Goal: Information Seeking & Learning: Learn about a topic

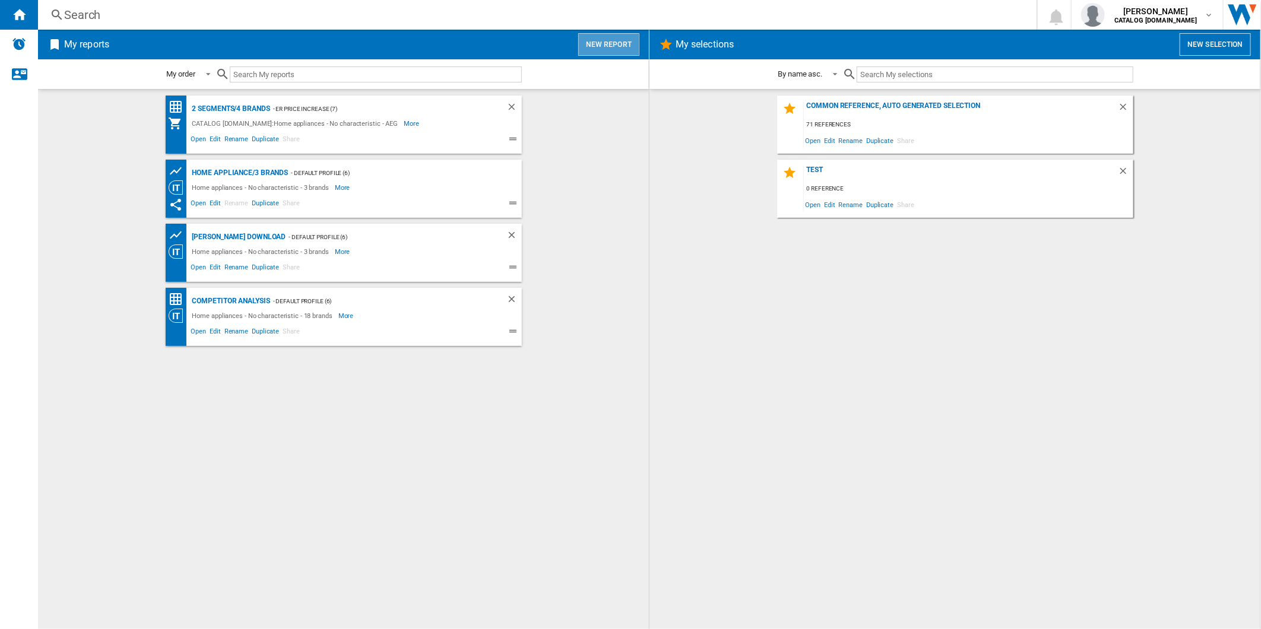
click at [610, 44] on button "New report" at bounding box center [608, 44] width 61 height 23
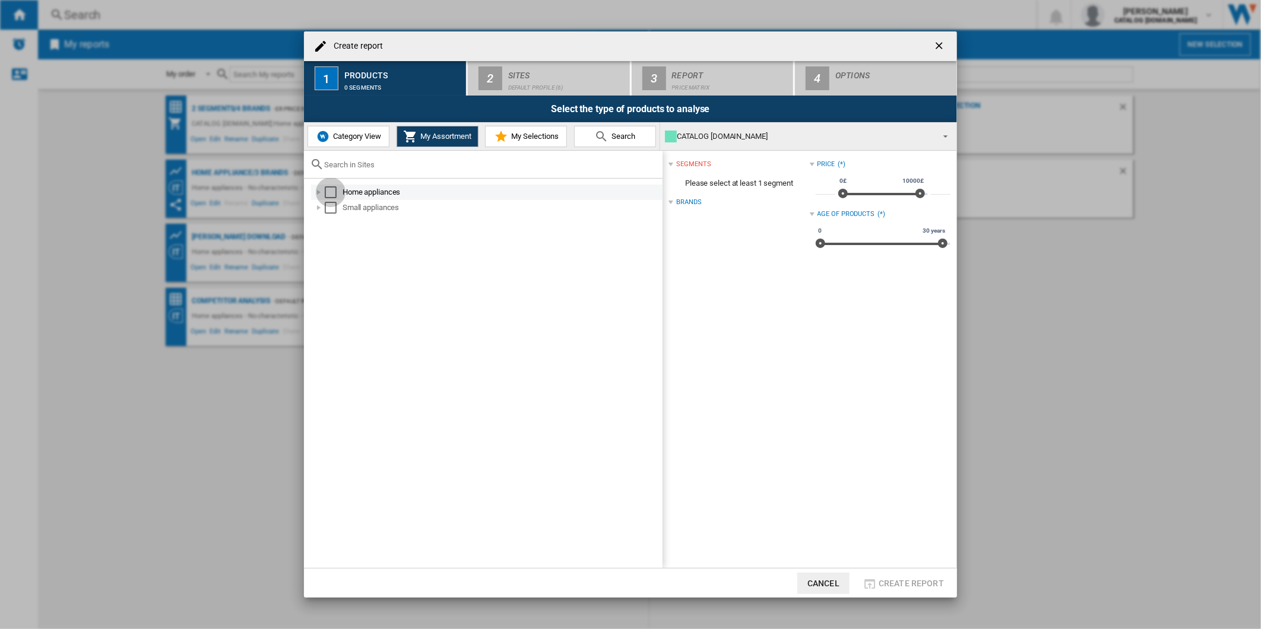
click at [331, 191] on div "Select" at bounding box center [331, 192] width 12 height 12
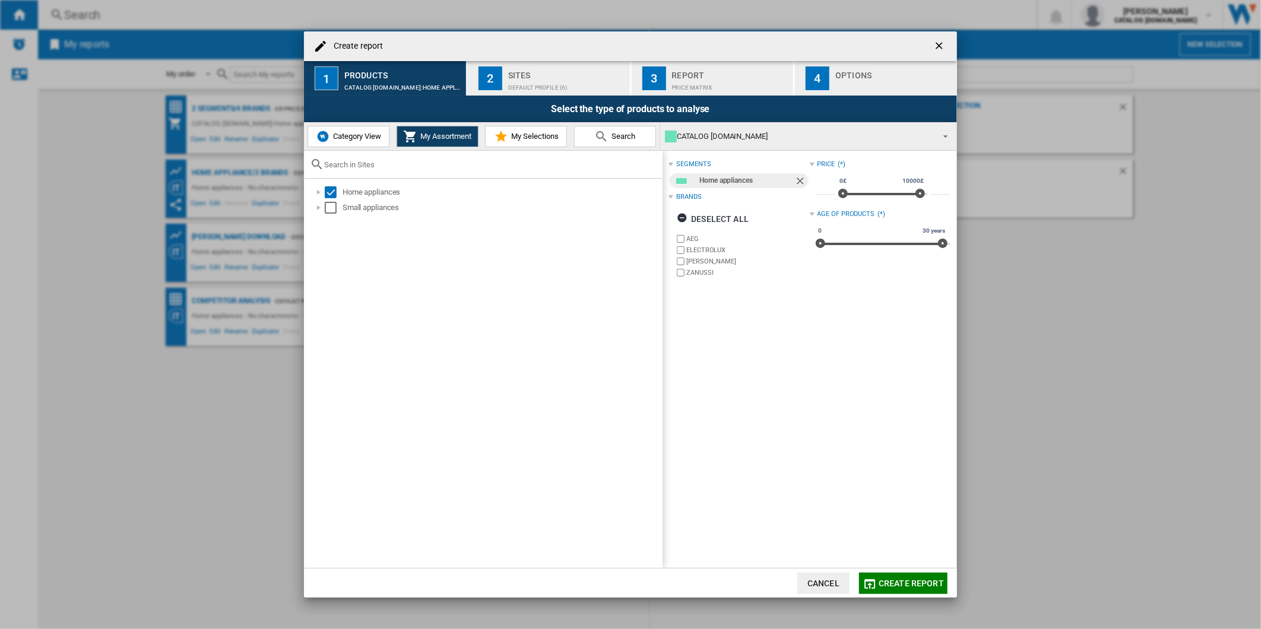
click at [525, 84] on div "Default profile (6)" at bounding box center [566, 84] width 117 height 12
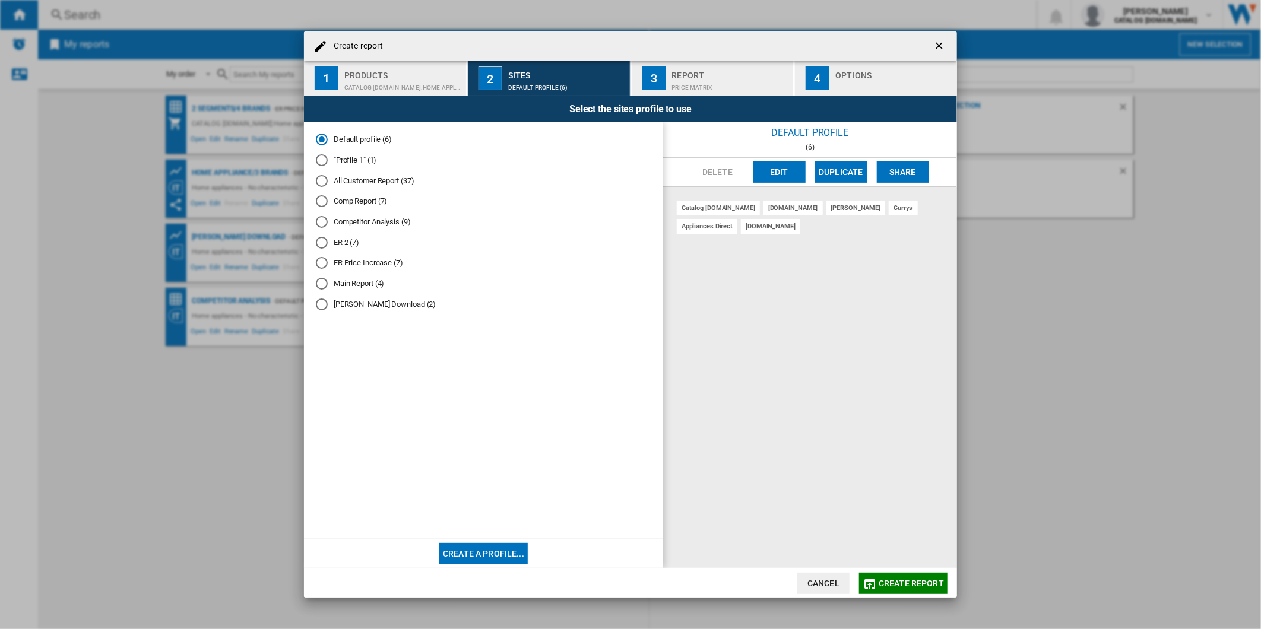
click at [946, 49] on ng-md-icon "getI18NText('BUTTONS.CLOSE_DIALOG')" at bounding box center [940, 47] width 14 height 14
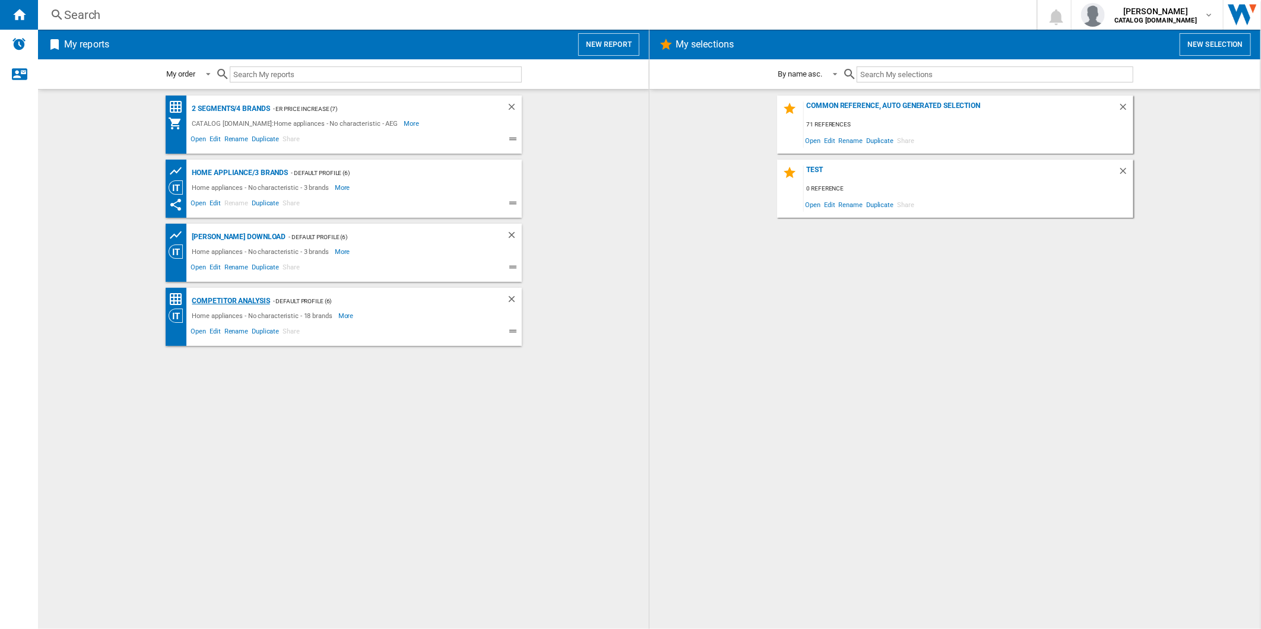
click at [243, 306] on div "Competitor Analysis" at bounding box center [229, 301] width 81 height 15
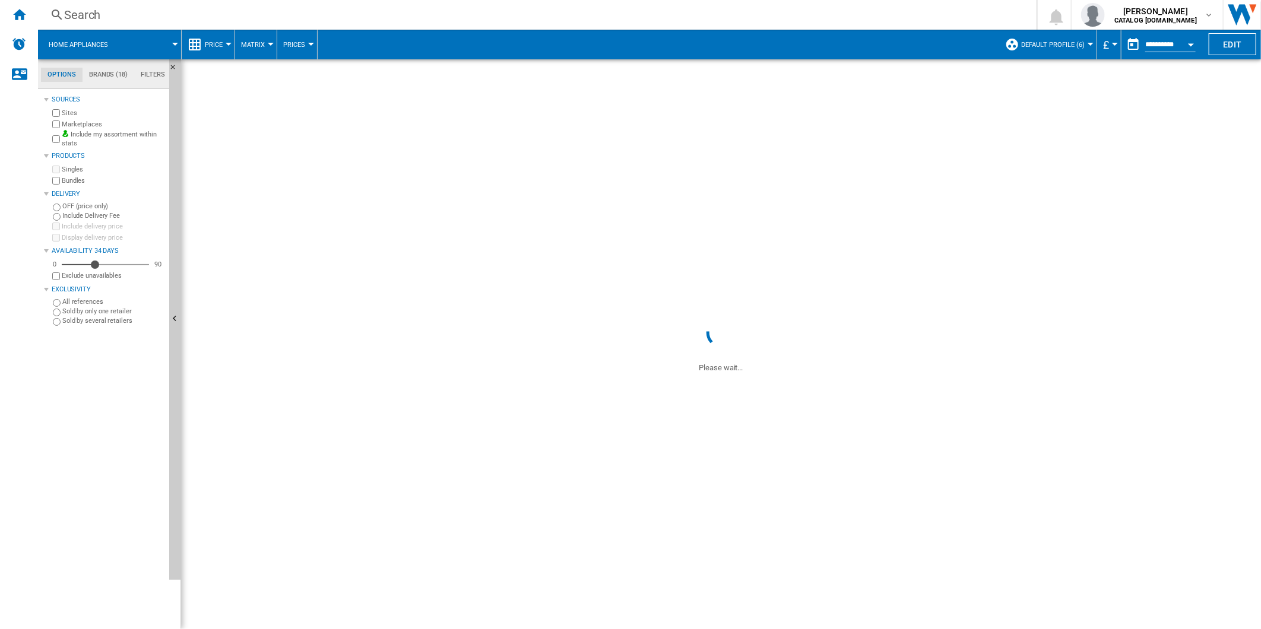
click at [1047, 45] on span "Default profile (6)" at bounding box center [1053, 45] width 64 height 8
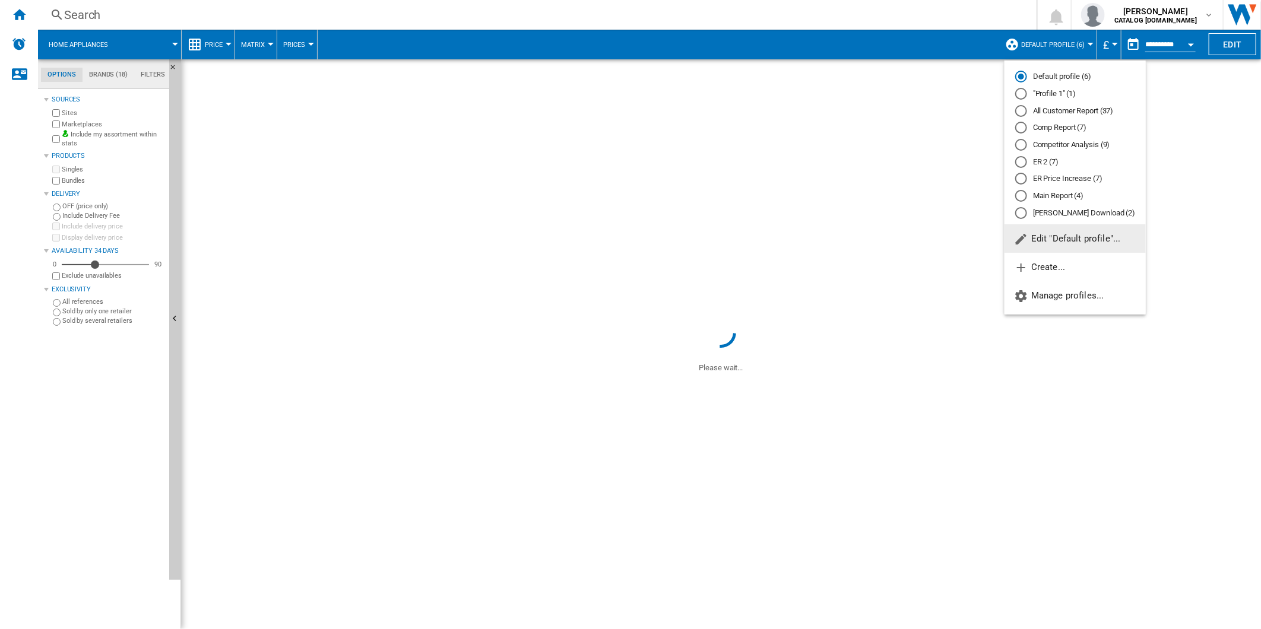
click at [1030, 147] on md-radio-button "Competitor Analysis (9)" at bounding box center [1075, 145] width 120 height 11
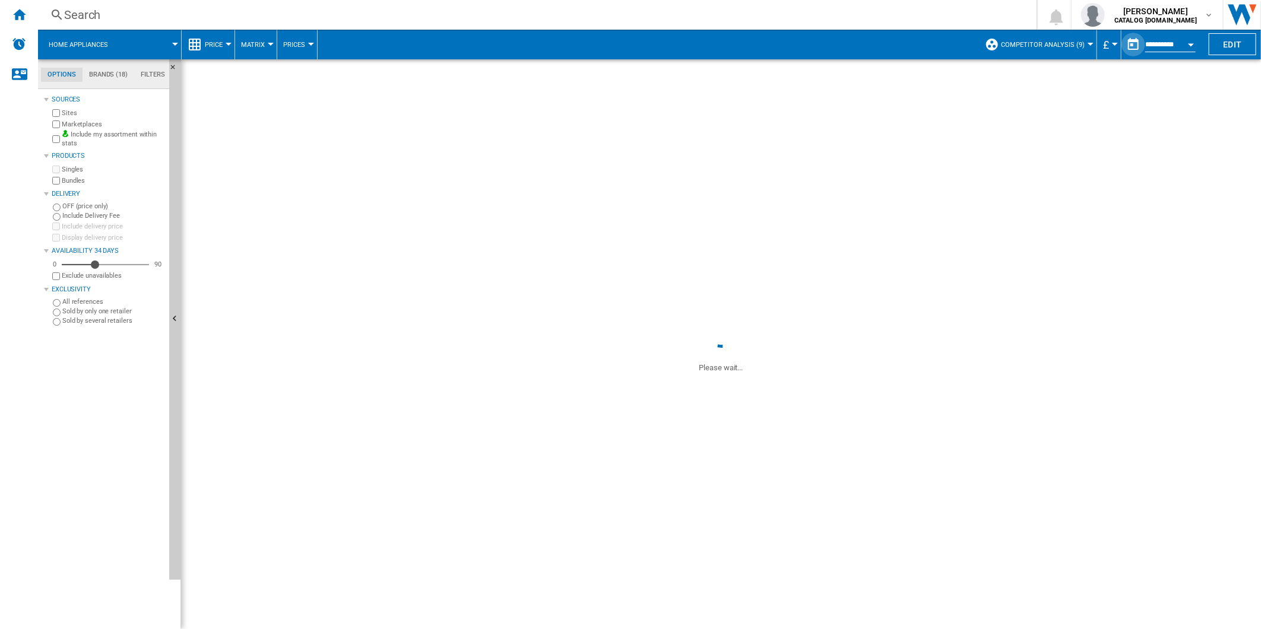
click at [1136, 50] on button "button" at bounding box center [1133, 45] width 24 height 24
click at [1075, 116] on span "4" at bounding box center [1070, 109] width 24 height 24
type input "**********"
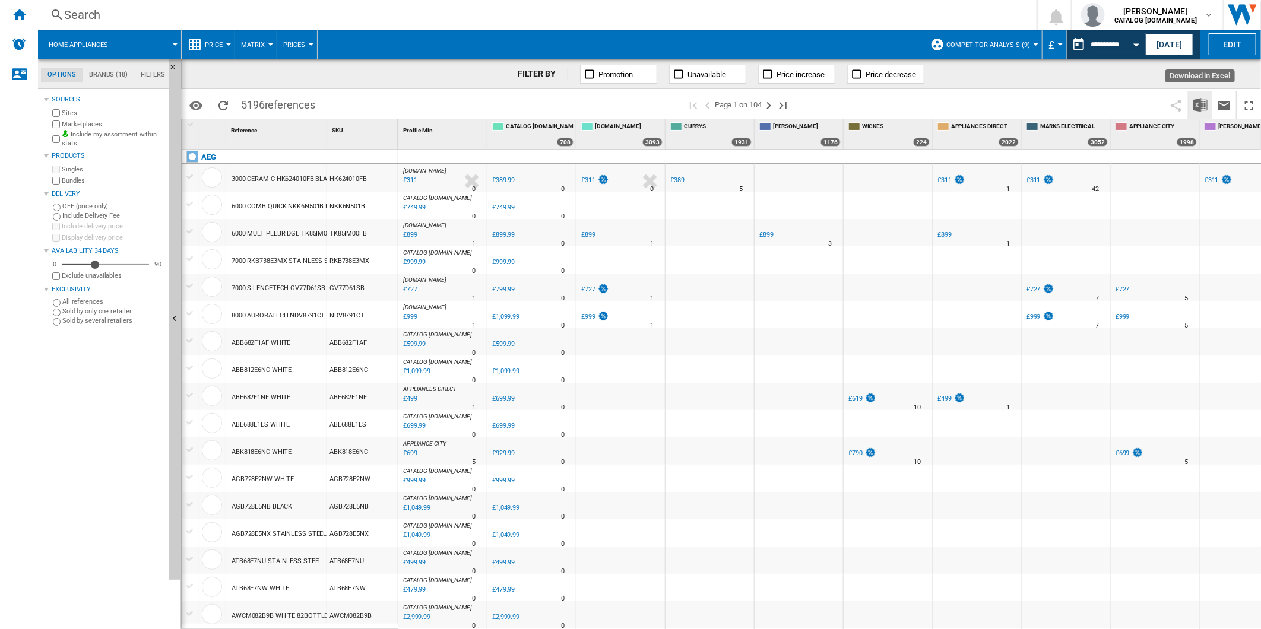
click at [1200, 104] on img "Download in Excel" at bounding box center [1200, 105] width 14 height 14
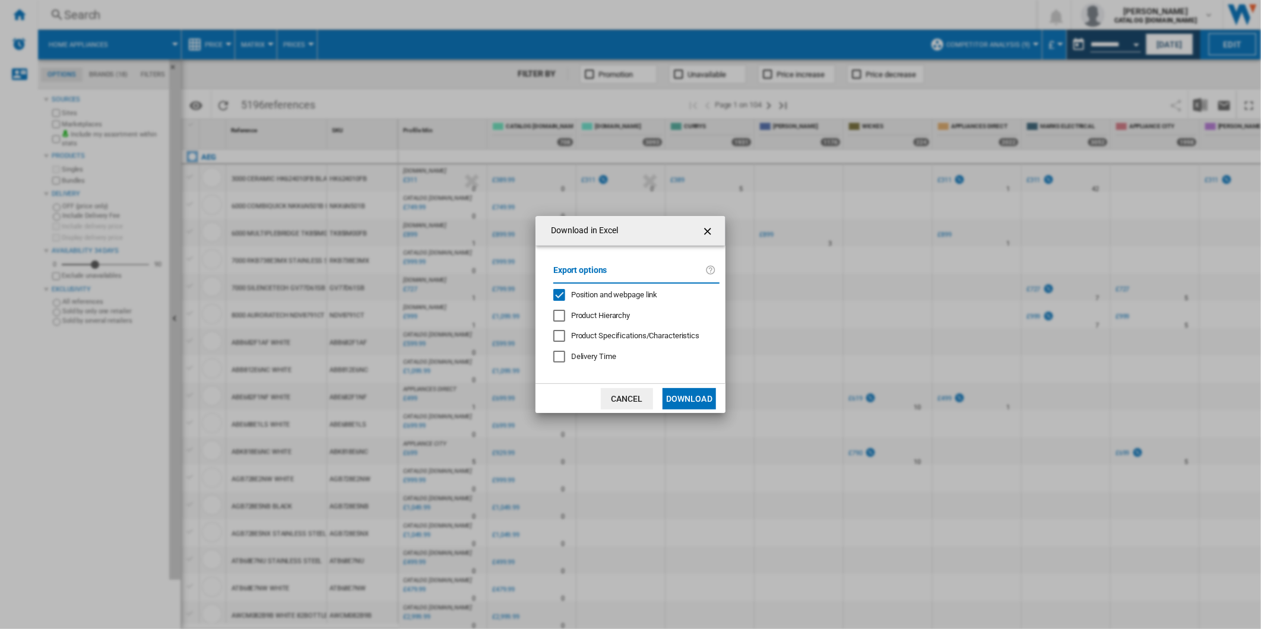
click at [591, 295] on span "Position and webpage link" at bounding box center [614, 294] width 87 height 9
click at [674, 402] on button "Download" at bounding box center [689, 398] width 53 height 21
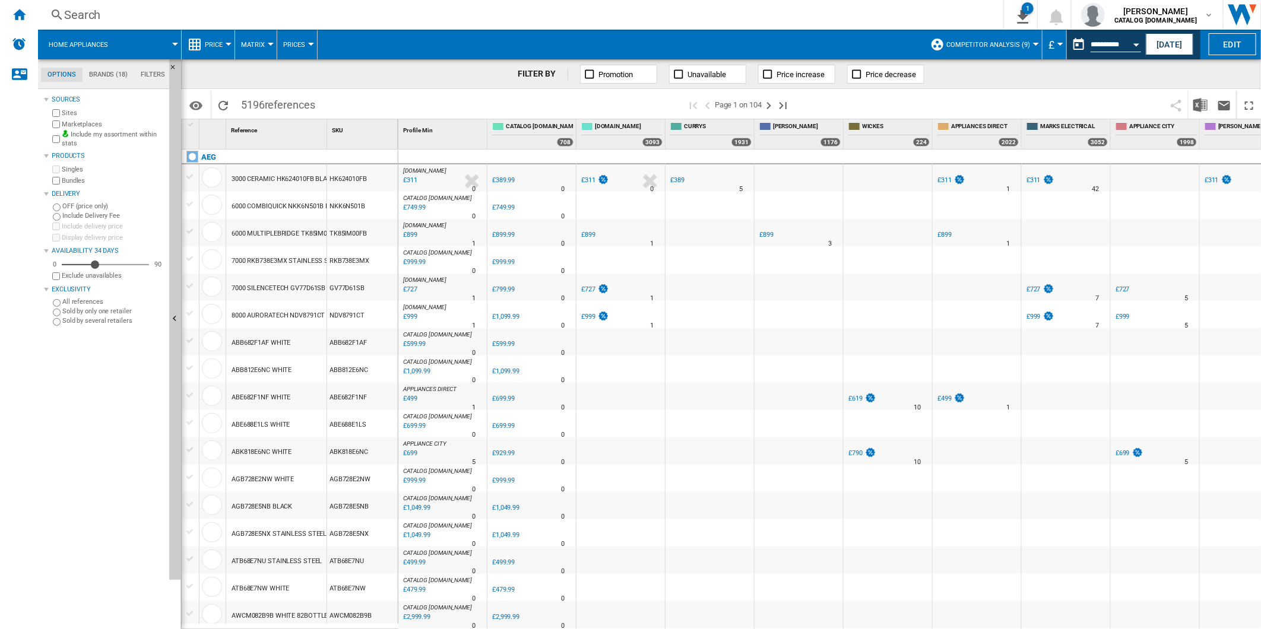
click at [885, 96] on span at bounding box center [981, 105] width 365 height 28
click at [1081, 45] on button "This report is based on a date in the past." at bounding box center [1079, 45] width 24 height 24
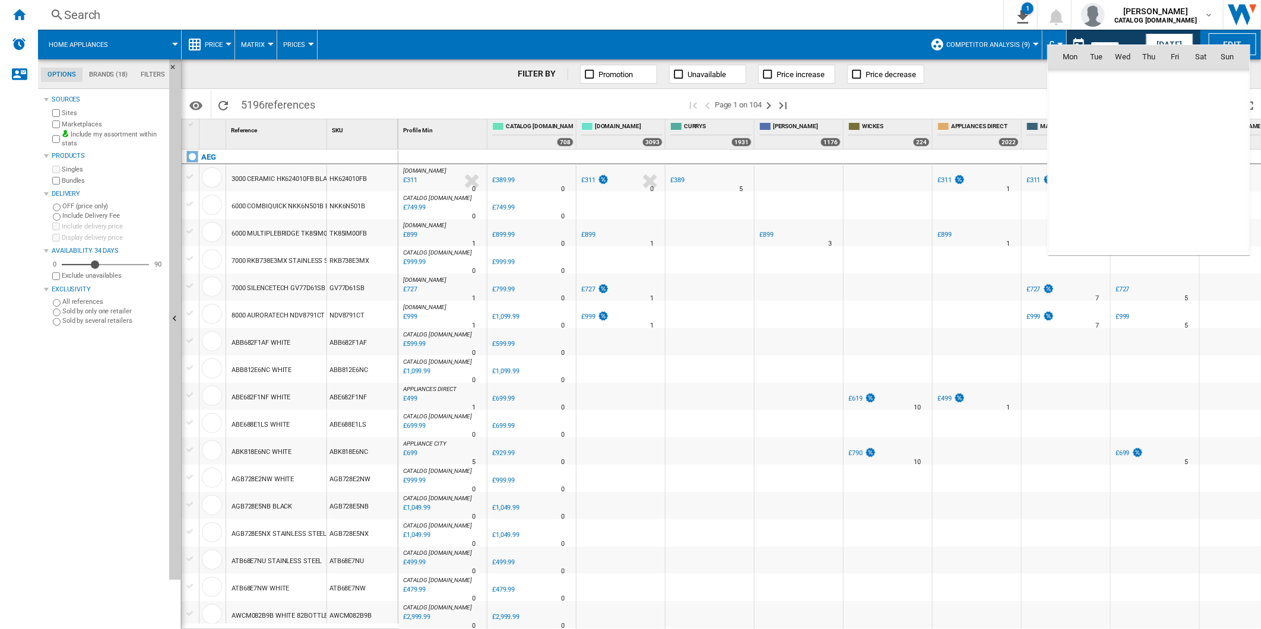
scroll to position [5663, 0]
click at [1093, 109] on span "5" at bounding box center [1097, 109] width 24 height 24
type input "**********"
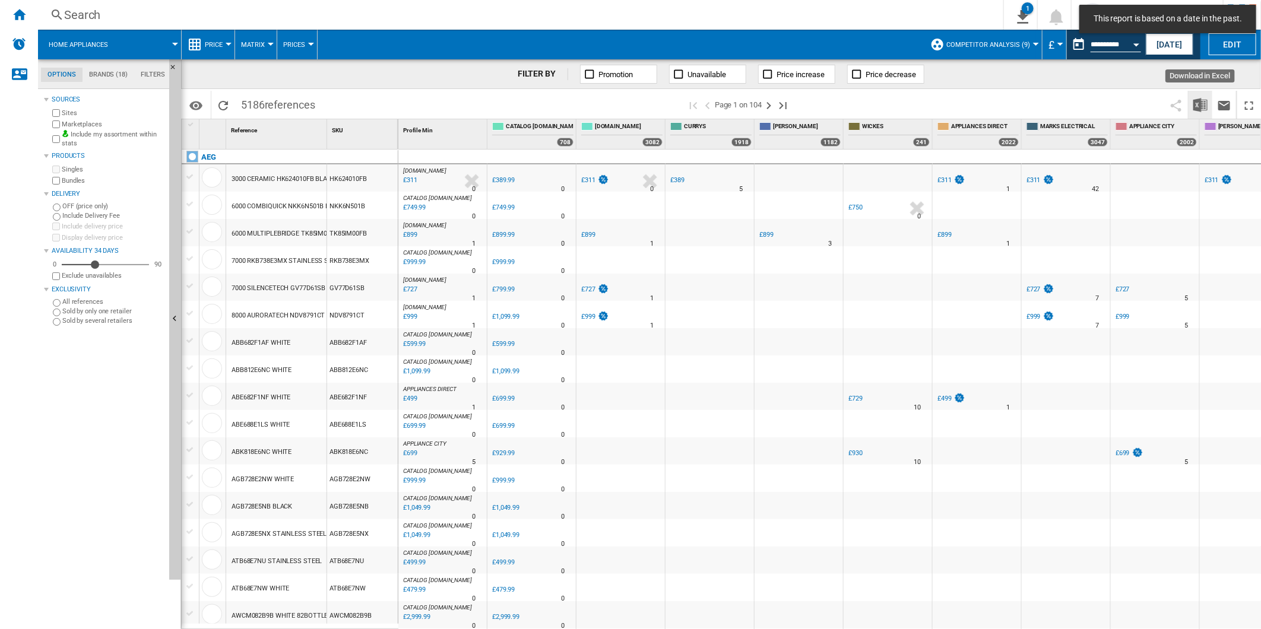
click at [1198, 103] on img "Download in Excel" at bounding box center [1200, 105] width 14 height 14
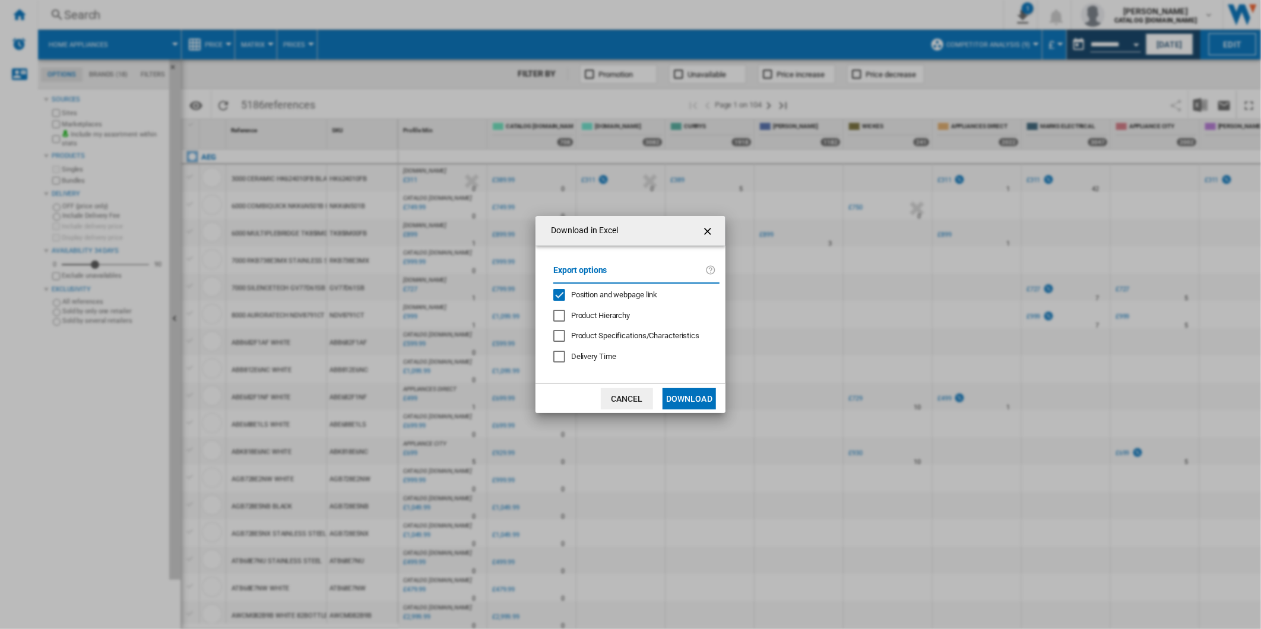
click at [602, 291] on span "Position and webpage link" at bounding box center [614, 294] width 87 height 9
click at [695, 406] on button "Download" at bounding box center [689, 398] width 53 height 21
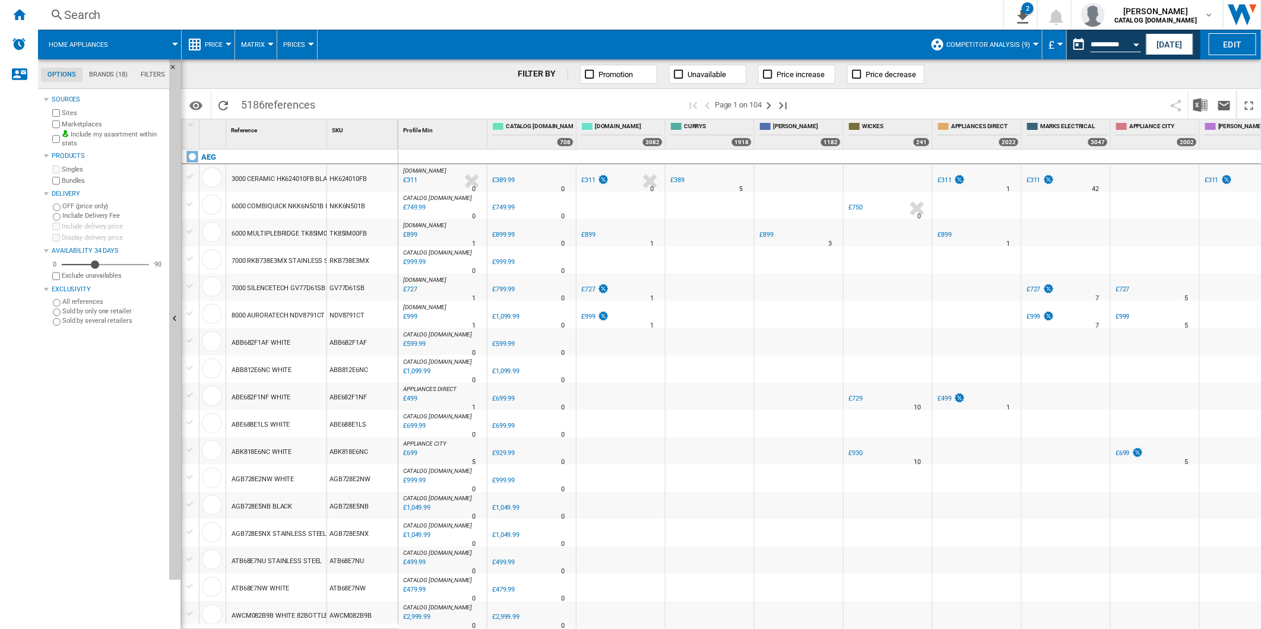
click at [861, 94] on span at bounding box center [981, 105] width 365 height 28
click at [1076, 46] on button "This report is based on a date in the past." at bounding box center [1079, 45] width 24 height 24
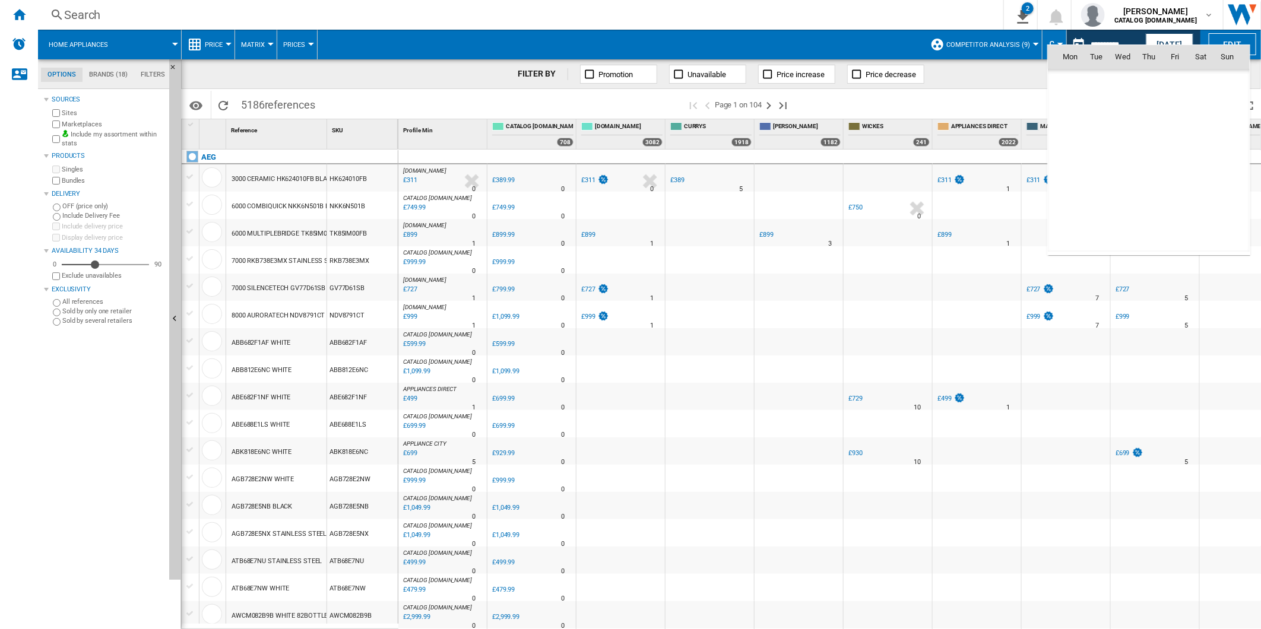
scroll to position [5663, 0]
click at [1123, 113] on span "6" at bounding box center [1123, 109] width 24 height 24
type input "**********"
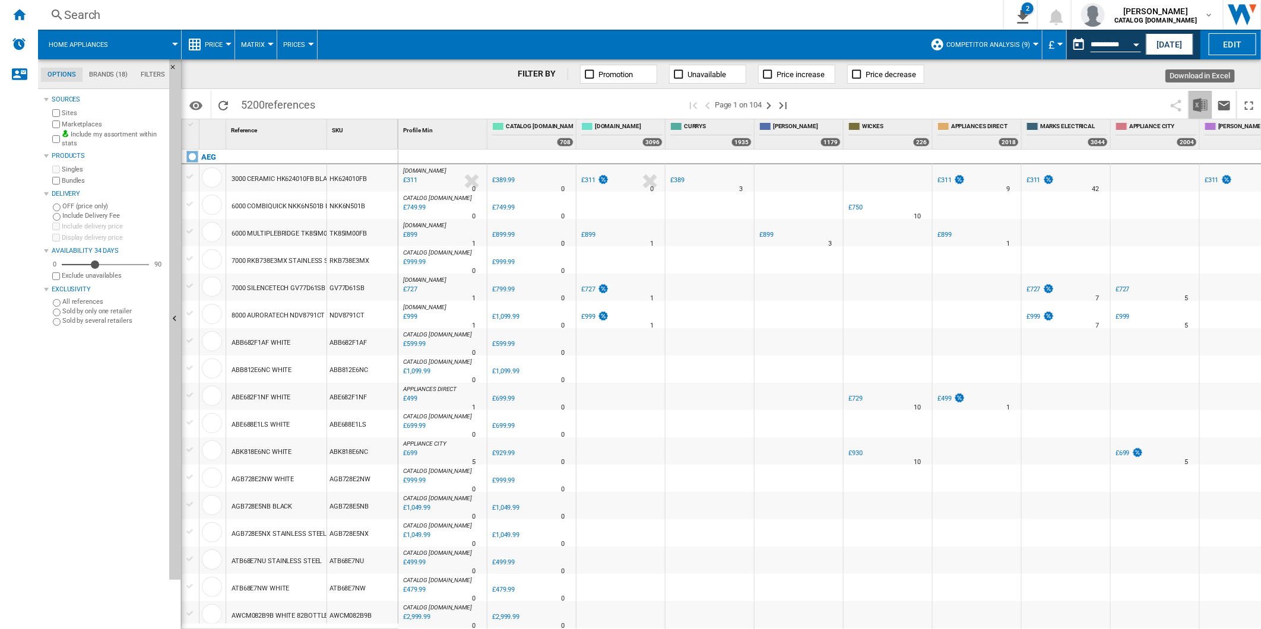
click at [1202, 99] on img "Download in Excel" at bounding box center [1200, 105] width 14 height 14
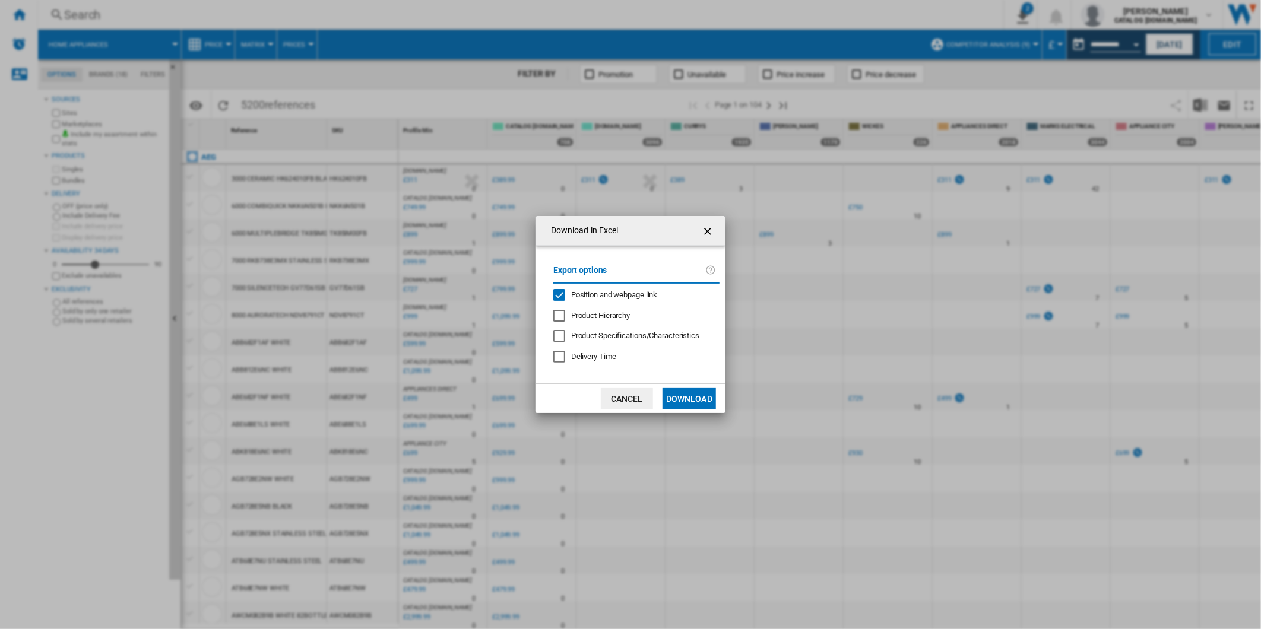
click at [644, 292] on span "Position and webpage link" at bounding box center [614, 294] width 87 height 9
click at [680, 396] on button "Download" at bounding box center [689, 398] width 53 height 21
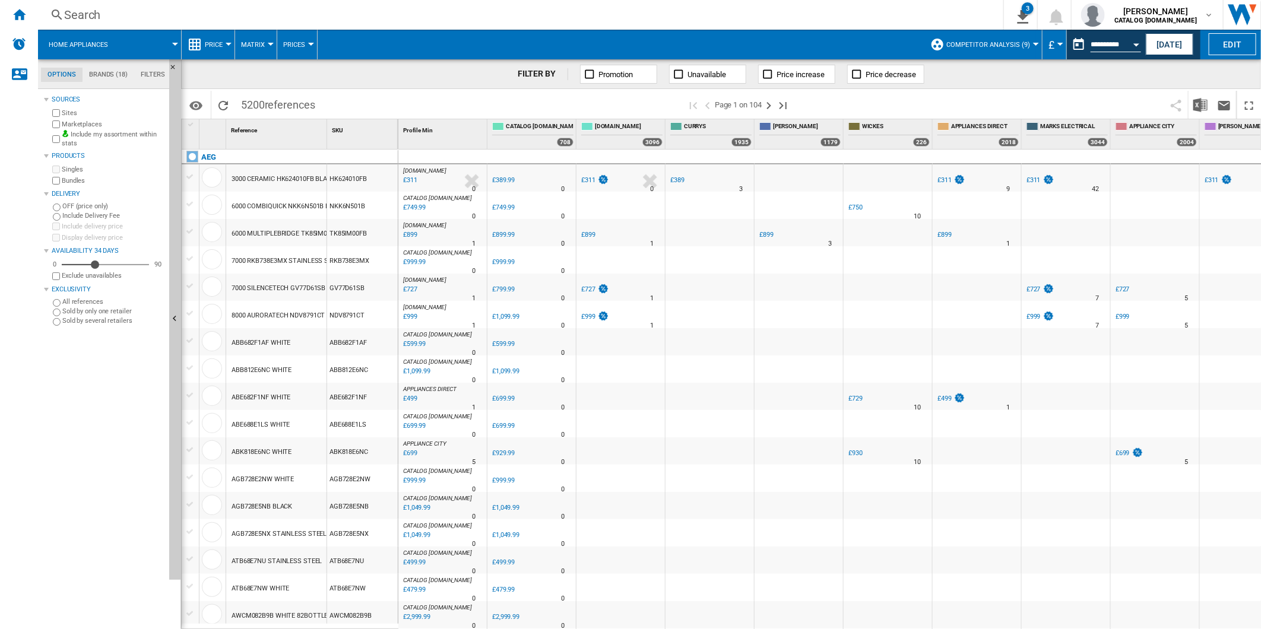
click at [875, 99] on span at bounding box center [981, 105] width 365 height 28
click at [1081, 42] on button "This report is based on a date in the past." at bounding box center [1079, 45] width 24 height 24
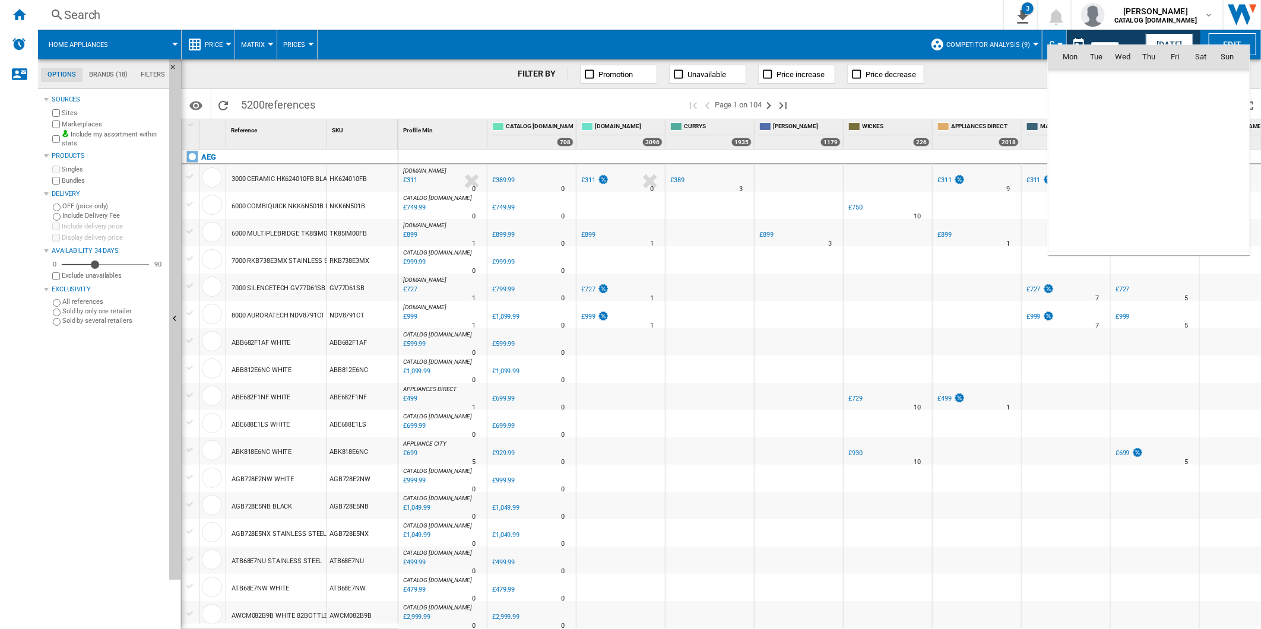
scroll to position [5663, 0]
click at [1143, 110] on span "7" at bounding box center [1149, 109] width 24 height 24
type input "**********"
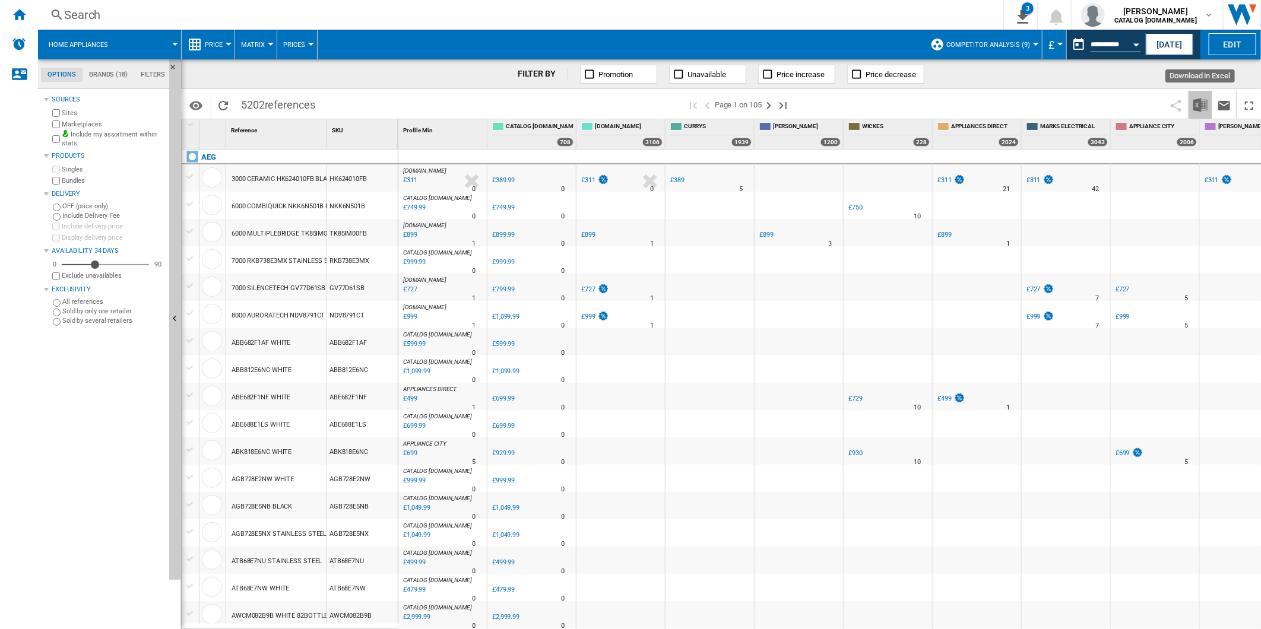
click at [1197, 107] on img "Download in Excel" at bounding box center [1200, 105] width 14 height 14
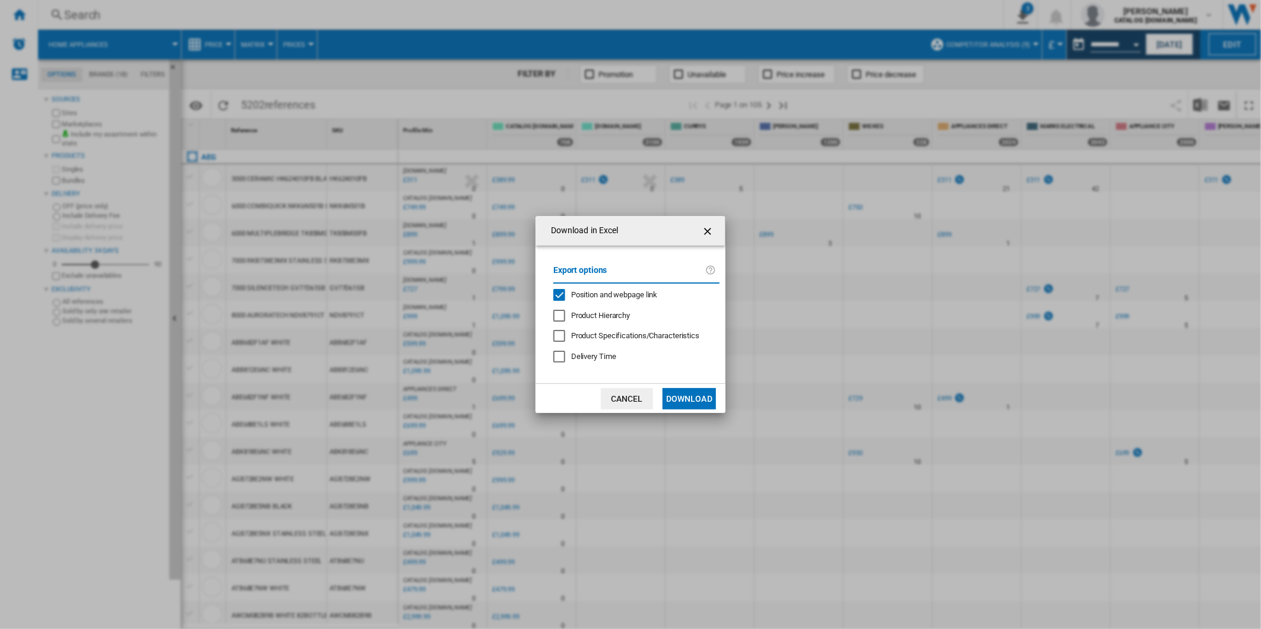
click at [598, 298] on span "Position and webpage link" at bounding box center [614, 294] width 87 height 9
click at [699, 404] on button "Download" at bounding box center [689, 398] width 53 height 21
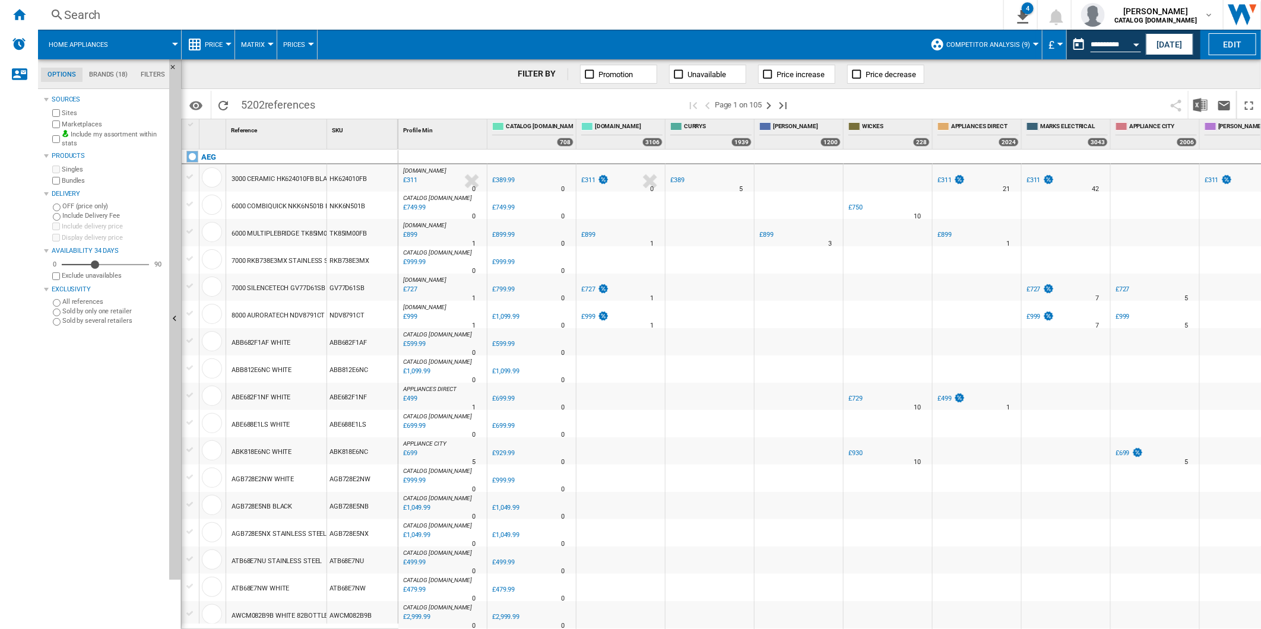
click at [900, 99] on span at bounding box center [981, 105] width 365 height 28
click at [1067, 45] on button "This report is based on a date in the past." at bounding box center [1079, 45] width 24 height 24
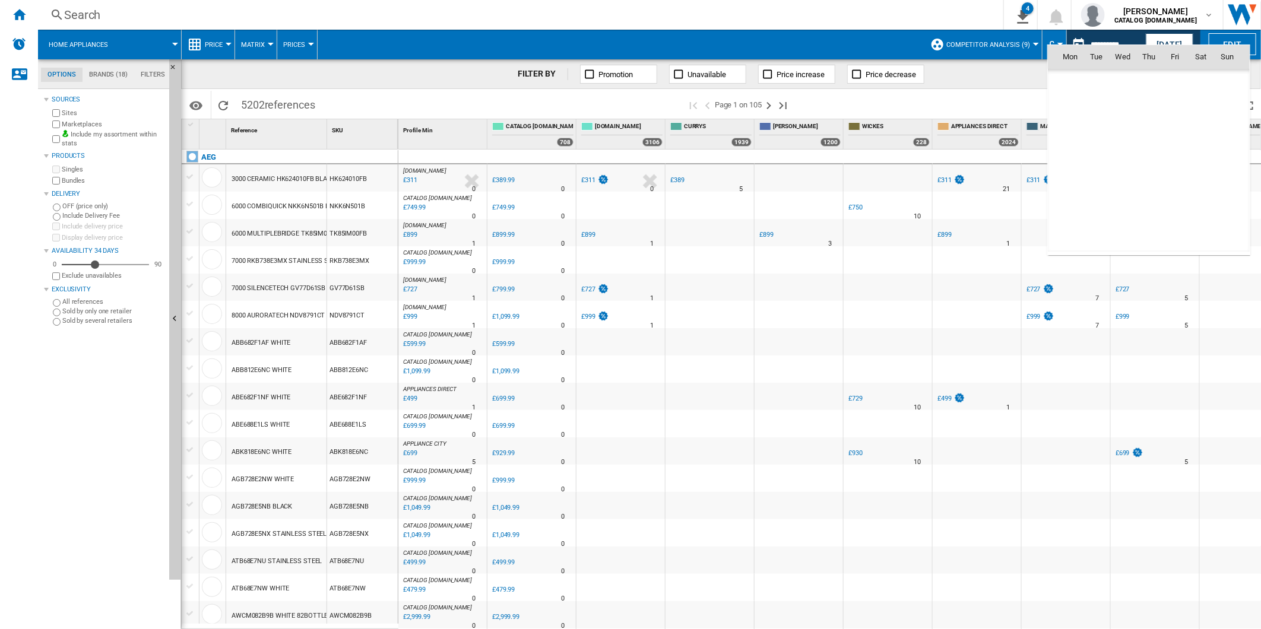
scroll to position [5663, 0]
click at [1171, 111] on span "8" at bounding box center [1175, 109] width 24 height 24
type input "**********"
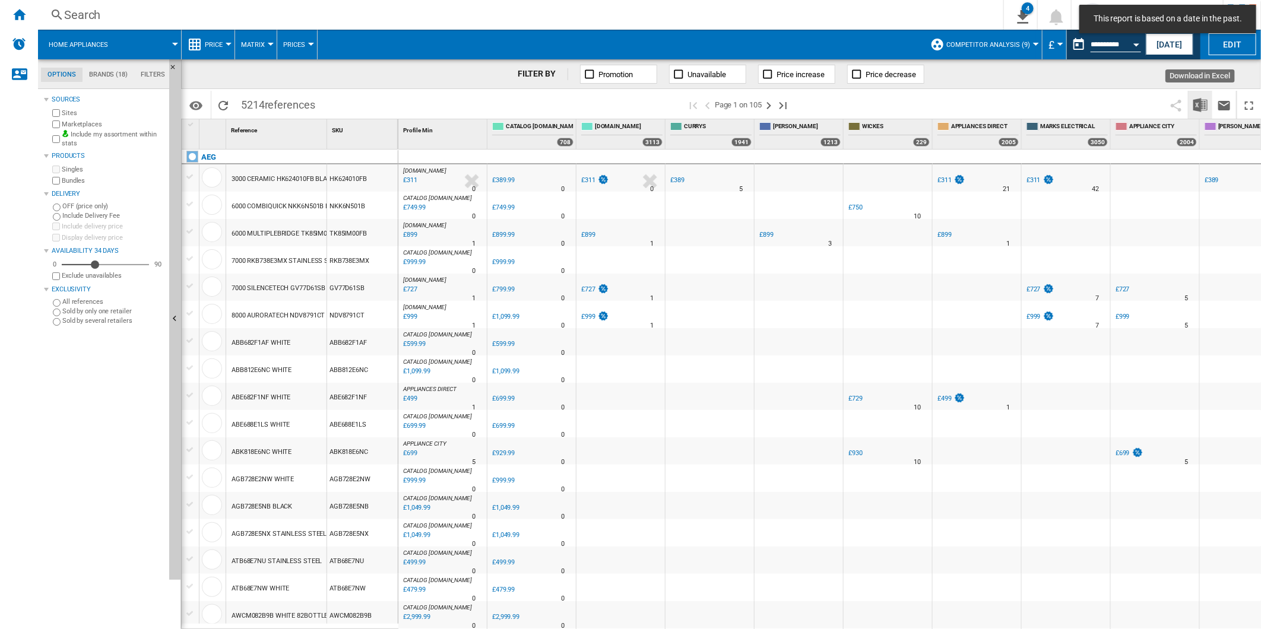
click at [1205, 101] on img "Download in Excel" at bounding box center [1200, 105] width 14 height 14
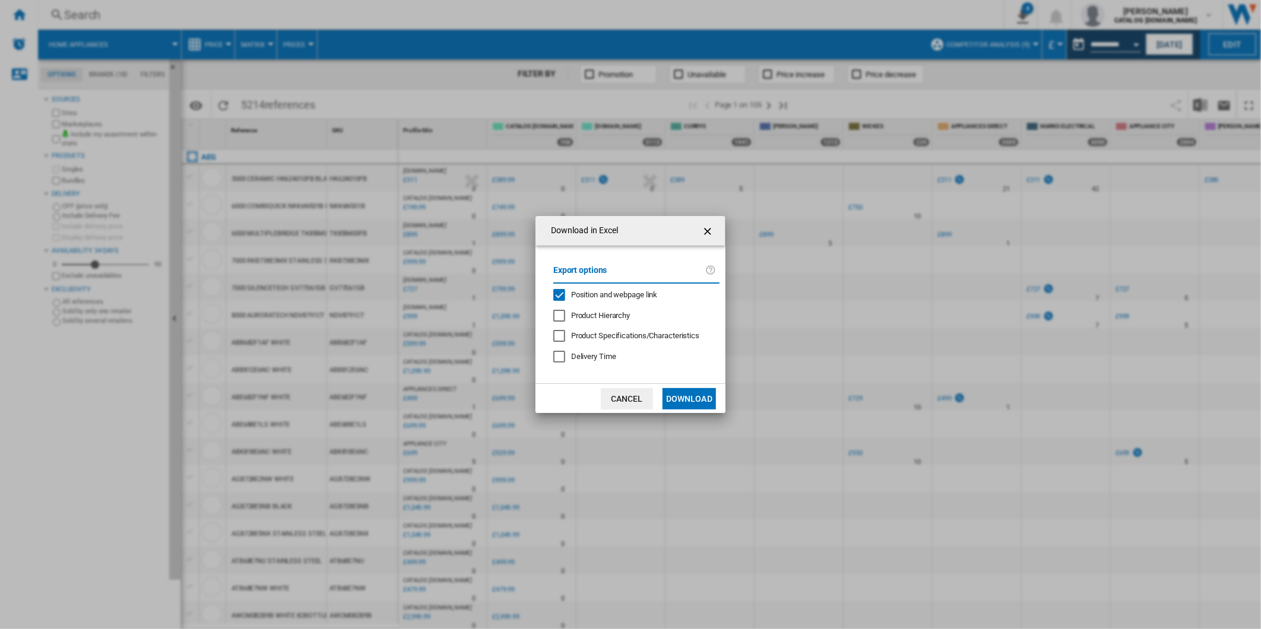
drag, startPoint x: 645, startPoint y: 293, endPoint x: 653, endPoint y: 322, distance: 30.8
click at [644, 293] on span "Position and webpage link" at bounding box center [614, 294] width 87 height 9
click at [693, 404] on button "Download" at bounding box center [689, 398] width 53 height 21
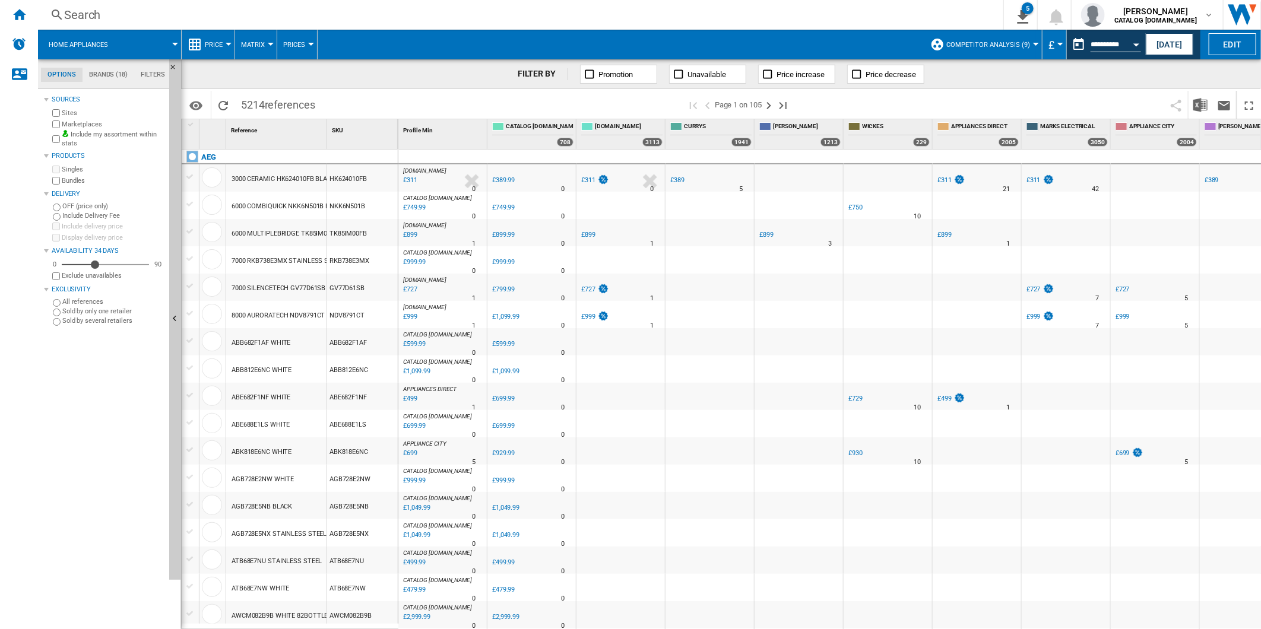
drag, startPoint x: 863, startPoint y: 93, endPoint x: 905, endPoint y: 91, distance: 42.2
click at [863, 93] on span at bounding box center [981, 105] width 365 height 28
click at [1067, 45] on button "This report is based on a date in the past." at bounding box center [1079, 45] width 24 height 24
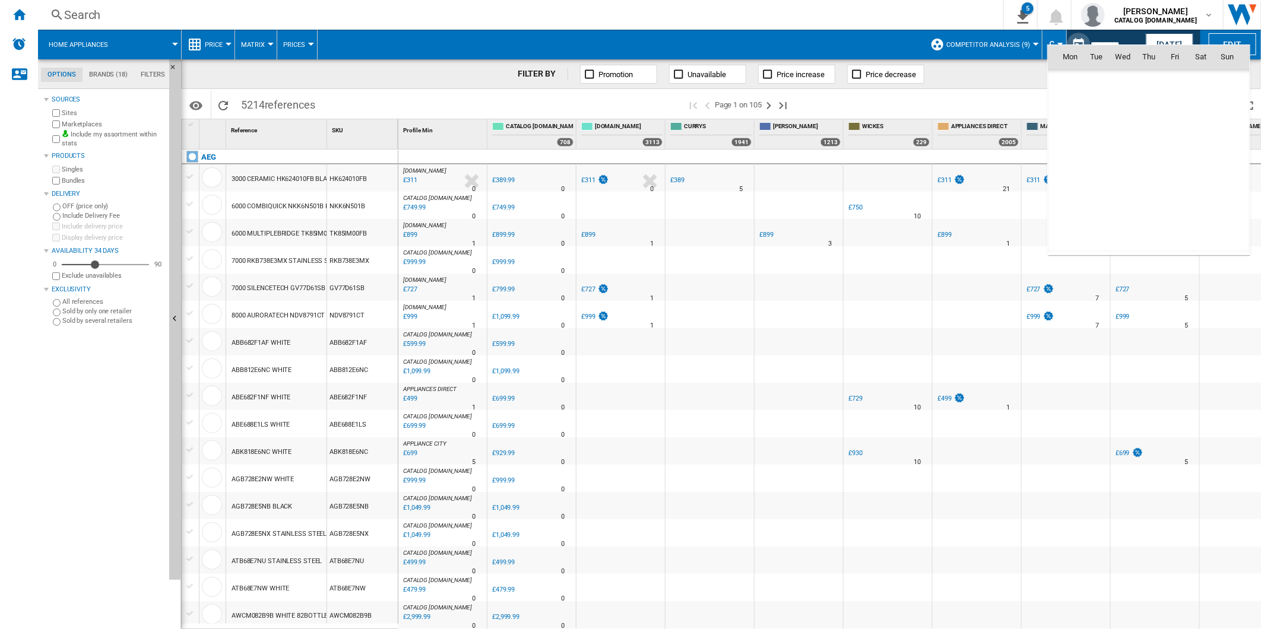
scroll to position [5663, 0]
click at [1200, 112] on span "9" at bounding box center [1201, 109] width 24 height 24
type input "**********"
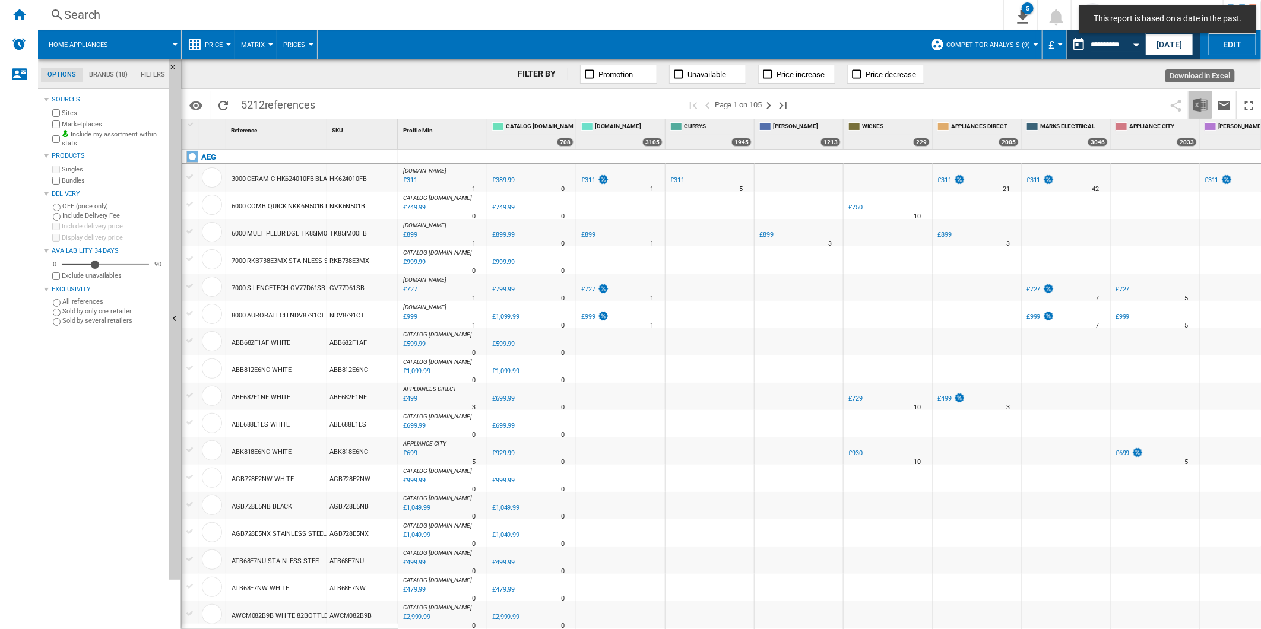
click at [1202, 101] on img "Download in Excel" at bounding box center [1200, 105] width 14 height 14
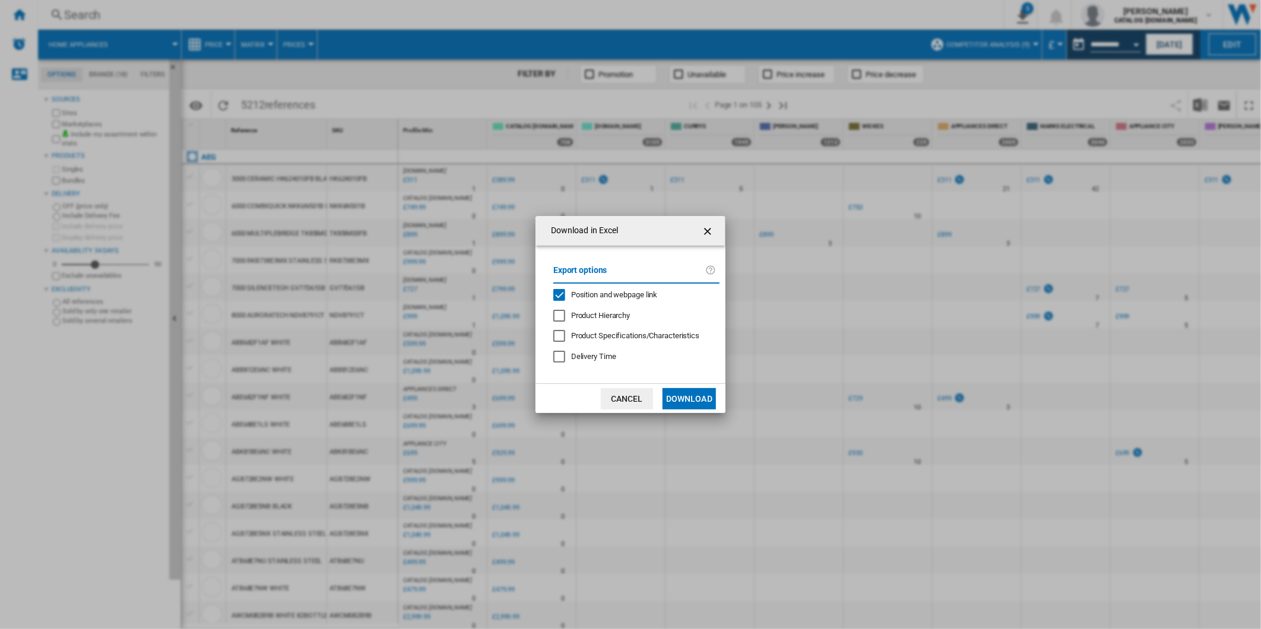
click at [577, 298] on span "Position and webpage link" at bounding box center [614, 294] width 87 height 9
click at [677, 400] on button "Download" at bounding box center [689, 398] width 53 height 21
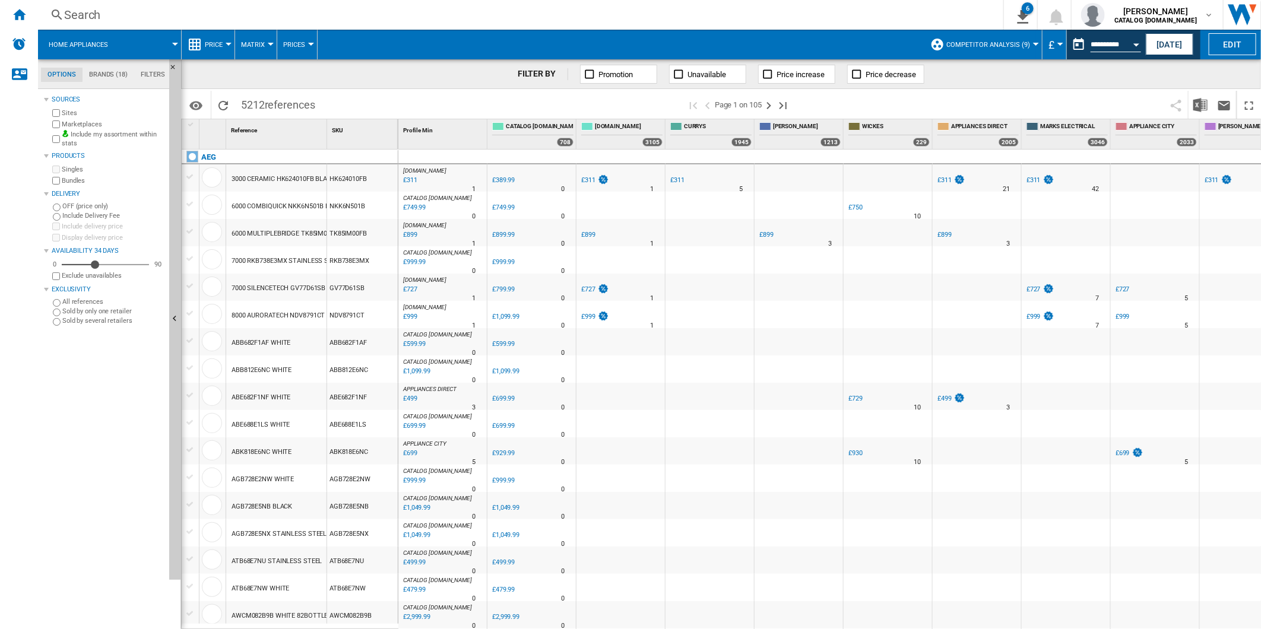
drag, startPoint x: 912, startPoint y: 110, endPoint x: 936, endPoint y: 96, distance: 27.4
click at [912, 110] on span at bounding box center [981, 105] width 365 height 28
click at [1067, 34] on button "This report is based on a date in the past." at bounding box center [1079, 45] width 24 height 24
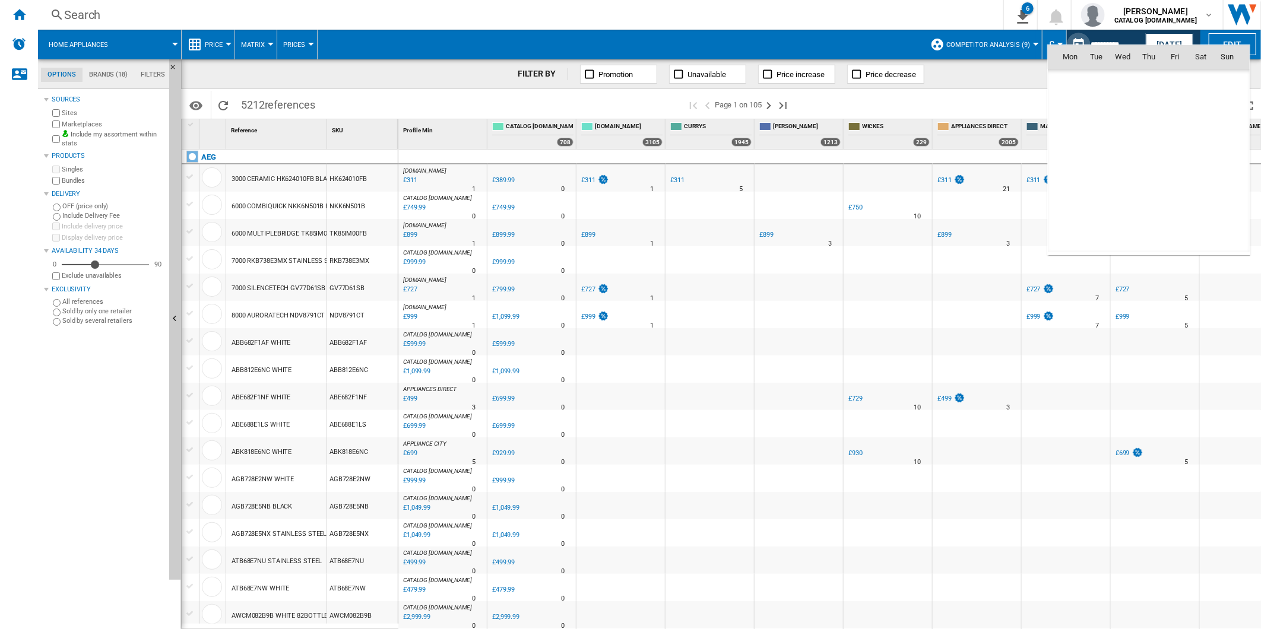
scroll to position [5663, 0]
click at [1222, 105] on span "10" at bounding box center [1227, 109] width 24 height 24
type input "**********"
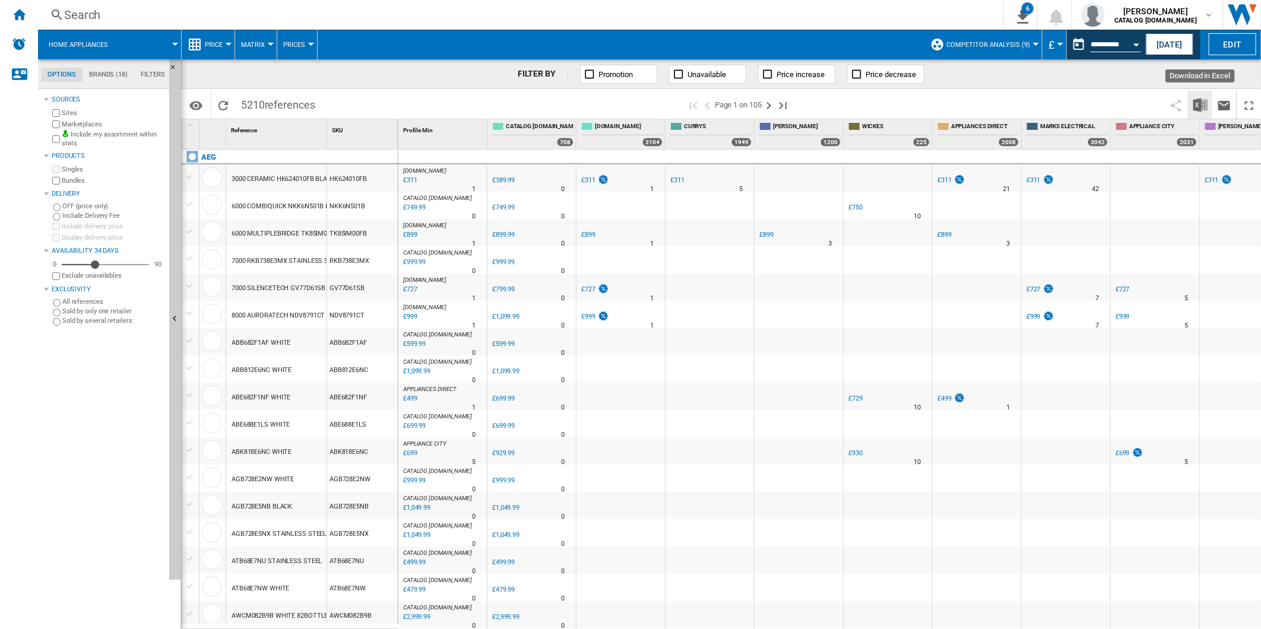
click at [1201, 103] on img "Download in Excel" at bounding box center [1200, 105] width 14 height 14
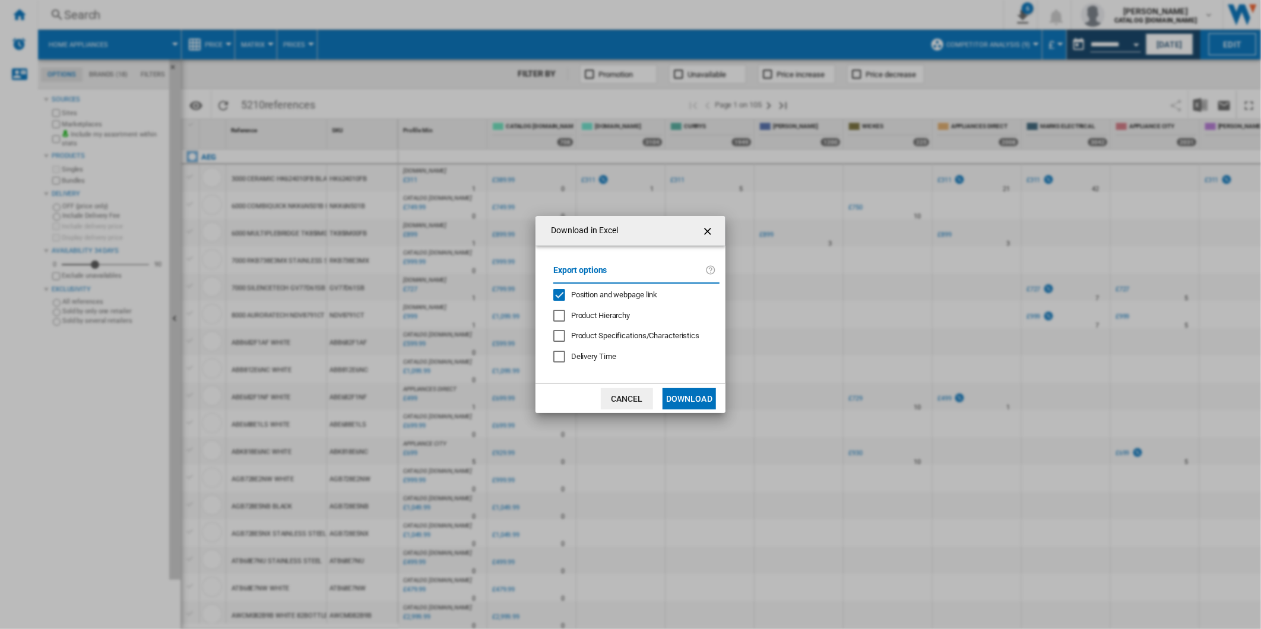
click at [632, 292] on span "Position and webpage link" at bounding box center [614, 294] width 87 height 9
click at [702, 402] on button "Download" at bounding box center [689, 398] width 53 height 21
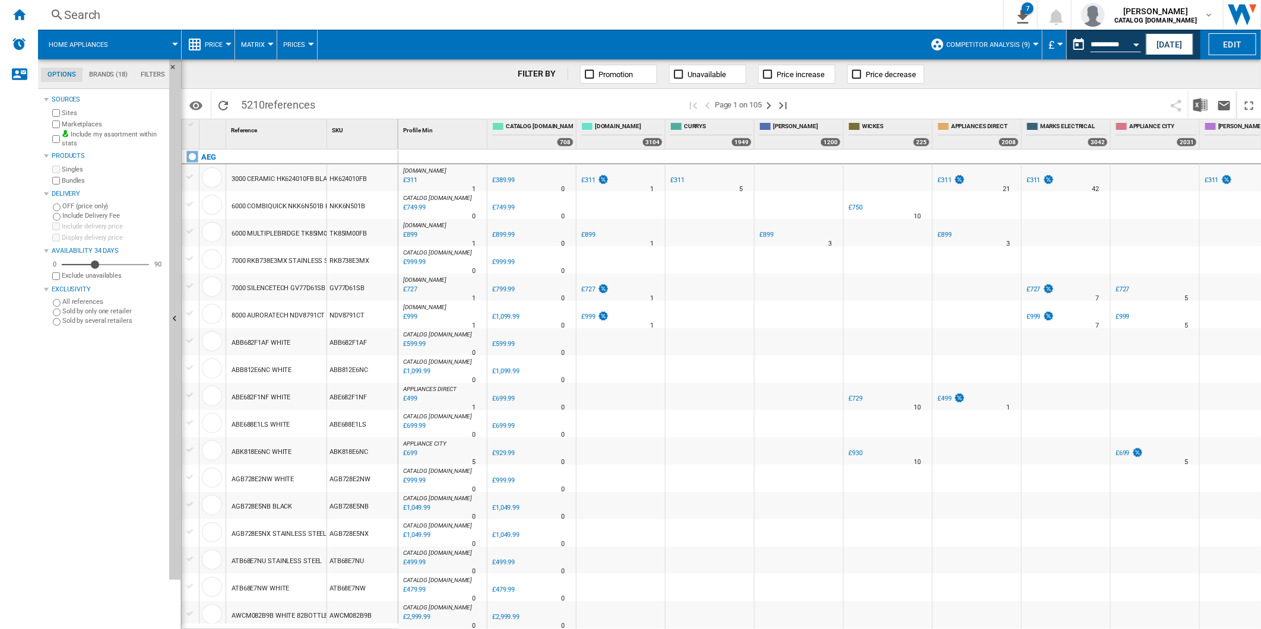
click at [519, 102] on span at bounding box center [503, 105] width 365 height 28
click at [20, 19] on ng-md-icon "Home" at bounding box center [19, 14] width 14 height 14
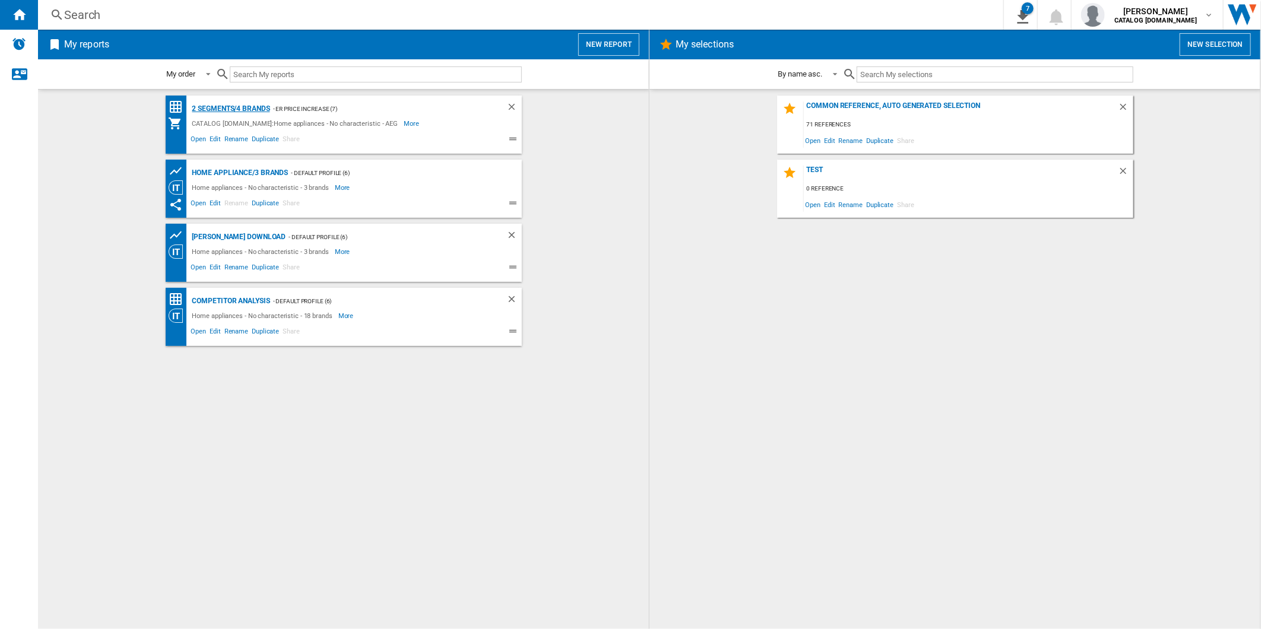
click at [236, 108] on div "2 segments/4 brands" at bounding box center [229, 109] width 81 height 15
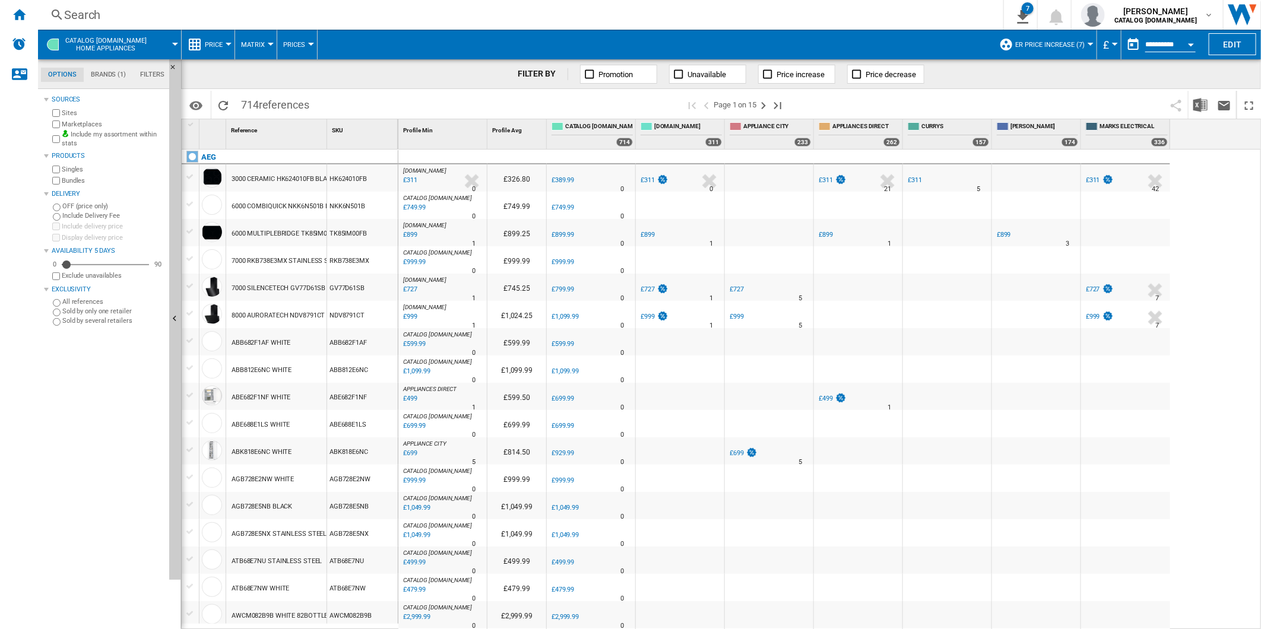
click at [1125, 39] on button "button" at bounding box center [1133, 45] width 24 height 24
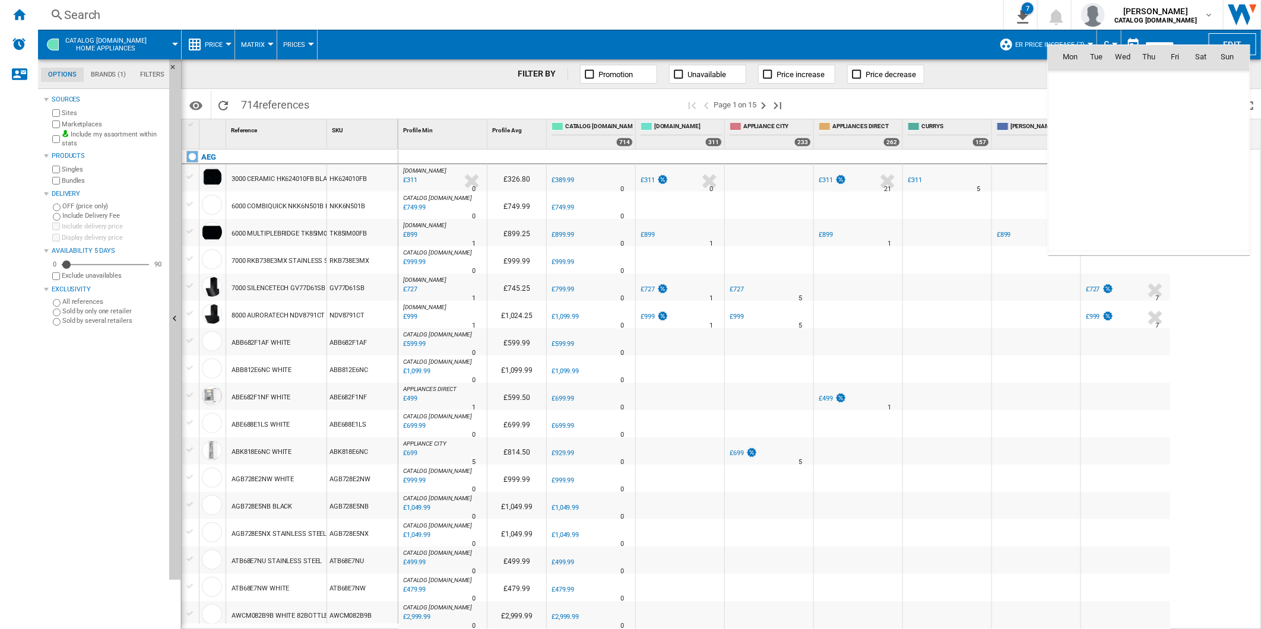
scroll to position [5663, 0]
click at [1172, 112] on span "8" at bounding box center [1175, 109] width 24 height 24
type input "**********"
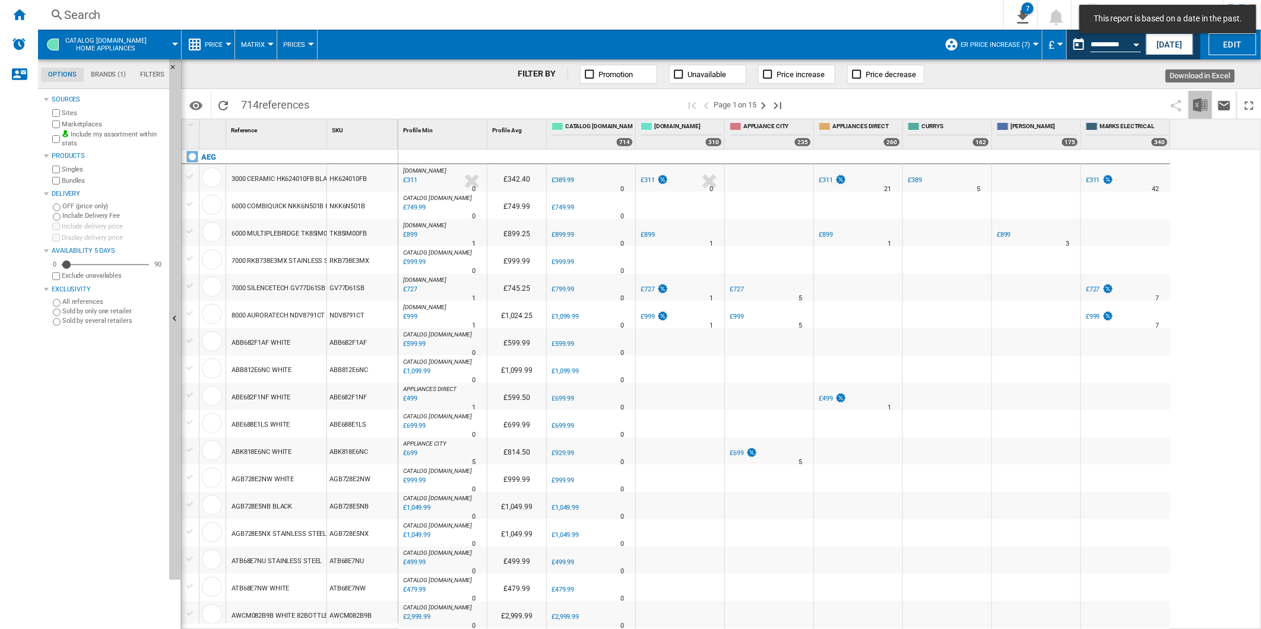
click at [1202, 99] on img "Download in Excel" at bounding box center [1200, 105] width 14 height 14
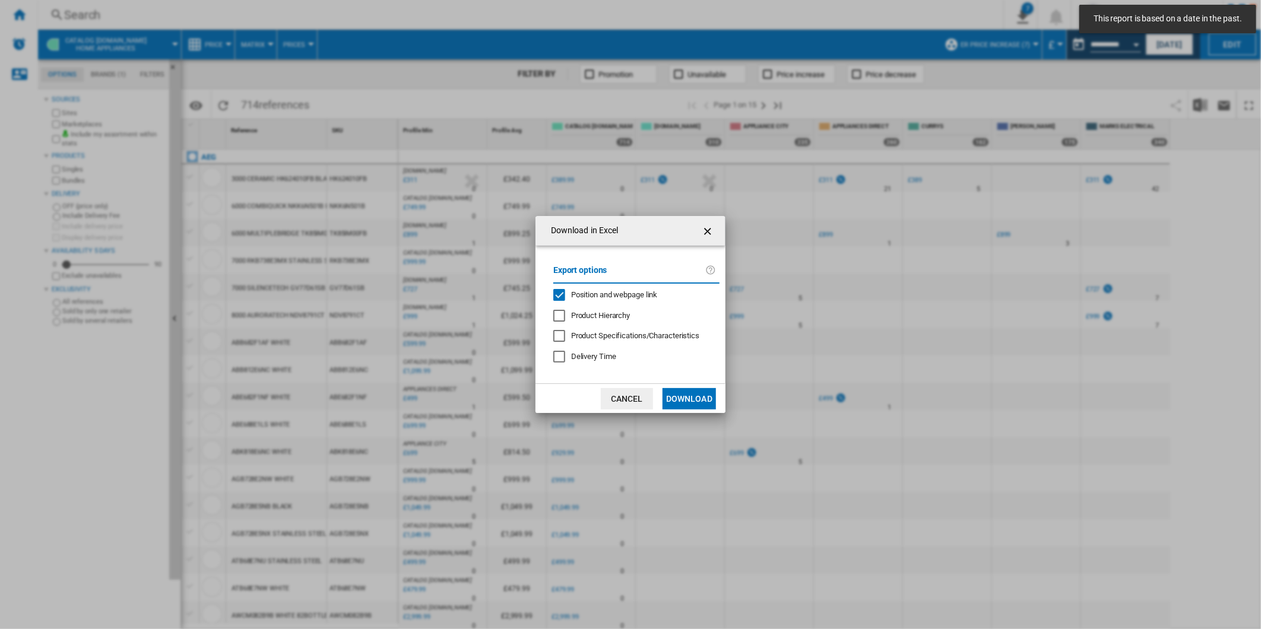
click at [592, 293] on span "Position and webpage link" at bounding box center [614, 294] width 87 height 9
click at [687, 401] on button "Download" at bounding box center [689, 398] width 53 height 21
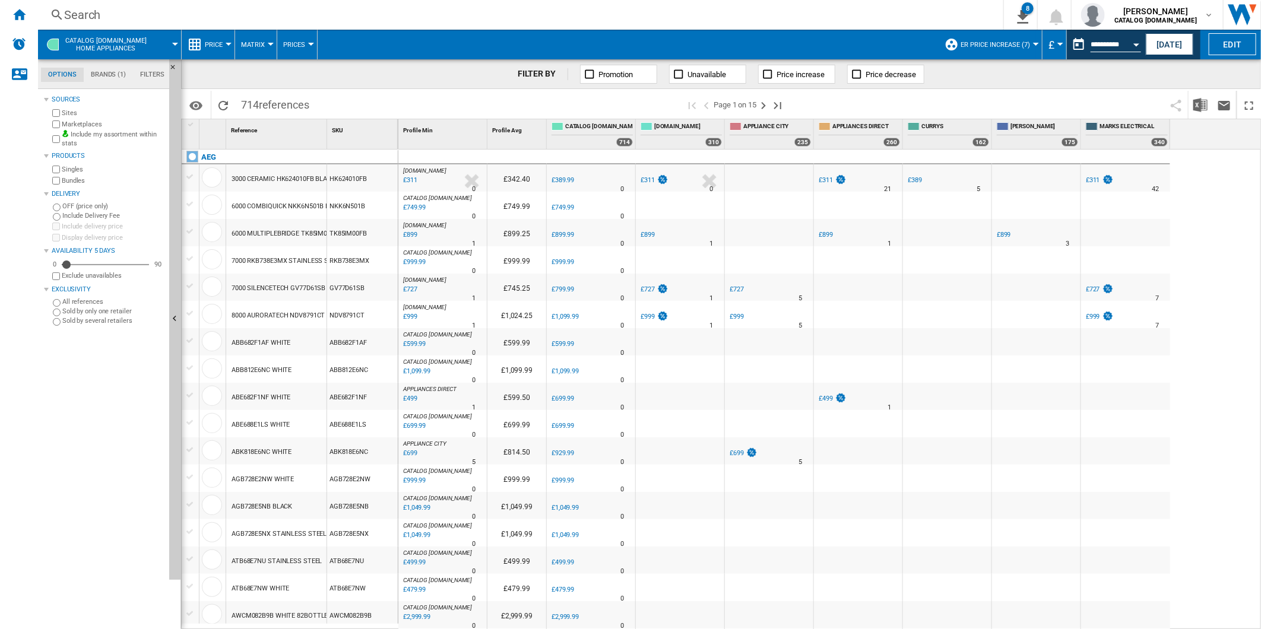
click at [886, 104] on span at bounding box center [979, 105] width 370 height 28
click at [1077, 52] on button "This report is based on a date in the past." at bounding box center [1079, 45] width 24 height 24
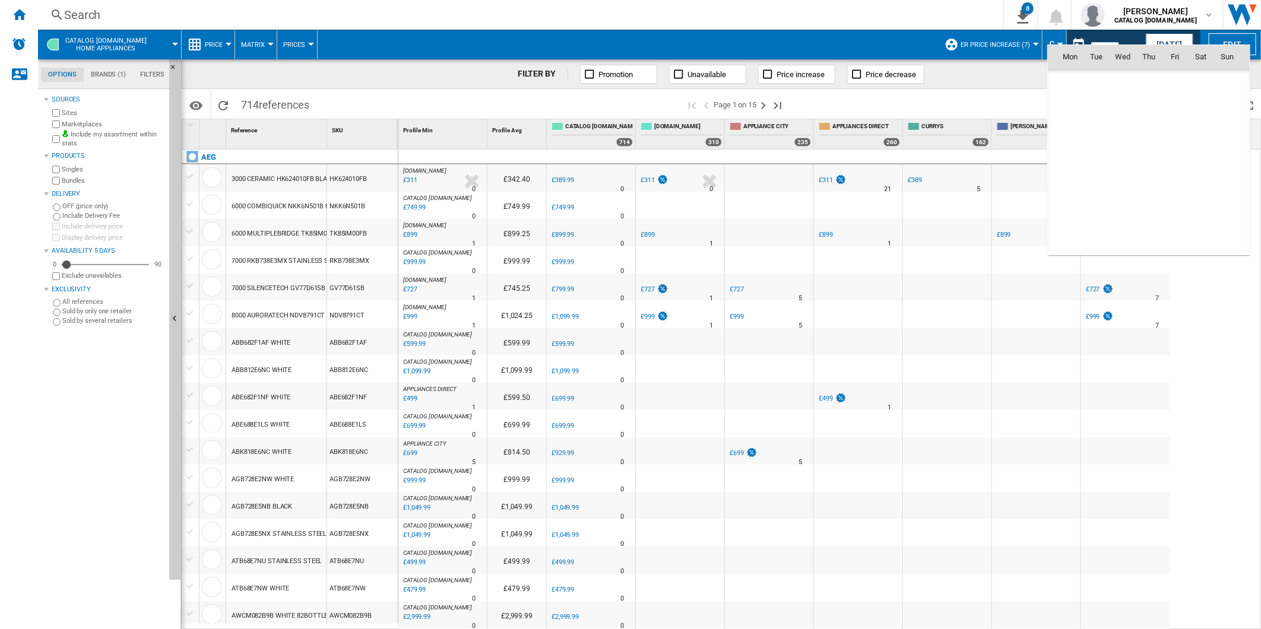
scroll to position [5663, 0]
click at [1202, 110] on span "9" at bounding box center [1201, 109] width 24 height 24
type input "**********"
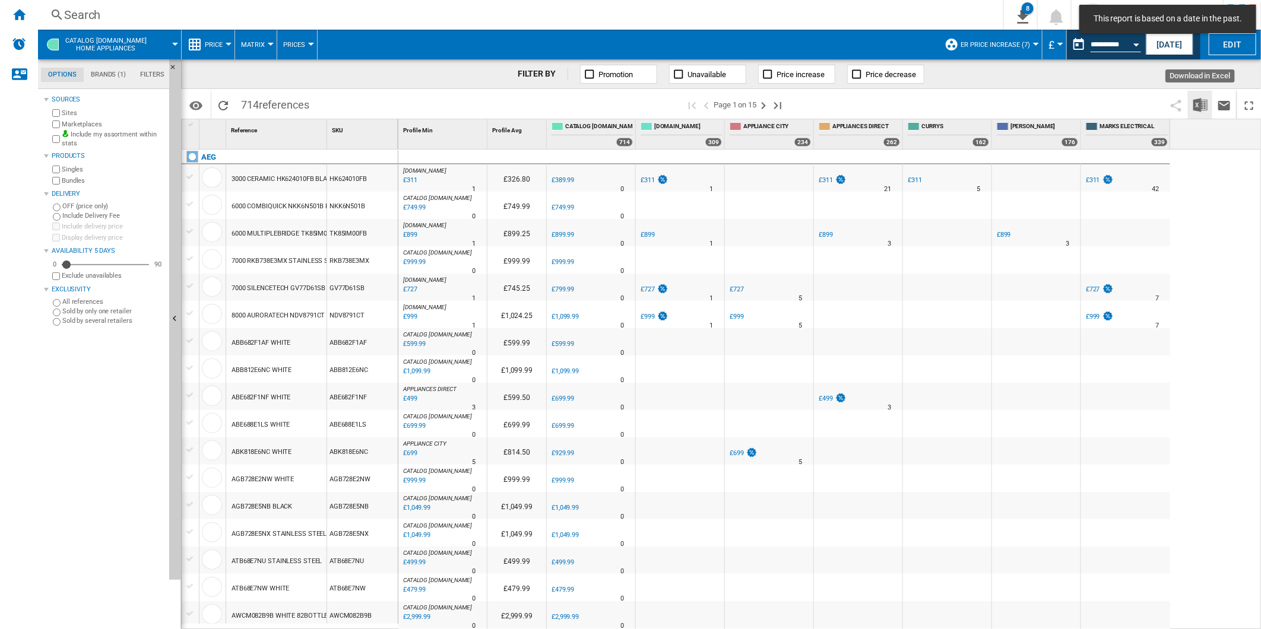
click at [1201, 104] on img "Download in Excel" at bounding box center [1200, 105] width 14 height 14
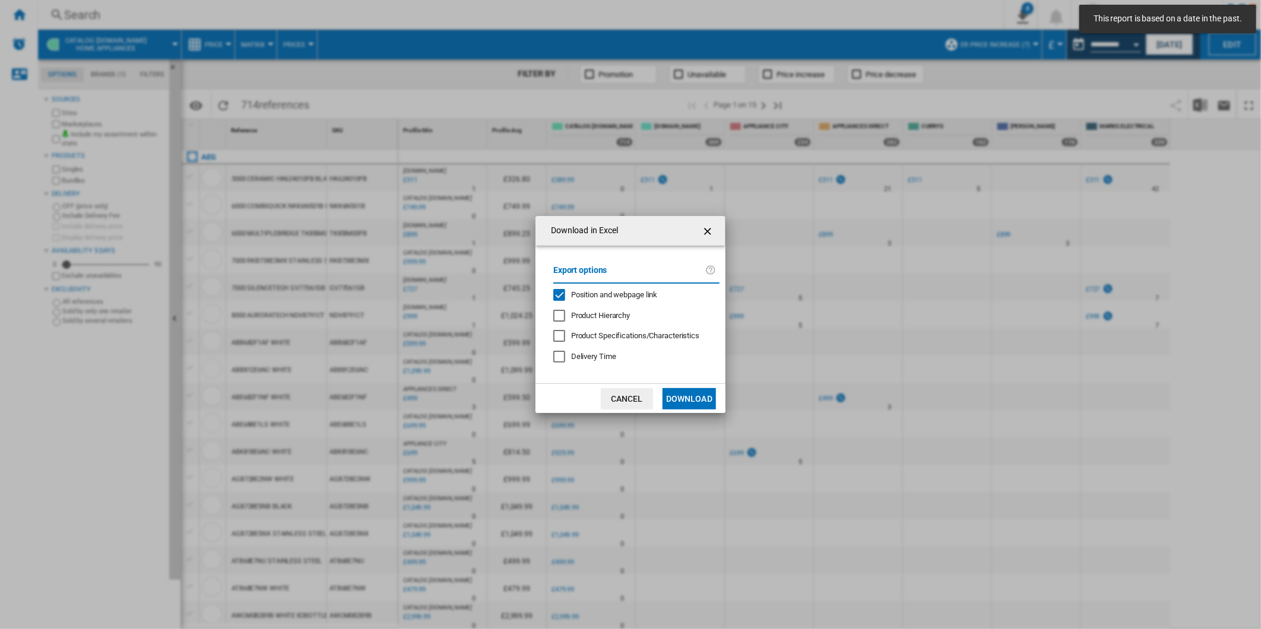
click at [606, 287] on div "Export options Position and webpage link Product Hierarchy Product Specificatio…" at bounding box center [636, 315] width 178 height 115
click at [602, 290] on md-checkbox "Position and webpage link" at bounding box center [631, 295] width 157 height 11
click at [679, 400] on button "Download" at bounding box center [689, 398] width 53 height 21
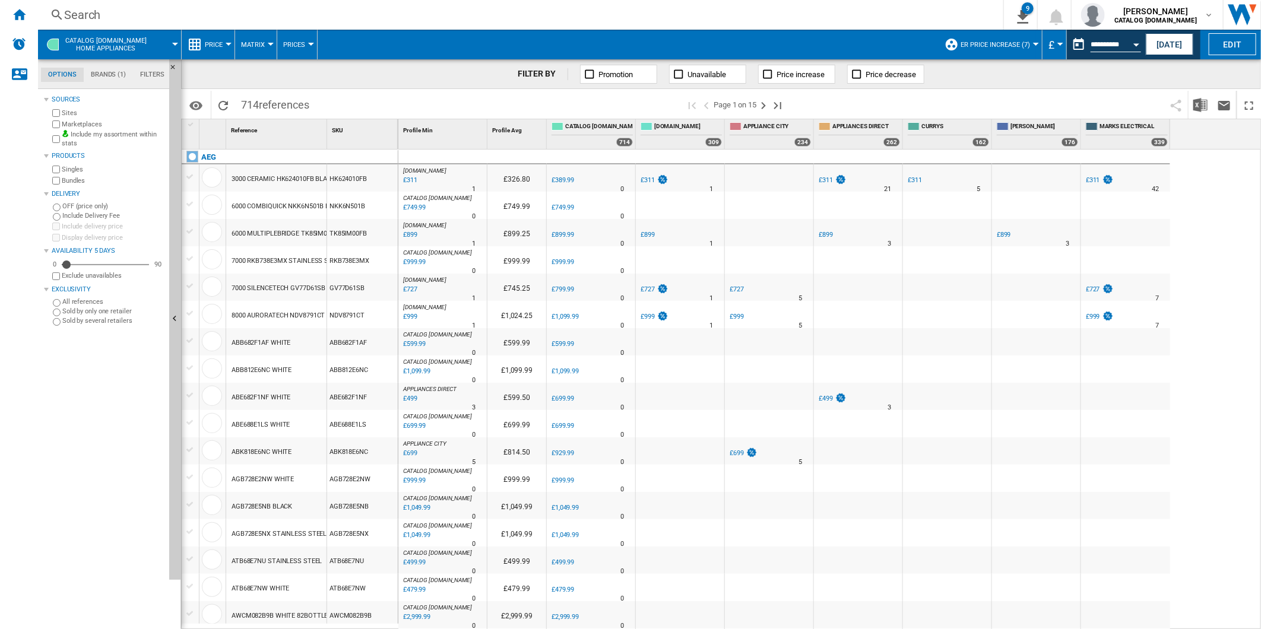
drag, startPoint x: 915, startPoint y: 110, endPoint x: 942, endPoint y: 103, distance: 26.9
click at [915, 110] on span at bounding box center [979, 105] width 370 height 28
click at [1082, 44] on button "This report is based on a date in the past." at bounding box center [1079, 45] width 24 height 24
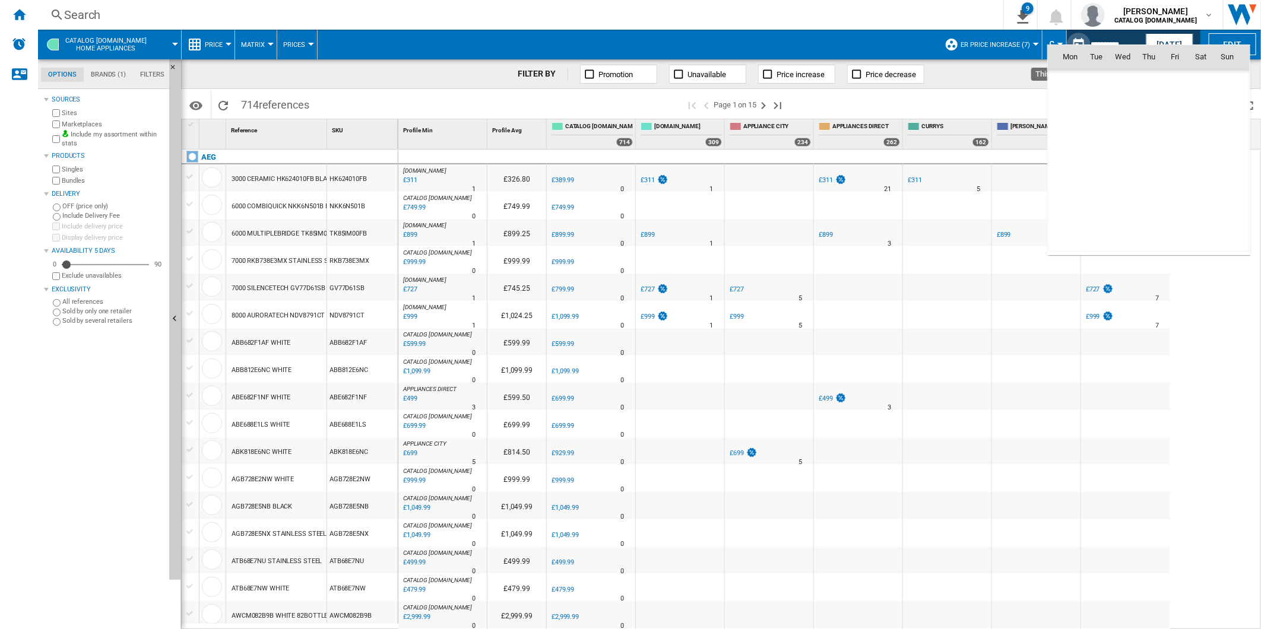
scroll to position [5663, 0]
click at [1233, 112] on span "10" at bounding box center [1227, 109] width 24 height 24
type input "**********"
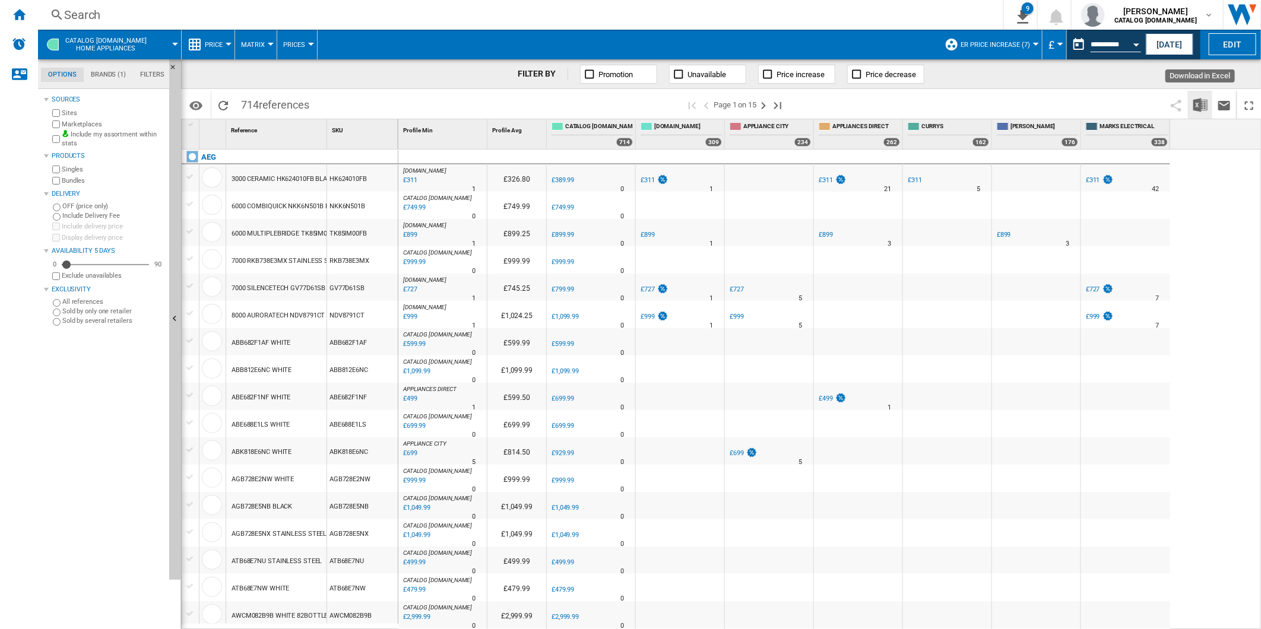
click at [1200, 107] on img "Download in Excel" at bounding box center [1200, 105] width 14 height 14
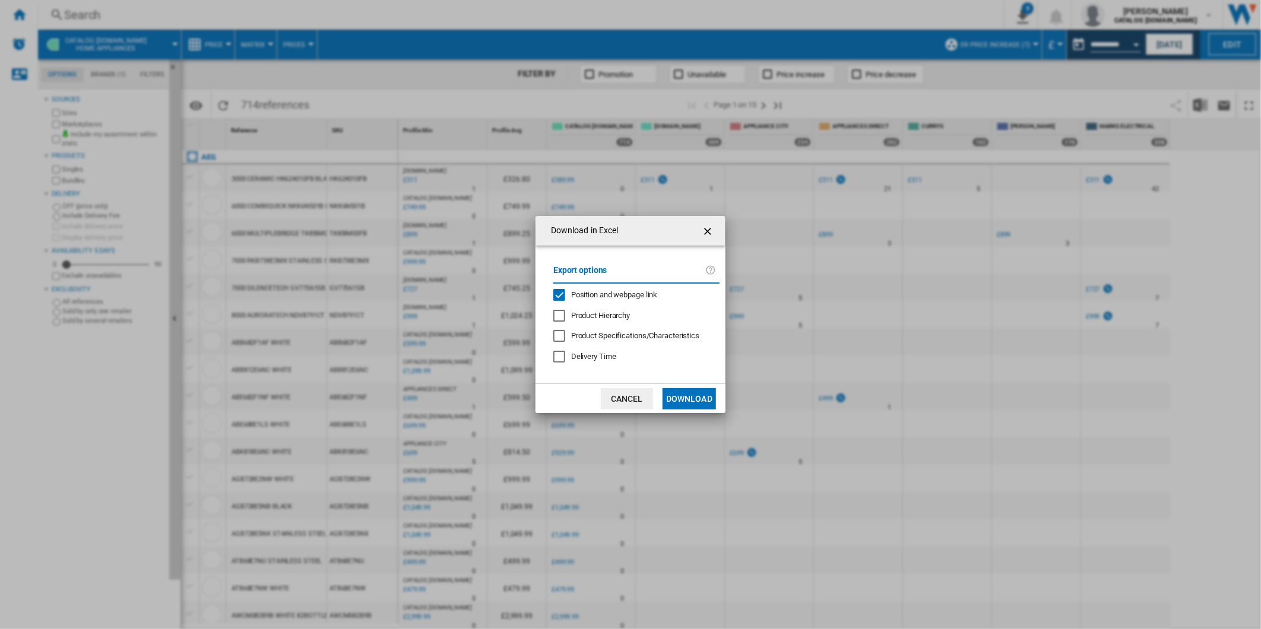
click at [622, 293] on span "Position and webpage link" at bounding box center [614, 294] width 87 height 9
click at [689, 402] on button "Download" at bounding box center [689, 398] width 53 height 21
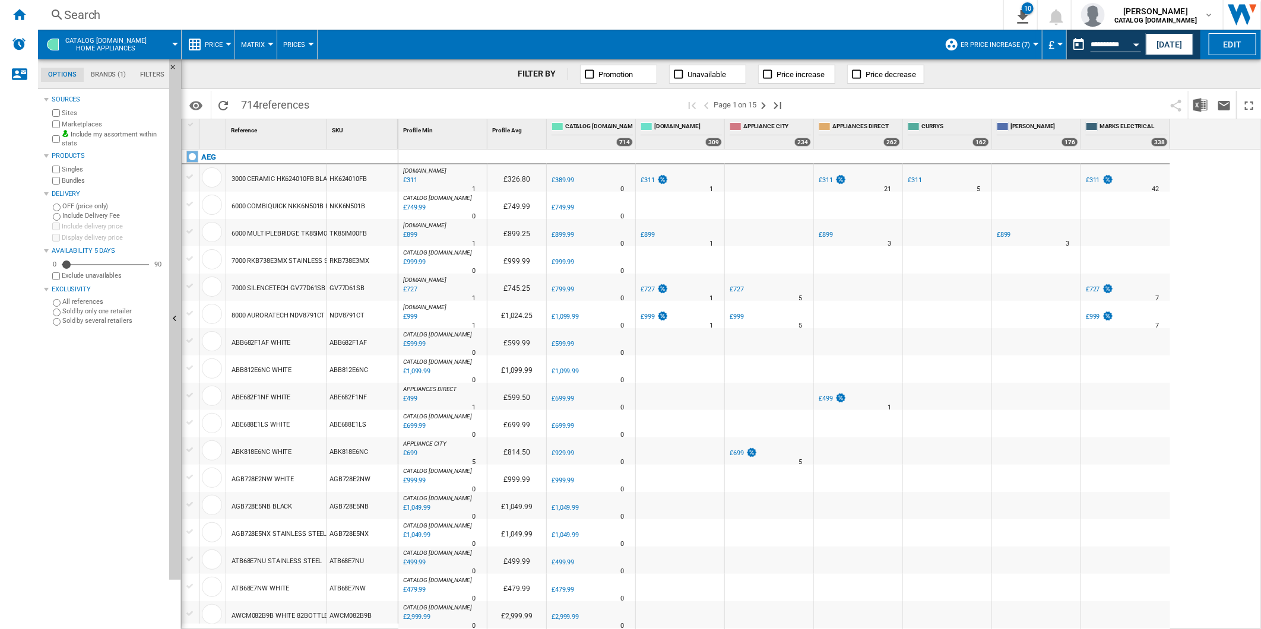
click at [428, 100] on span at bounding box center [500, 105] width 370 height 28
click at [981, 43] on span "ER Price Increase (7)" at bounding box center [995, 45] width 69 height 8
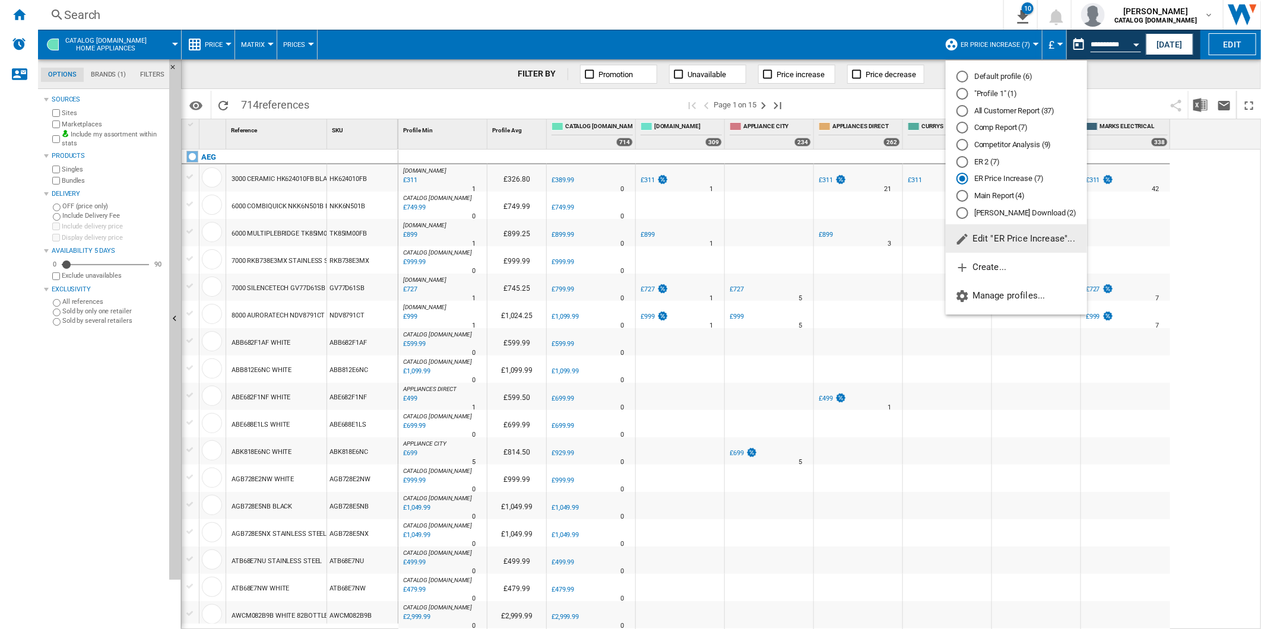
click at [966, 116] on div "All Customer Report (37)" at bounding box center [962, 111] width 12 height 12
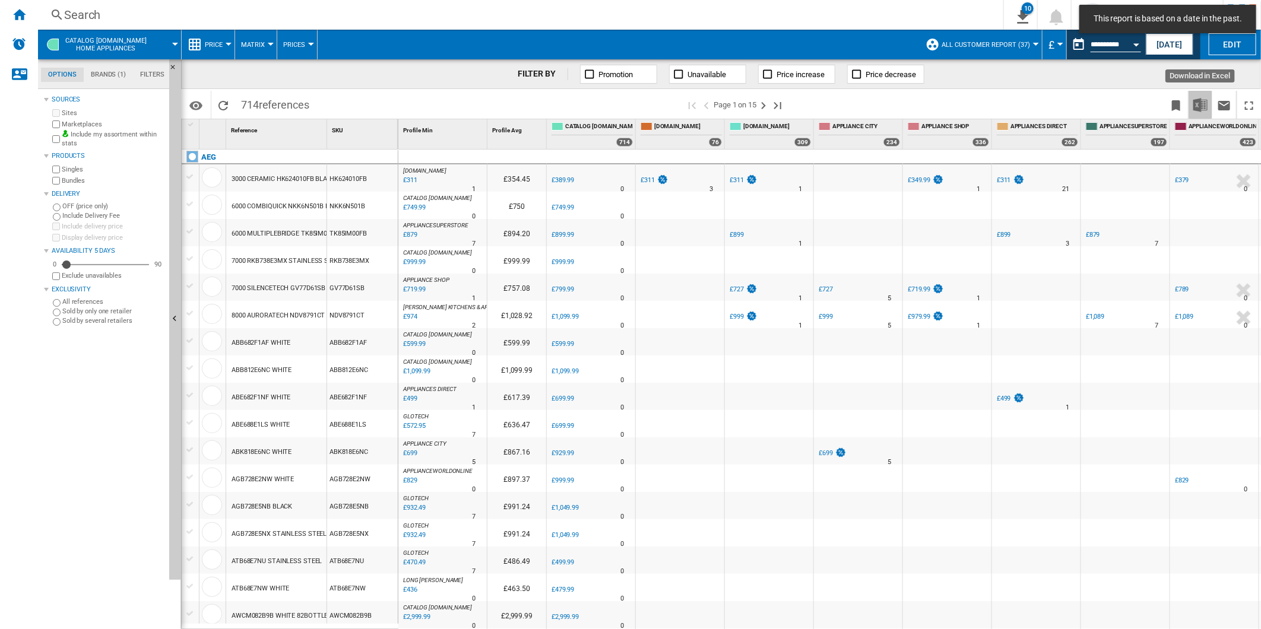
click at [1197, 102] on img "Download in Excel" at bounding box center [1200, 105] width 14 height 14
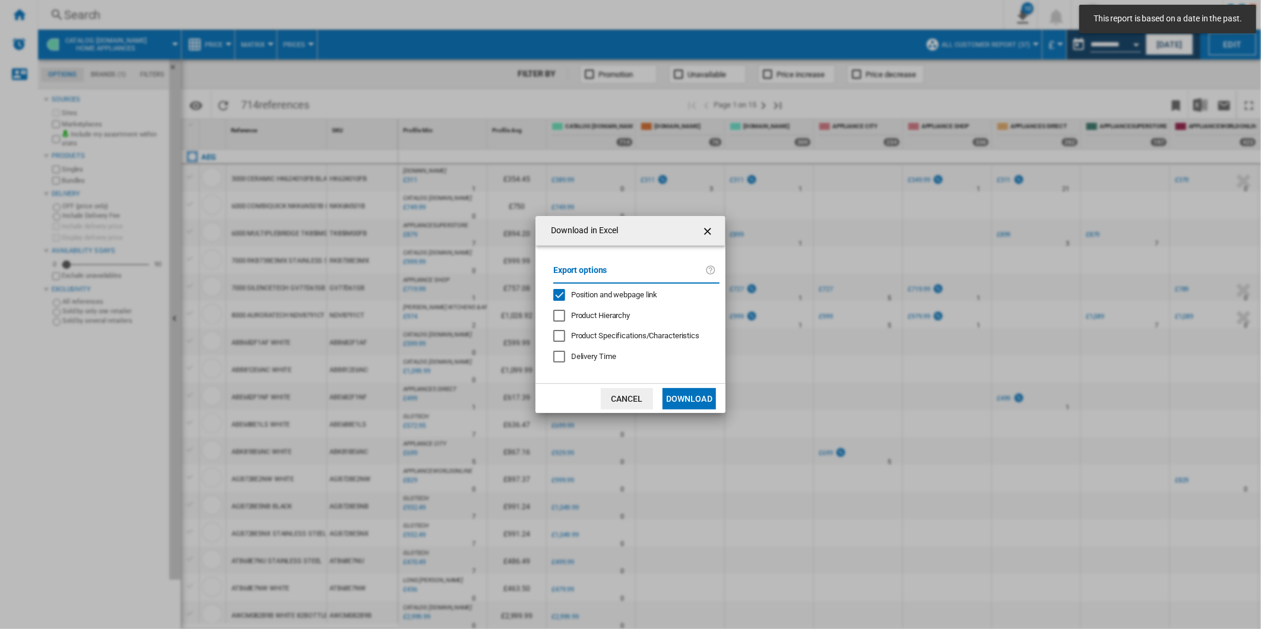
click at [625, 287] on div "Export options Position and webpage link Product Hierarchy Product Specificatio…" at bounding box center [636, 315] width 178 height 115
click at [625, 291] on span "Position and webpage link" at bounding box center [614, 294] width 87 height 9
click at [687, 398] on button "Download" at bounding box center [689, 398] width 53 height 21
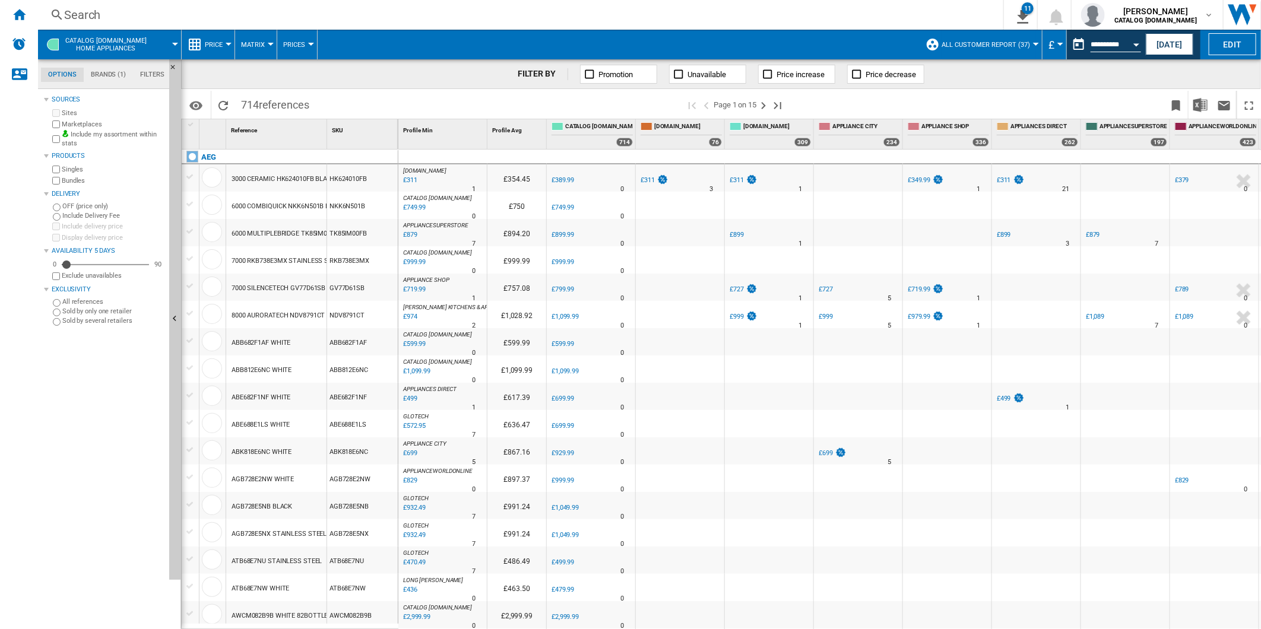
drag, startPoint x: 871, startPoint y: 108, endPoint x: 947, endPoint y: 91, distance: 78.4
click at [871, 108] on span at bounding box center [979, 105] width 370 height 28
click at [1079, 45] on button "This report is based on a date in the past." at bounding box center [1079, 45] width 24 height 24
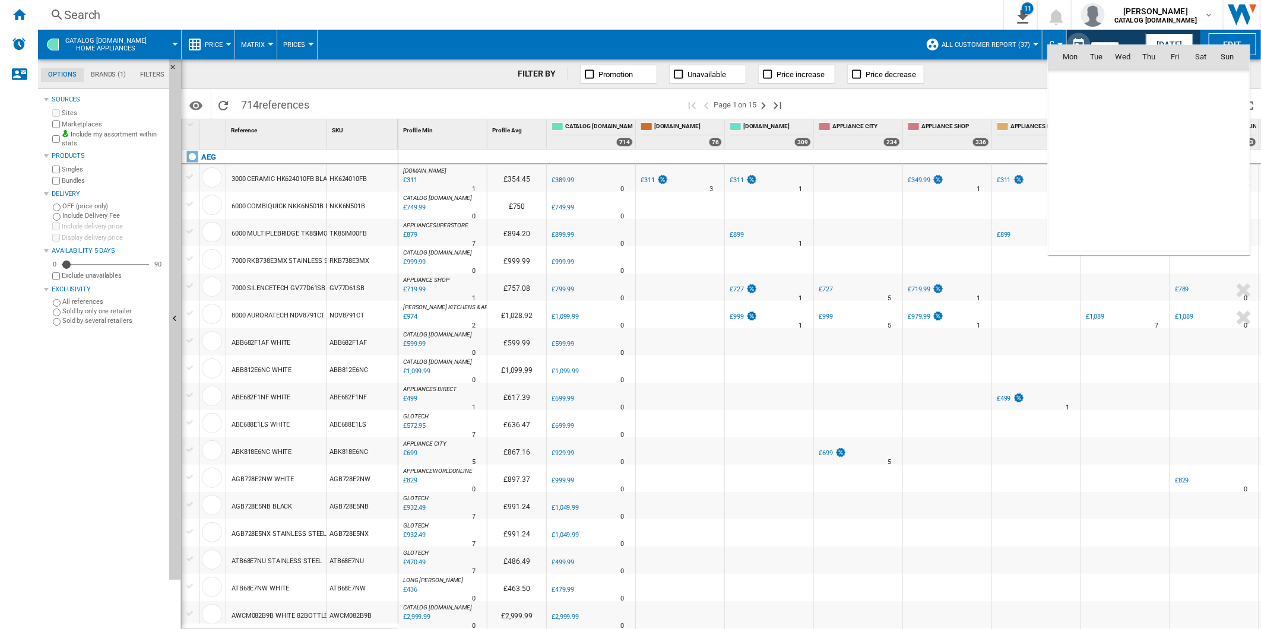
scroll to position [5663, 0]
drag, startPoint x: 1072, startPoint y: 137, endPoint x: 1069, endPoint y: 147, distance: 10.5
click at [1072, 137] on span "11" at bounding box center [1070, 135] width 24 height 24
type input "**********"
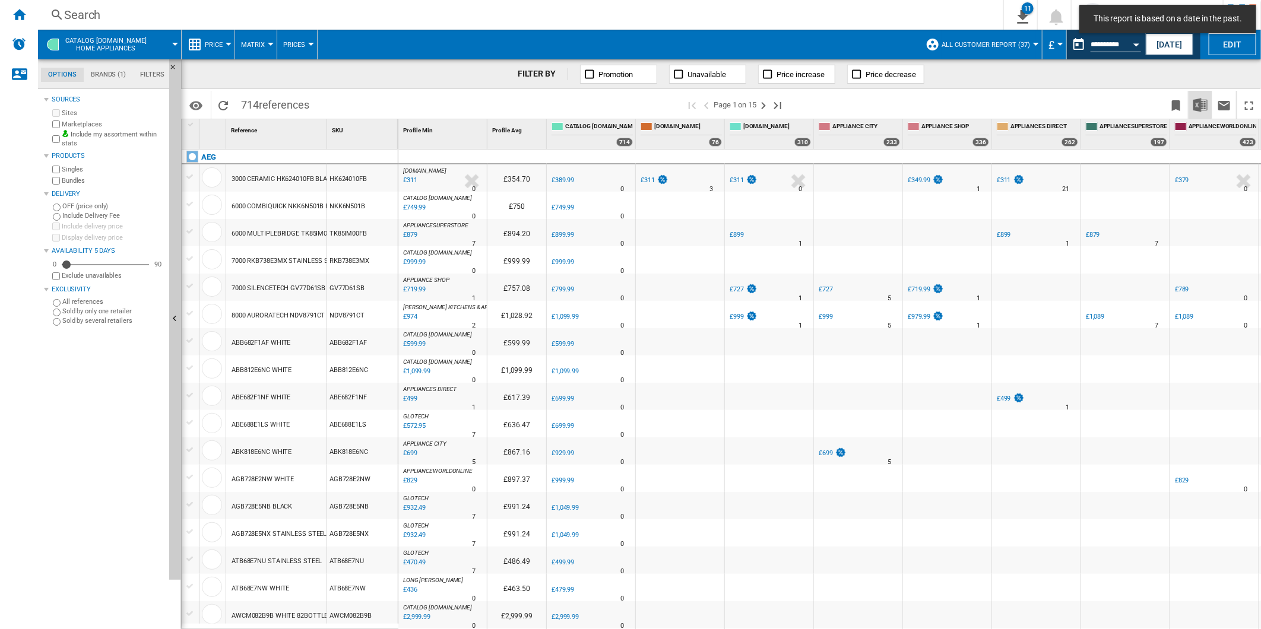
click at [1201, 104] on img "Download in Excel" at bounding box center [1200, 105] width 14 height 14
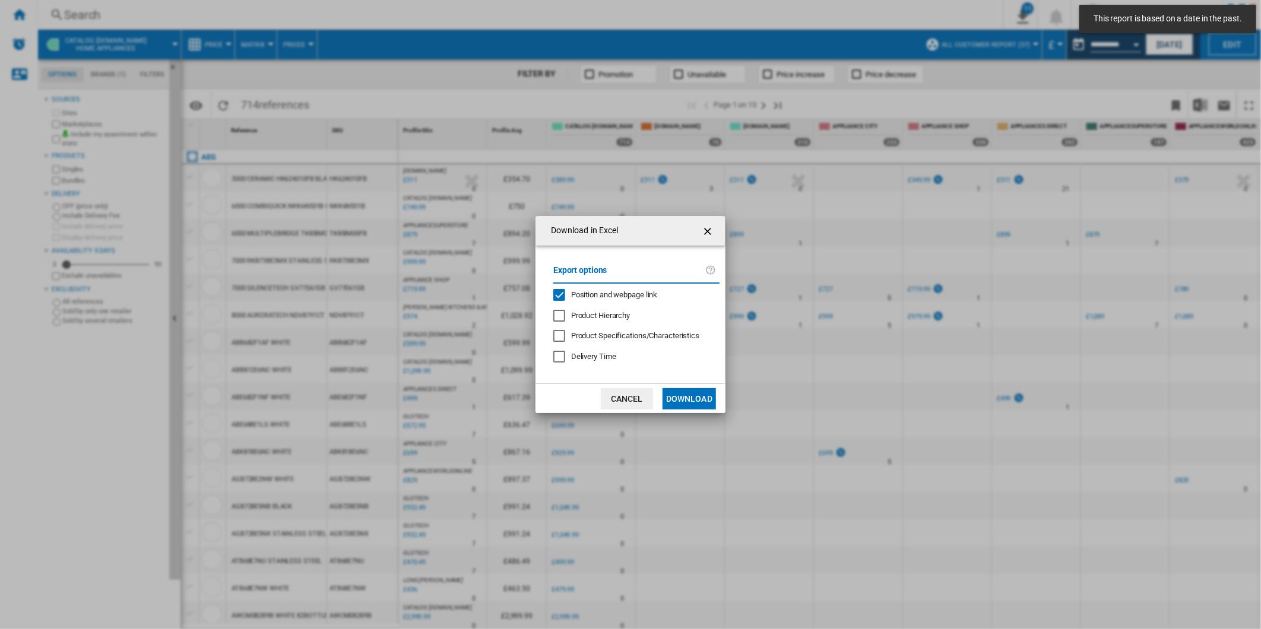
click at [633, 294] on span "Position and webpage link" at bounding box center [614, 294] width 87 height 9
click at [690, 392] on button "Download" at bounding box center [689, 398] width 53 height 21
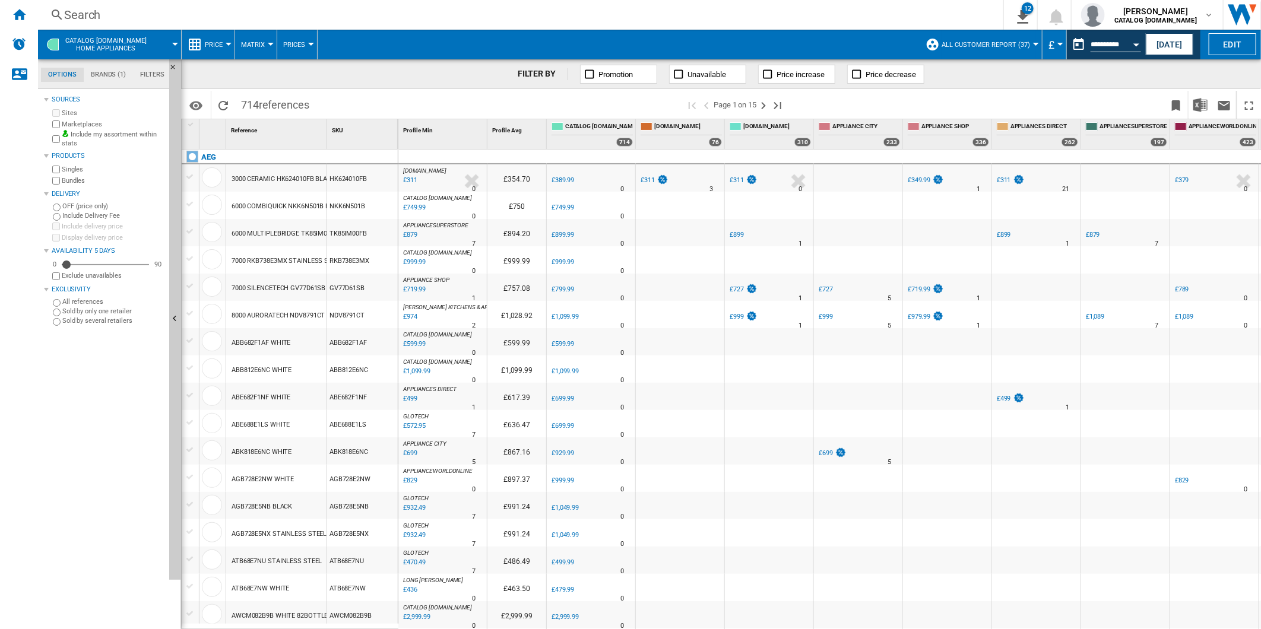
click at [877, 99] on span at bounding box center [979, 105] width 370 height 28
click at [1007, 42] on span "All Customer Report (37)" at bounding box center [986, 45] width 88 height 8
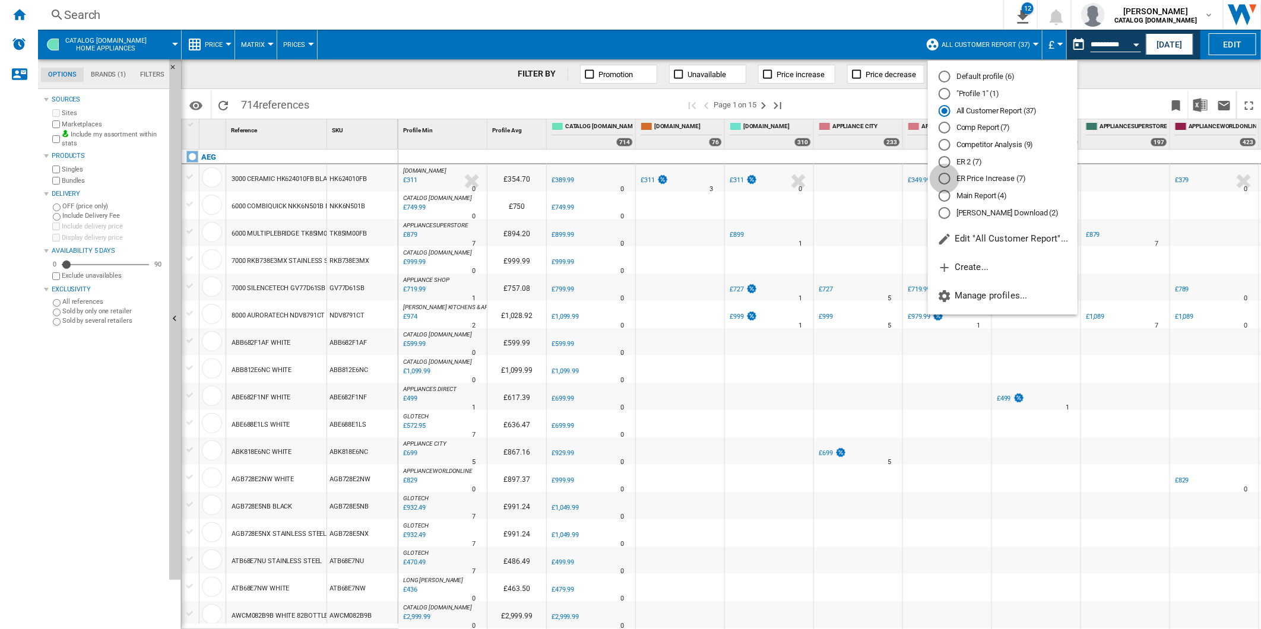
click at [944, 176] on div "ER Price Increase (7)" at bounding box center [945, 179] width 12 height 12
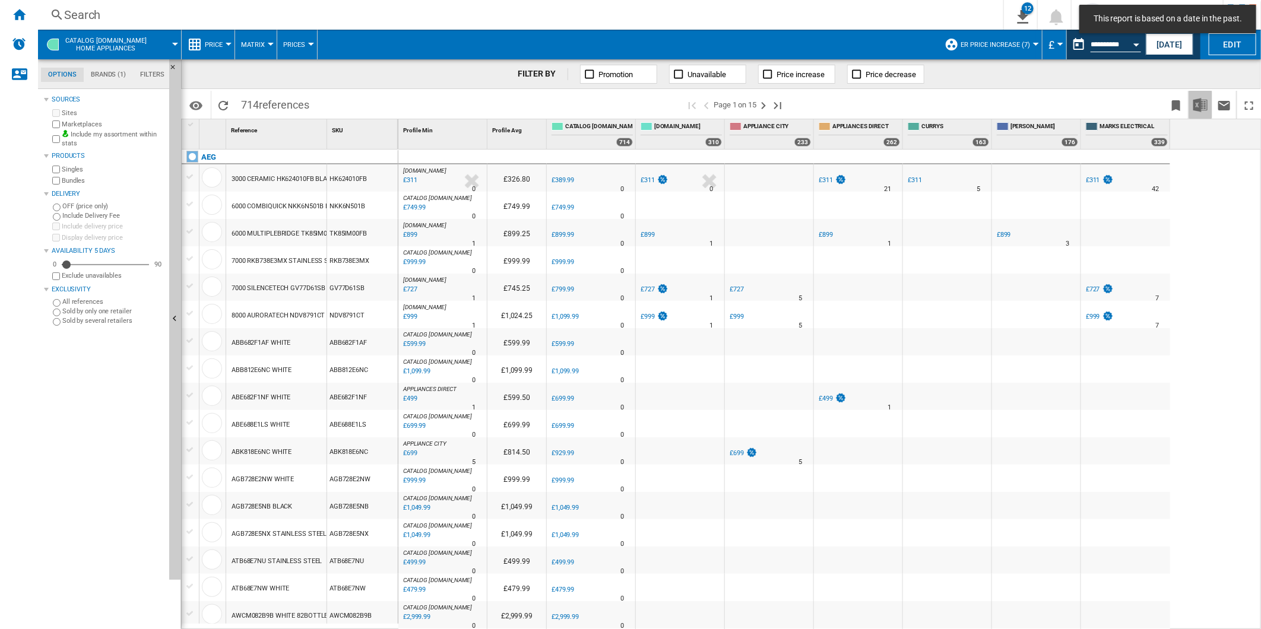
click at [1204, 103] on img "Download in Excel" at bounding box center [1200, 105] width 14 height 14
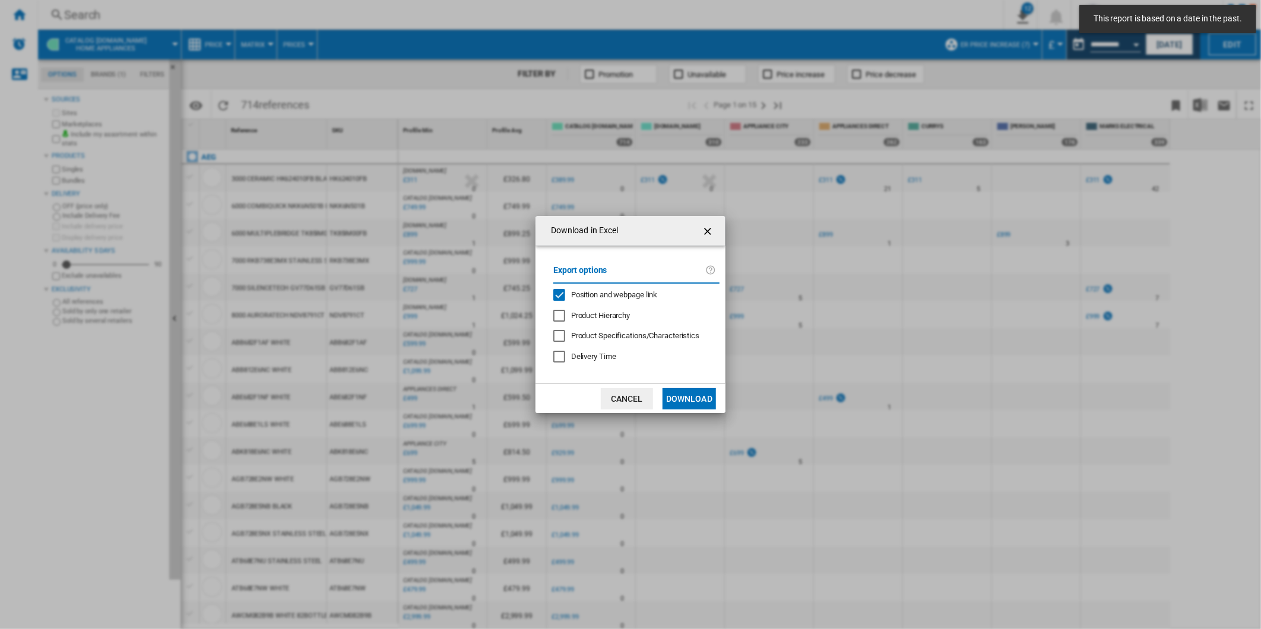
click at [626, 290] on span "Position and webpage link" at bounding box center [614, 294] width 87 height 9
drag, startPoint x: 692, startPoint y: 402, endPoint x: 693, endPoint y: 396, distance: 6.1
click at [692, 401] on button "Download" at bounding box center [689, 398] width 53 height 21
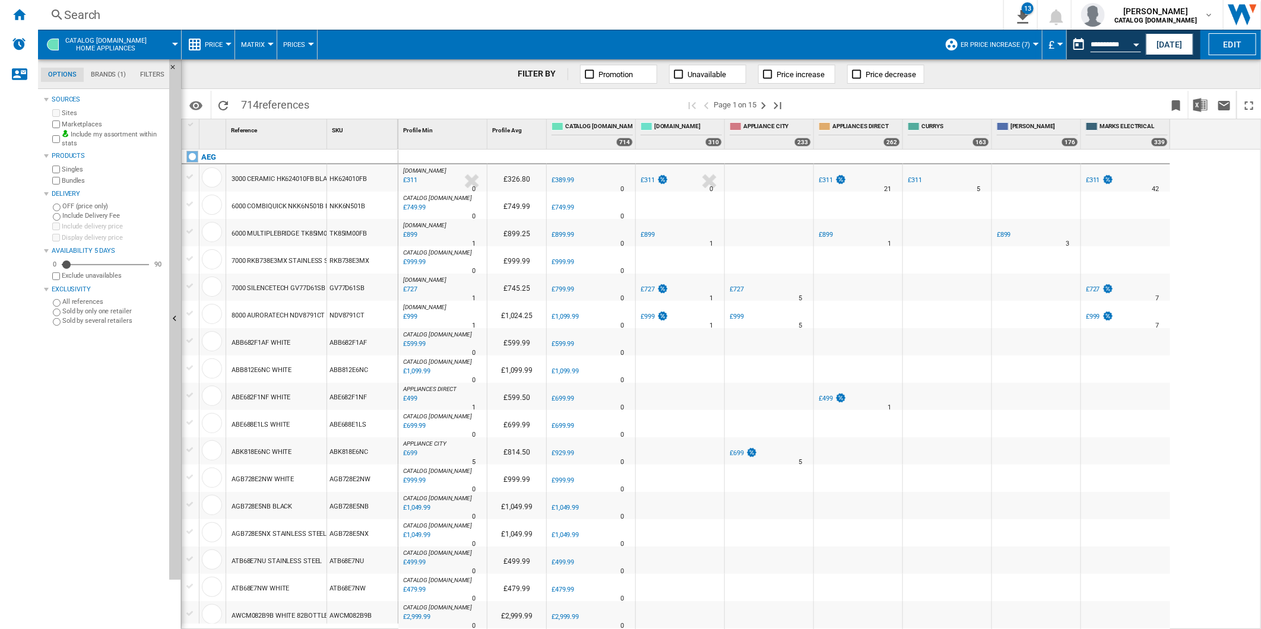
click at [556, 99] on span at bounding box center [500, 105] width 370 height 28
click at [482, 9] on div "Search" at bounding box center [518, 15] width 908 height 17
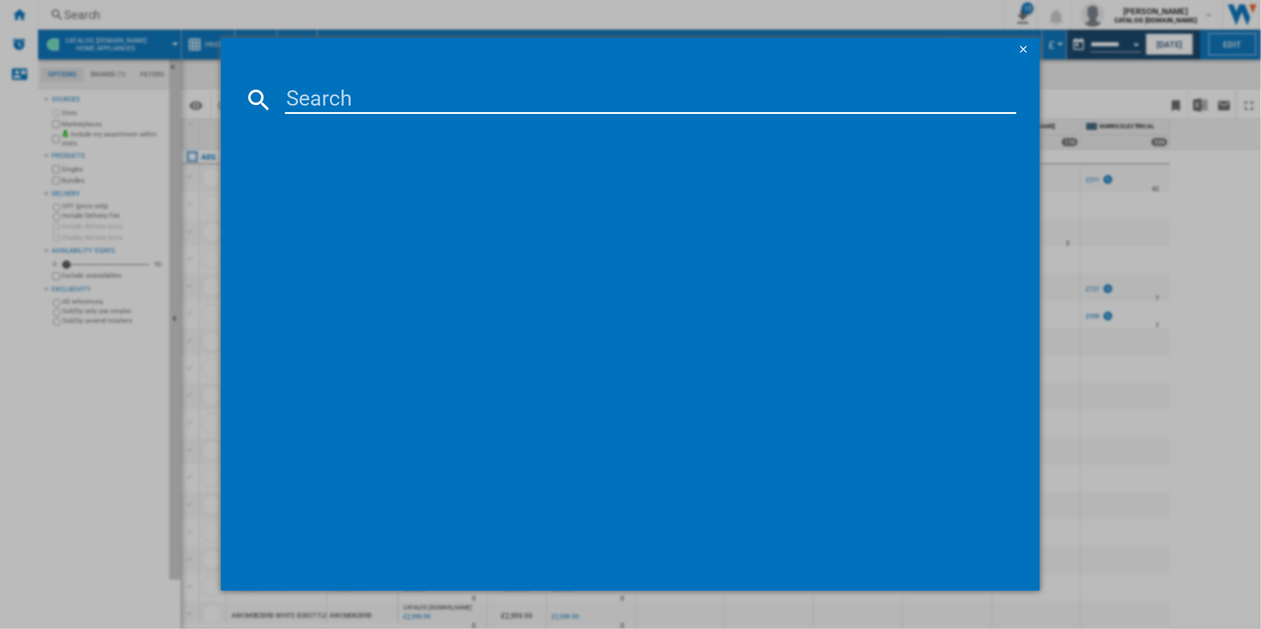
click at [429, 99] on input at bounding box center [651, 99] width 732 height 28
paste input "DKB4650M"
type input "DKB4650M"
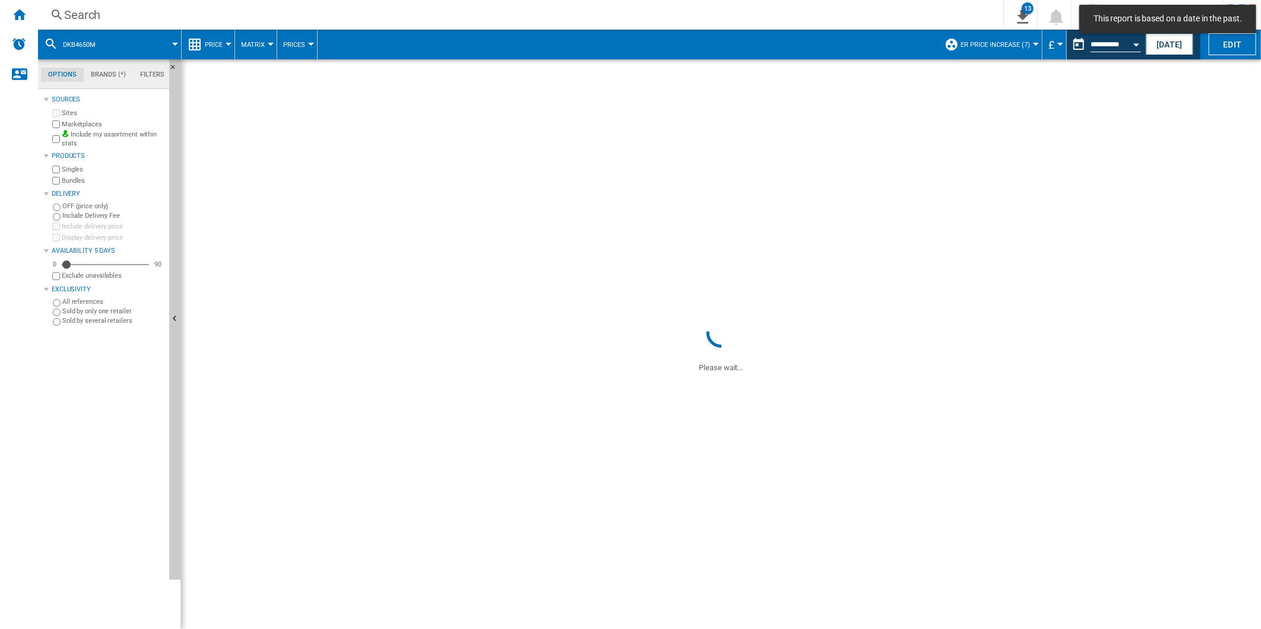
click at [1030, 52] on button "ER Price Increase (7)" at bounding box center [998, 45] width 75 height 30
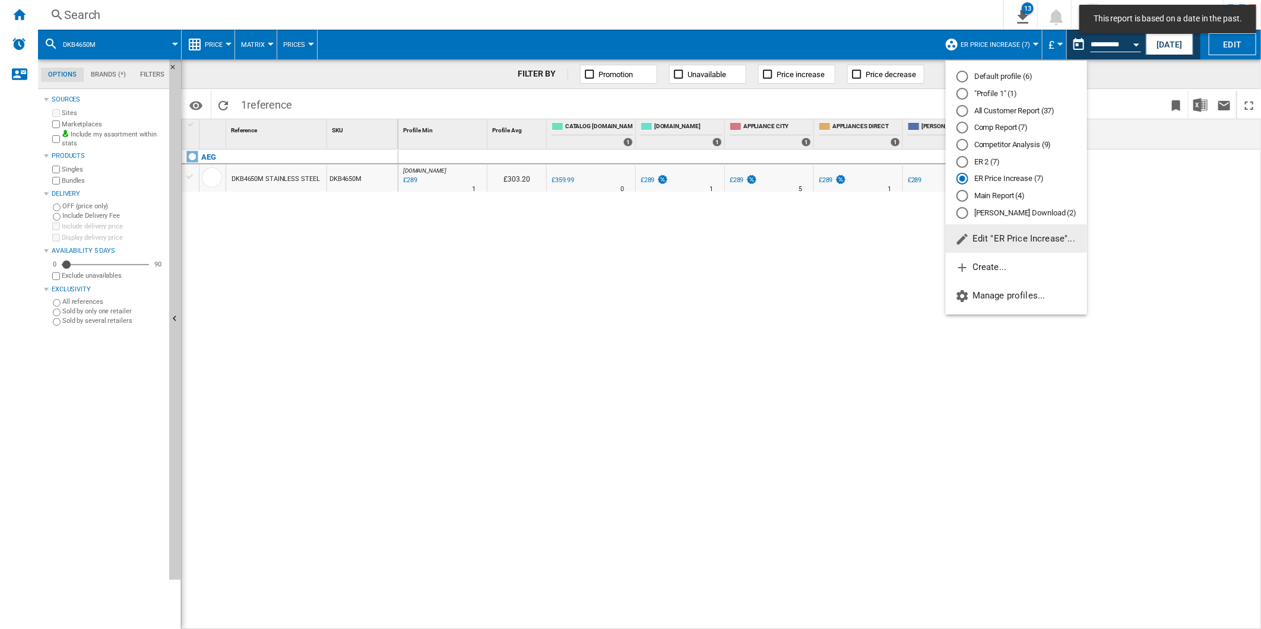
click at [1026, 119] on md-radio-group "Default profile (6) "Profile 1" (1) All Customer Report (37) Comp Report (7) Co…" at bounding box center [1016, 144] width 141 height 147
click at [1025, 114] on md-radio-button "All Customer Report (37)" at bounding box center [1016, 110] width 120 height 11
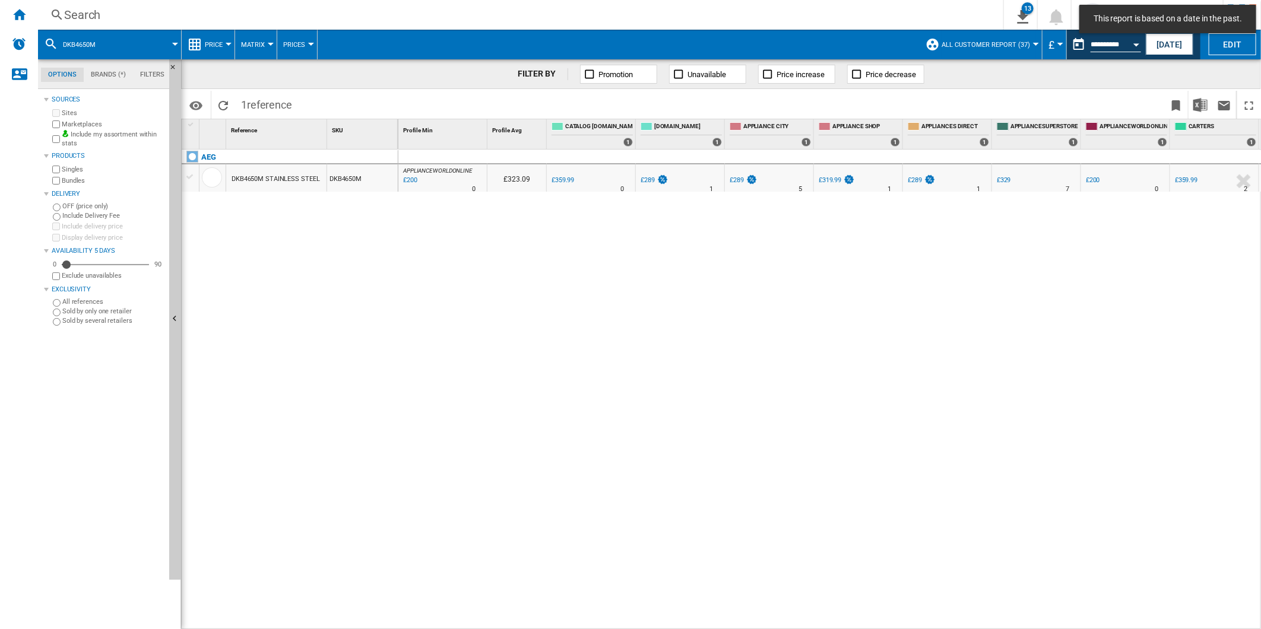
click at [1092, 179] on div "£200" at bounding box center [1093, 180] width 14 height 8
click at [1093, 179] on div "£200" at bounding box center [1093, 180] width 14 height 8
click at [1041, 250] on div at bounding box center [630, 314] width 1261 height 629
click at [1121, 171] on div at bounding box center [1125, 170] width 84 height 7
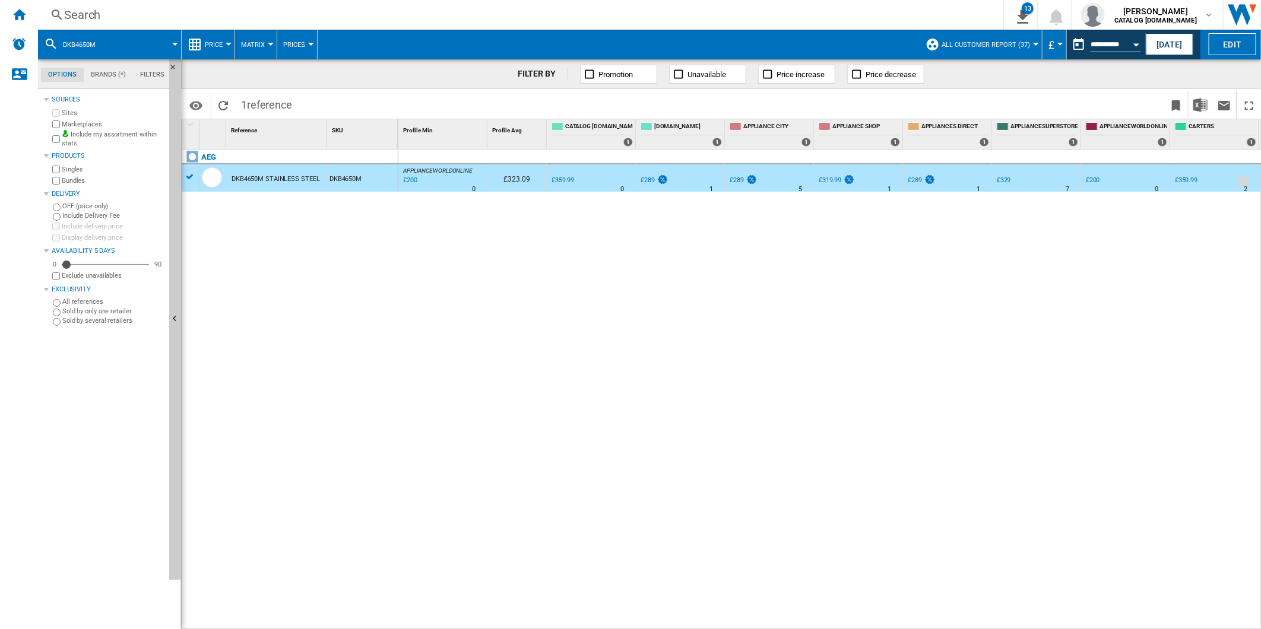
click at [1097, 174] on div "-44.4 % £200 % N/A 0" at bounding box center [1125, 170] width 84 height 7
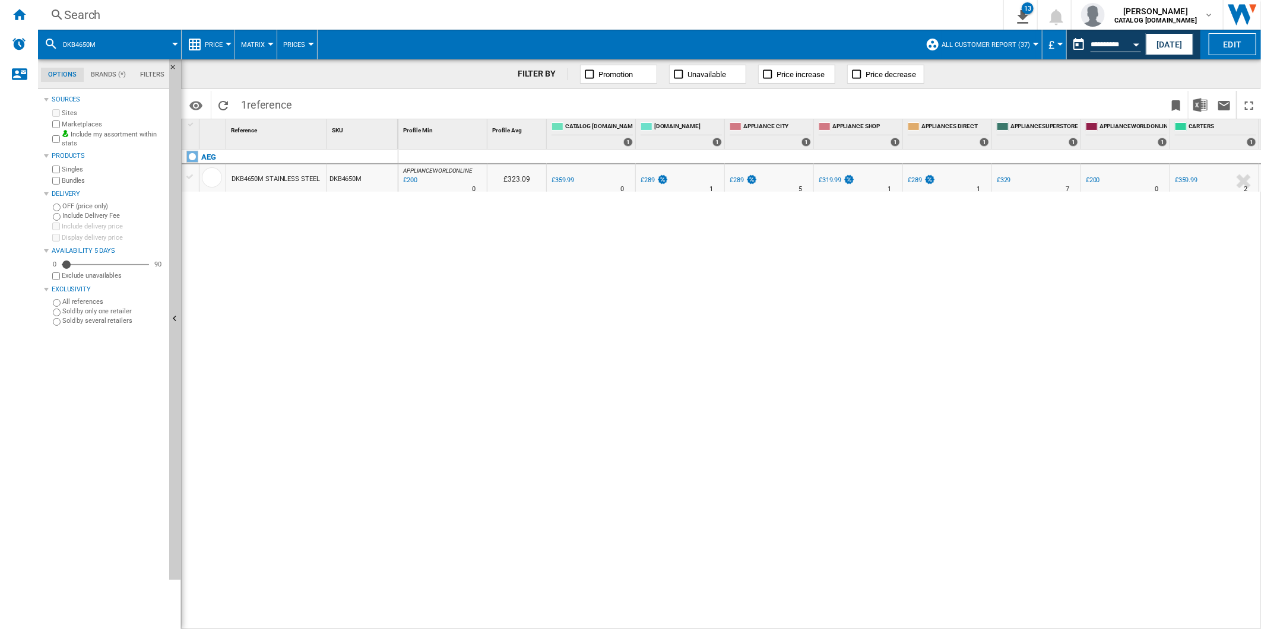
click at [1097, 169] on div at bounding box center [1125, 170] width 84 height 7
click at [1095, 177] on div "£200" at bounding box center [1093, 180] width 14 height 8
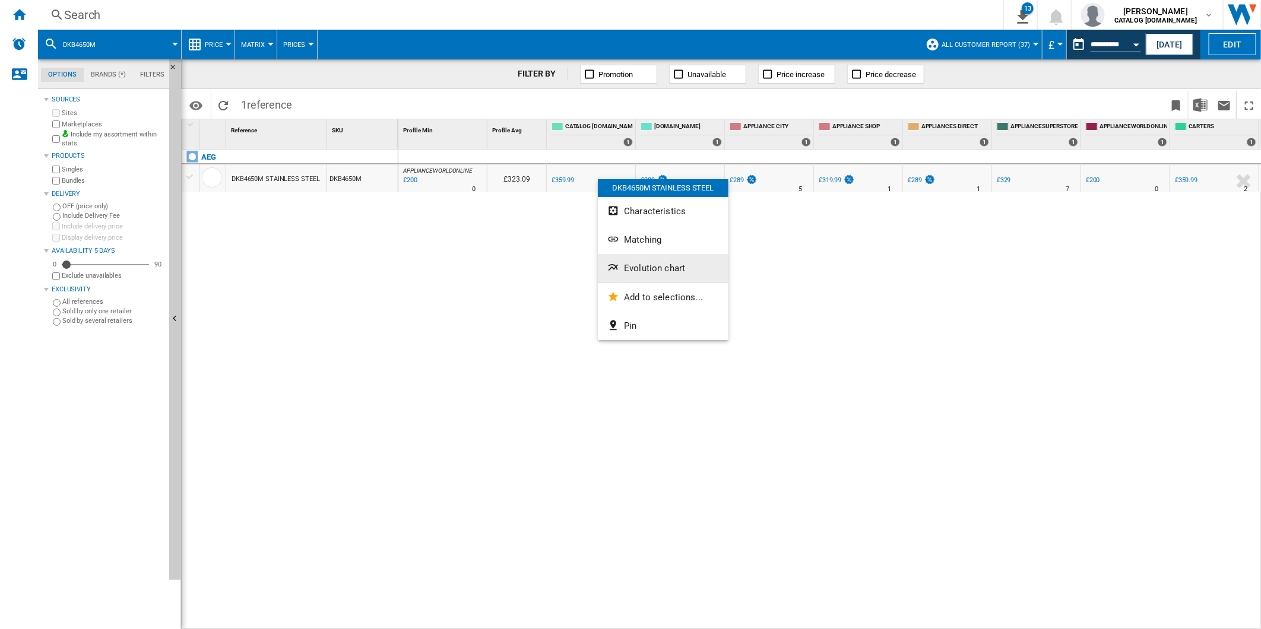
click at [649, 265] on span "Evolution chart" at bounding box center [654, 268] width 61 height 11
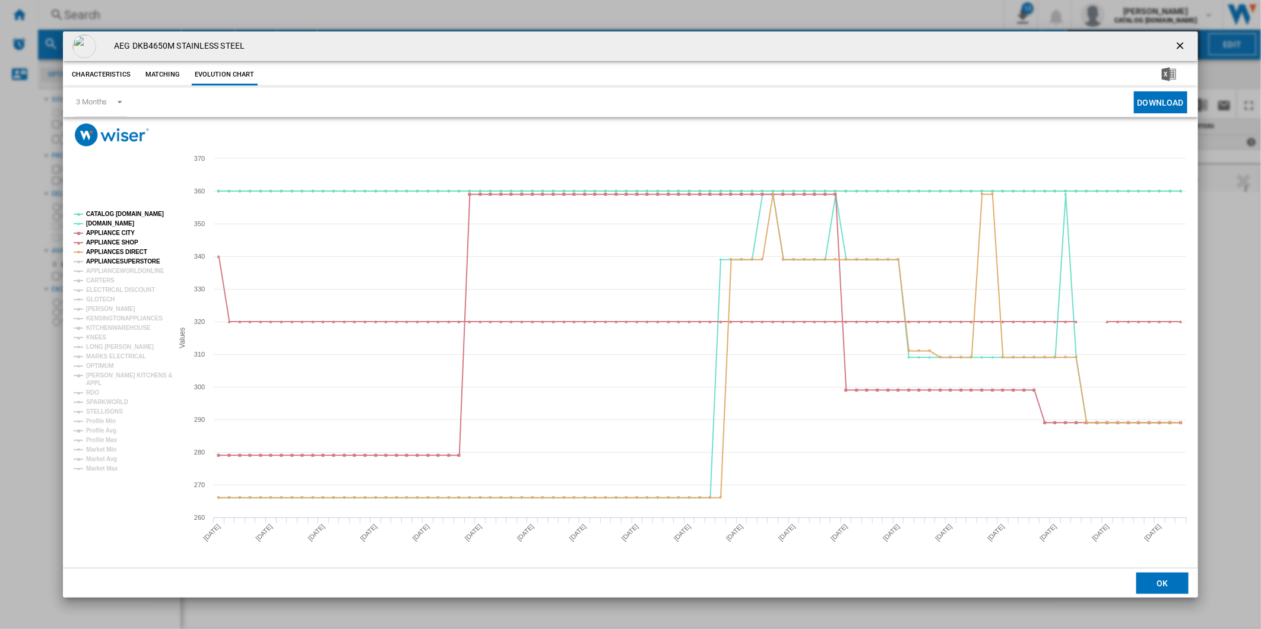
click at [122, 258] on tspan "APPLIANCESUPERSTORE" at bounding box center [123, 261] width 74 height 7
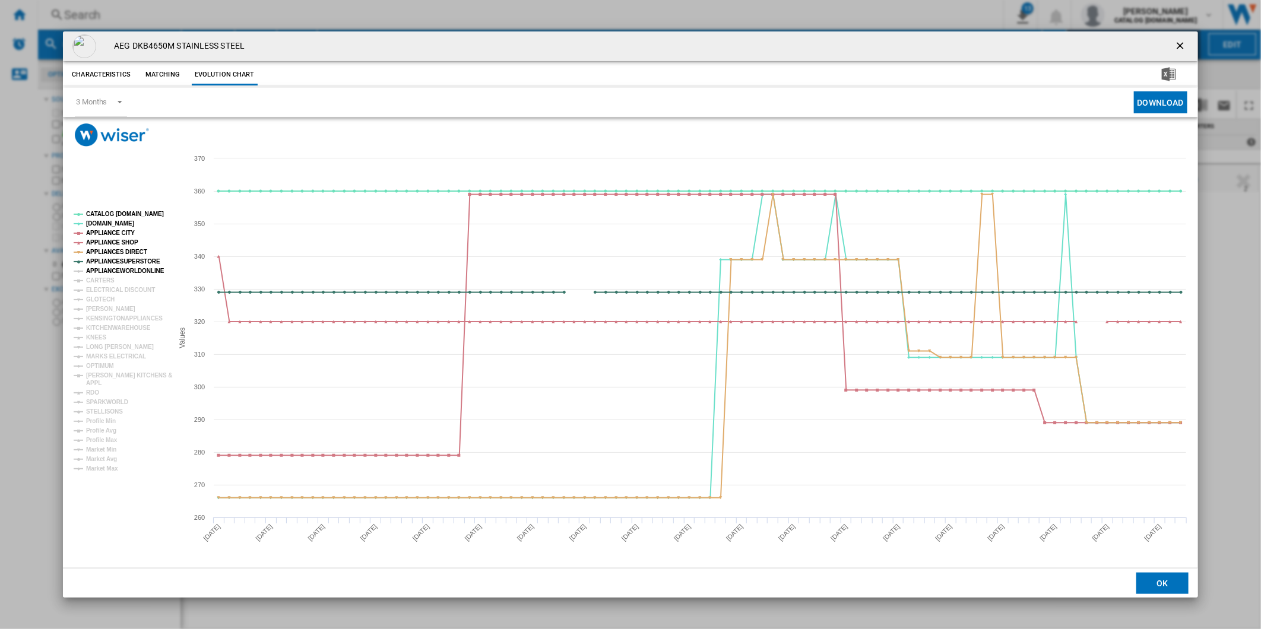
click at [122, 270] on tspan "APPLIANCEWORLDONLINE" at bounding box center [125, 271] width 78 height 7
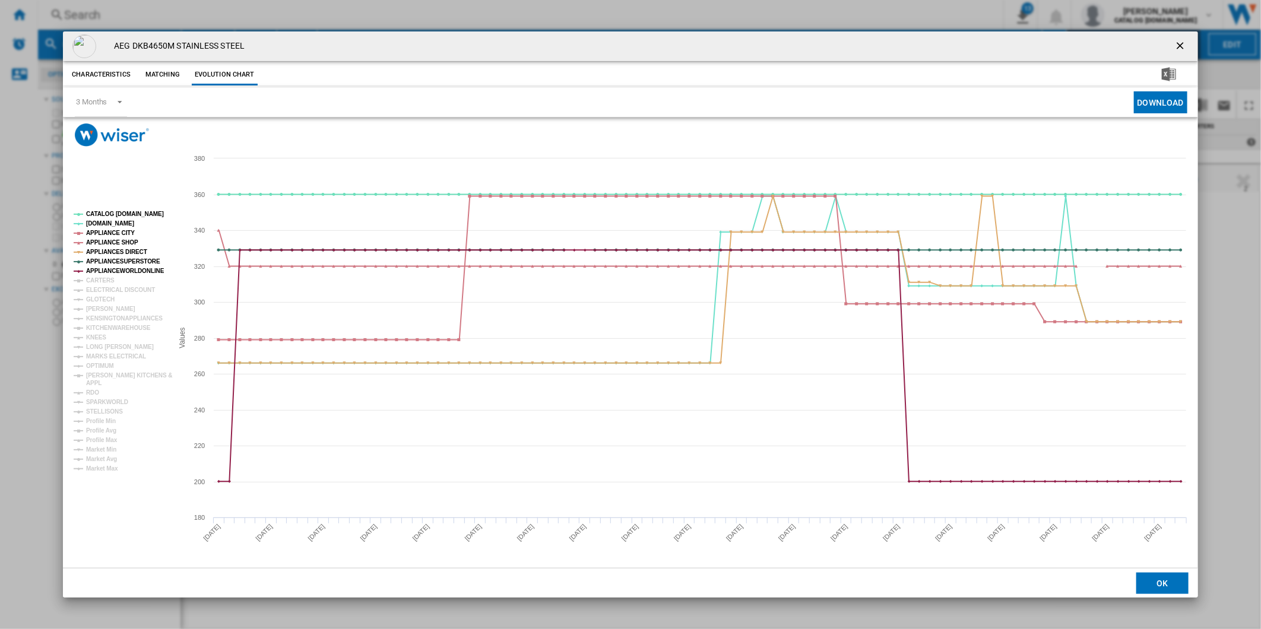
click at [97, 287] on tspan "ELECTRICAL DISCOUNT" at bounding box center [120, 290] width 69 height 7
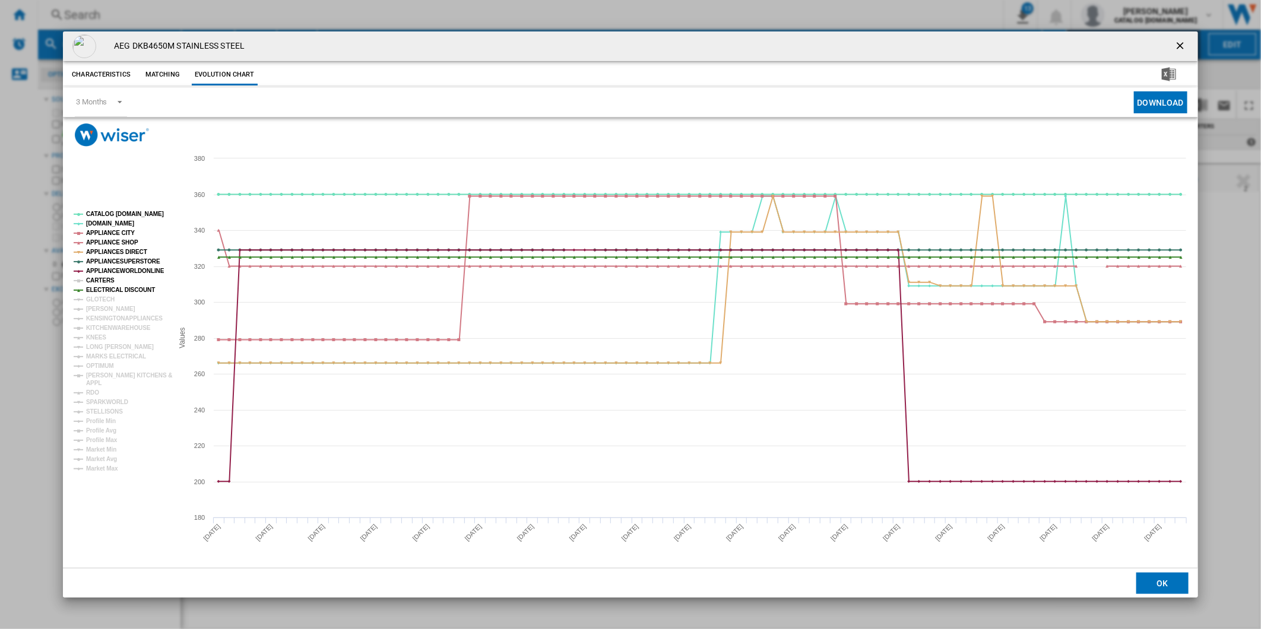
click at [102, 281] on tspan "CARTERS" at bounding box center [100, 280] width 28 height 7
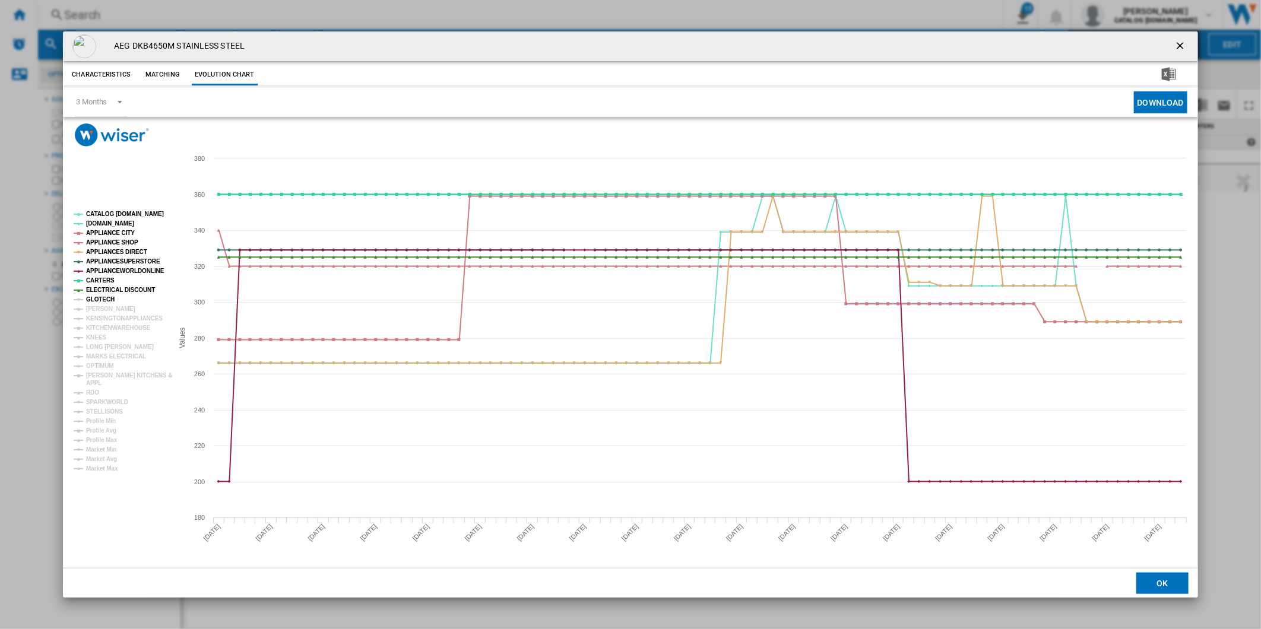
click at [104, 300] on tspan "GLOTECH" at bounding box center [100, 299] width 28 height 7
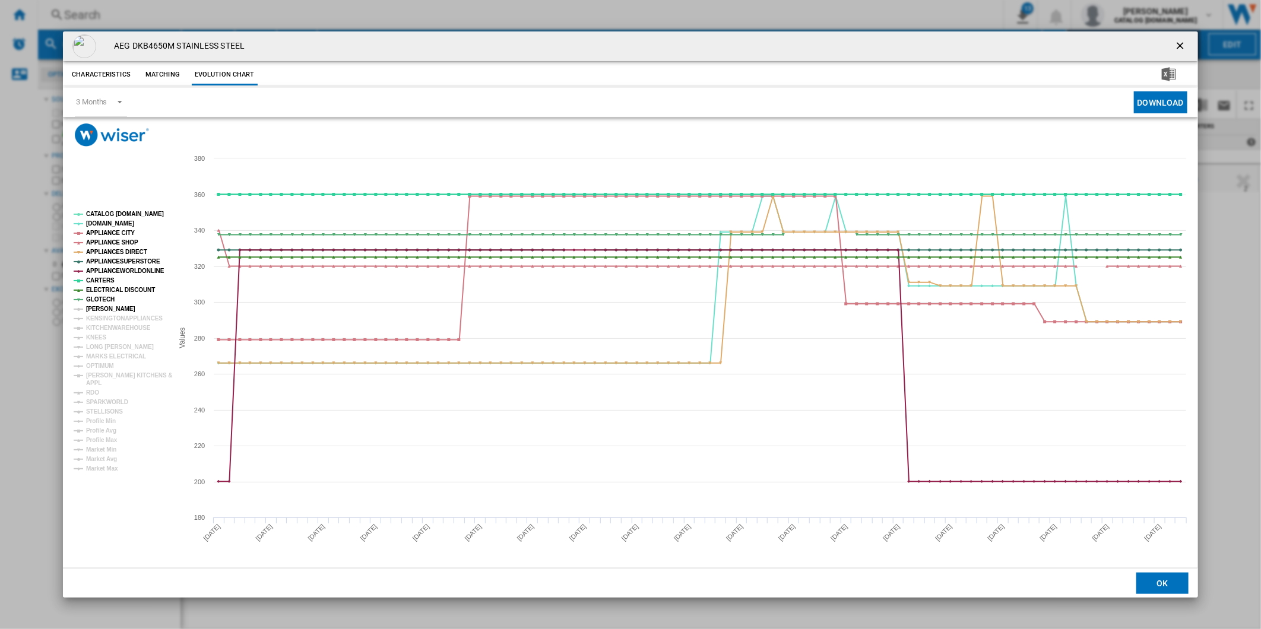
click at [103, 307] on tspan "[PERSON_NAME]" at bounding box center [110, 309] width 49 height 7
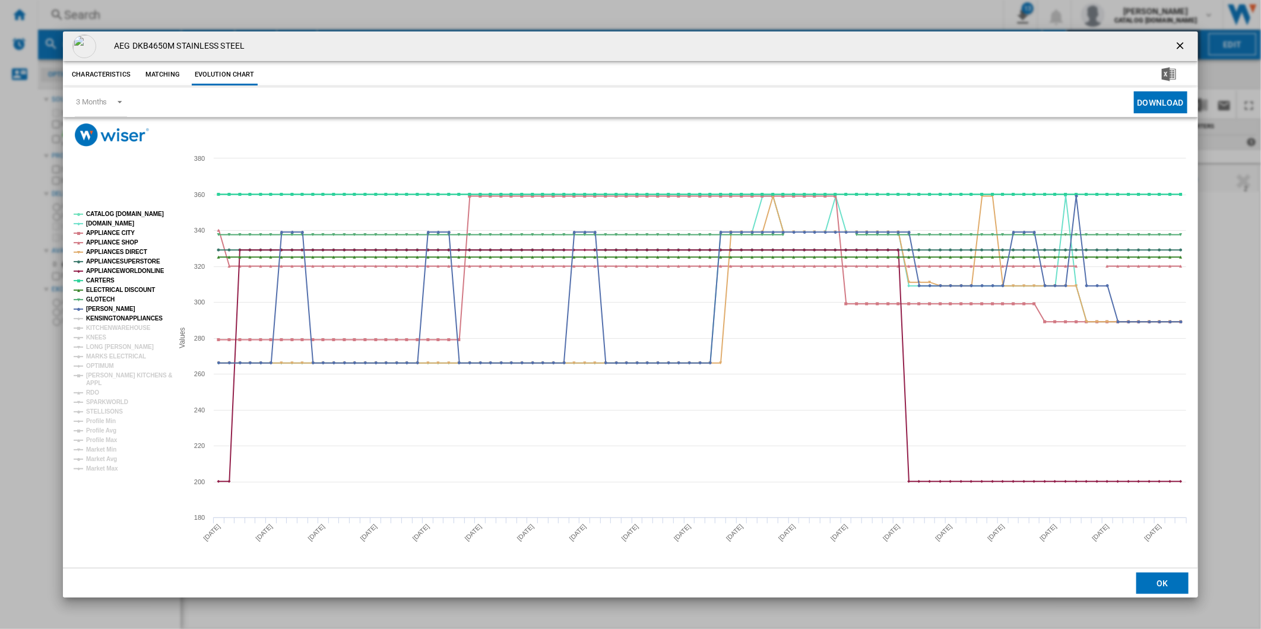
click at [103, 316] on tspan "KENSINGTONAPPLIANCES" at bounding box center [124, 318] width 77 height 7
click at [105, 331] on tspan "KITCHENWAREHOUSE" at bounding box center [118, 328] width 65 height 7
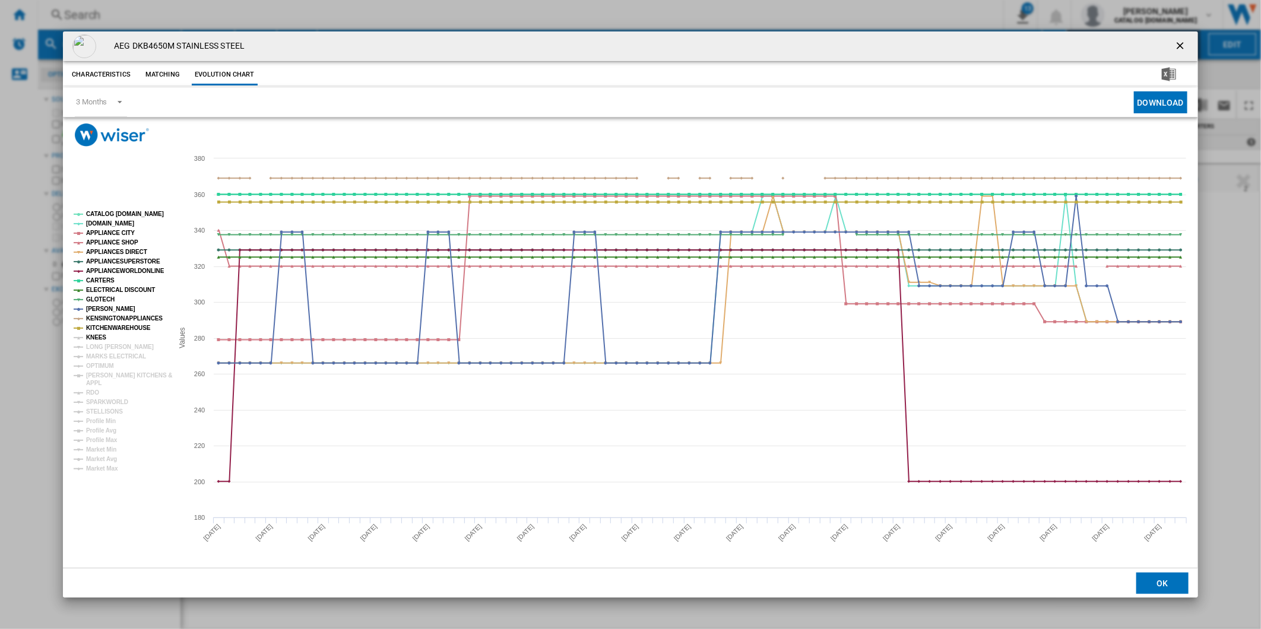
click at [96, 341] on tspan "KNEES" at bounding box center [96, 337] width 20 height 7
click at [98, 344] on tspan "LONG [PERSON_NAME]" at bounding box center [120, 347] width 68 height 7
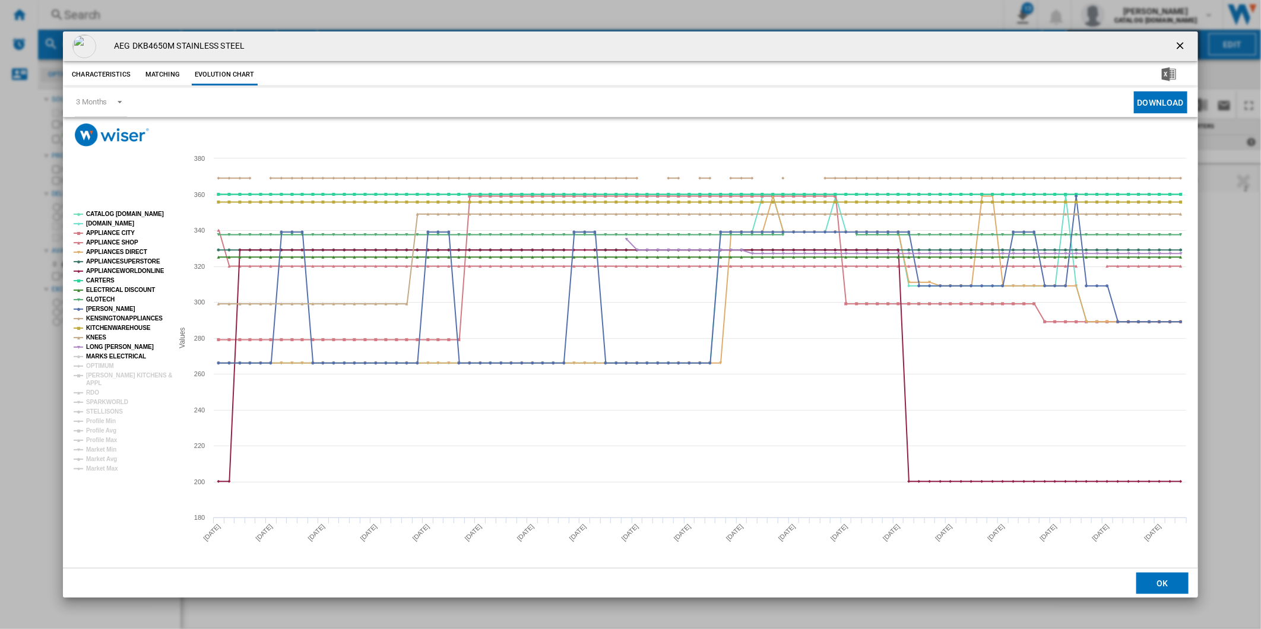
click at [100, 354] on tspan "MARKS ELECTRICAL" at bounding box center [116, 356] width 60 height 7
click at [103, 369] on tspan "OPTIMUM" at bounding box center [100, 366] width 28 height 7
click at [103, 373] on tspan "[PERSON_NAME] KITCHENS &" at bounding box center [129, 375] width 86 height 7
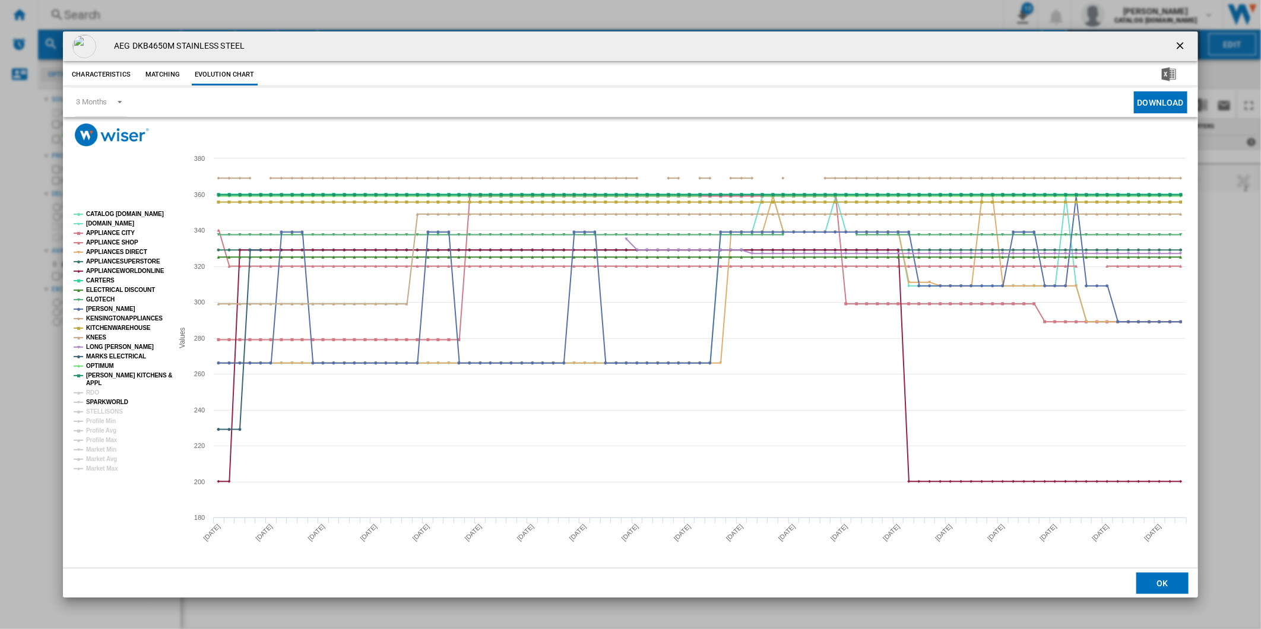
click at [92, 396] on tspan "RDO" at bounding box center [92, 392] width 13 height 7
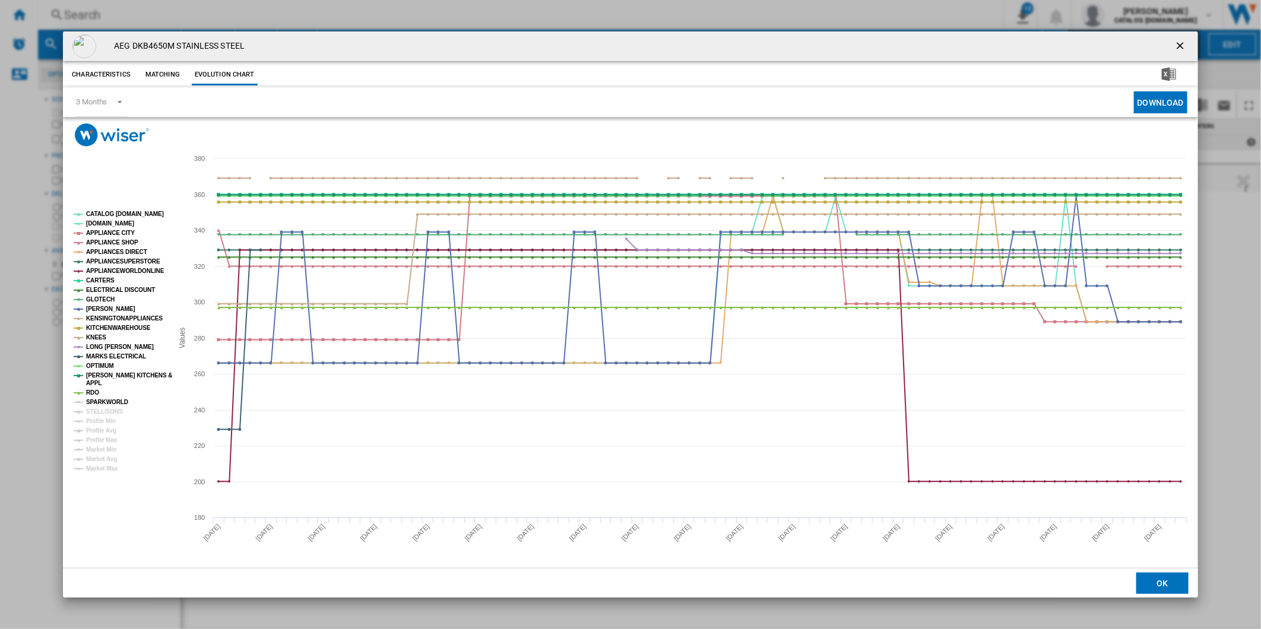
click at [94, 404] on tspan "SPARKWORLD" at bounding box center [107, 402] width 42 height 7
click at [96, 413] on tspan "STELLISONS" at bounding box center [104, 411] width 37 height 7
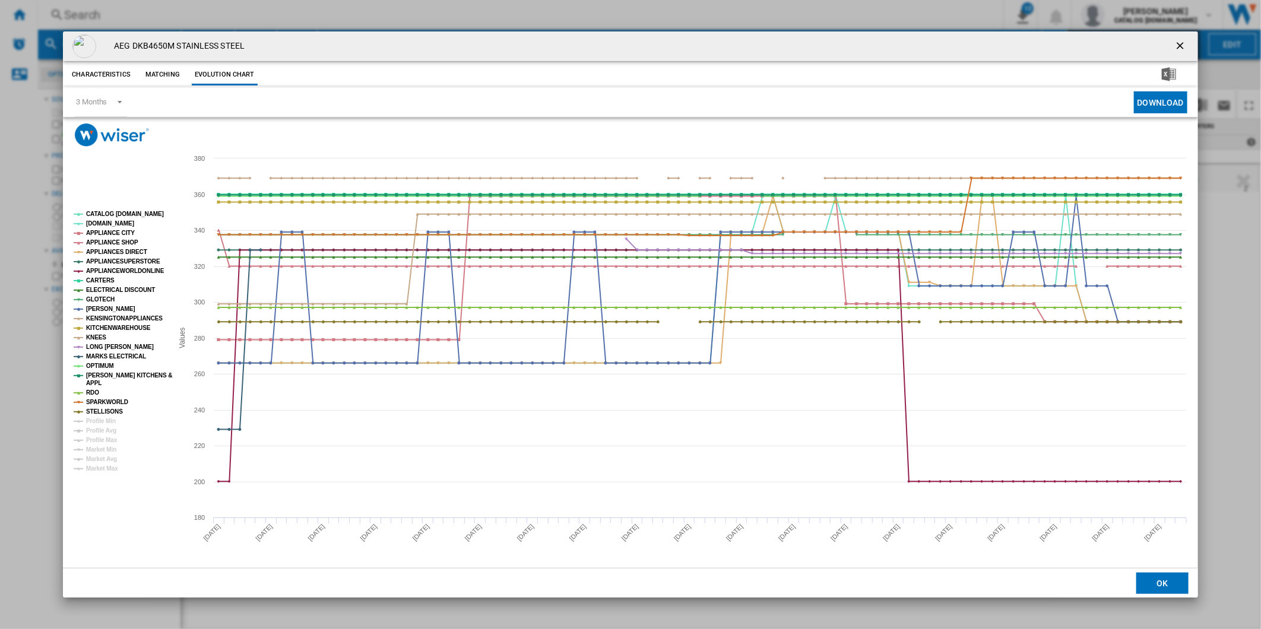
click at [111, 208] on rect "Product popup" at bounding box center [118, 341] width 99 height 271
click at [118, 213] on tspan "CATALOG [DOMAIN_NAME]" at bounding box center [125, 214] width 78 height 7
click at [103, 223] on tspan "[DOMAIN_NAME]" at bounding box center [110, 223] width 48 height 7
click at [106, 233] on tspan "APPLIANCE CITY" at bounding box center [110, 233] width 49 height 7
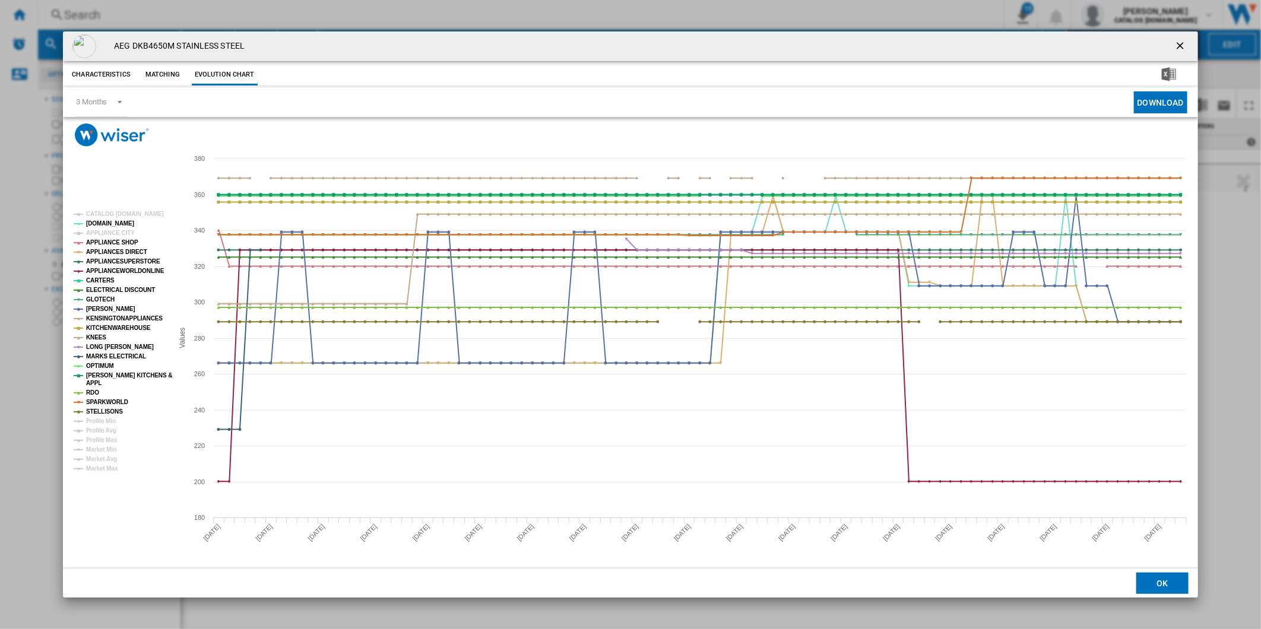
click at [106, 233] on tspan "APPLIANCE CITY" at bounding box center [110, 233] width 49 height 7
click at [106, 243] on tspan "APPLIANCE SHOP" at bounding box center [112, 242] width 52 height 7
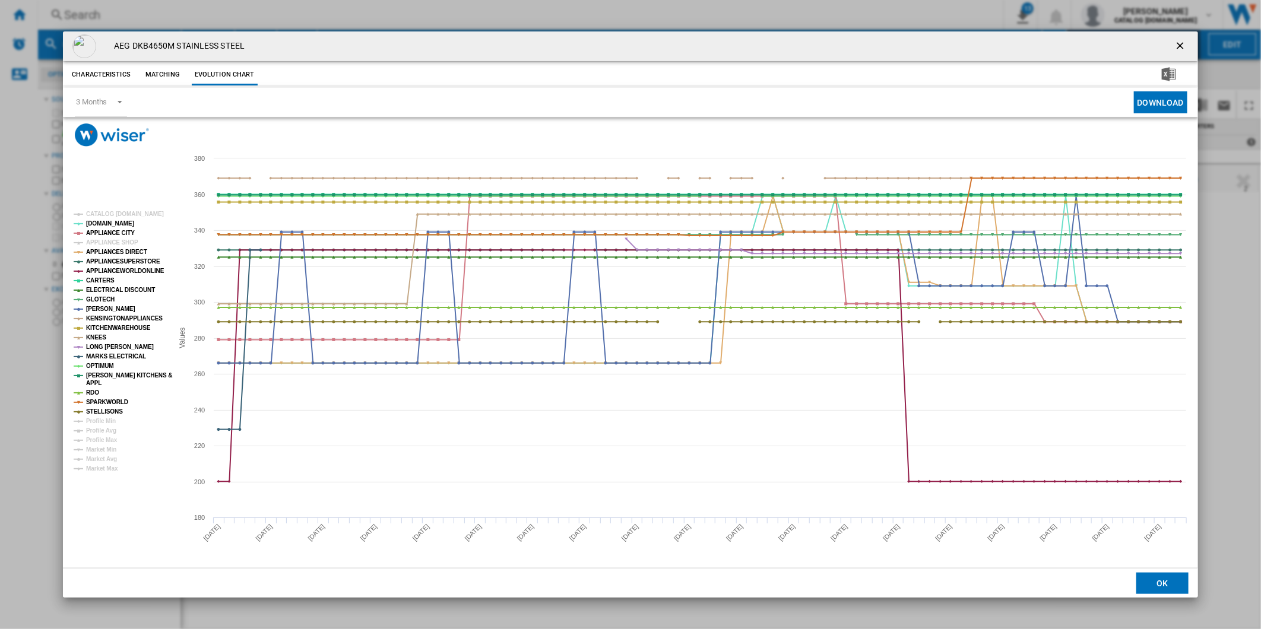
click at [106, 243] on tspan "APPLIANCE SHOP" at bounding box center [112, 242] width 52 height 7
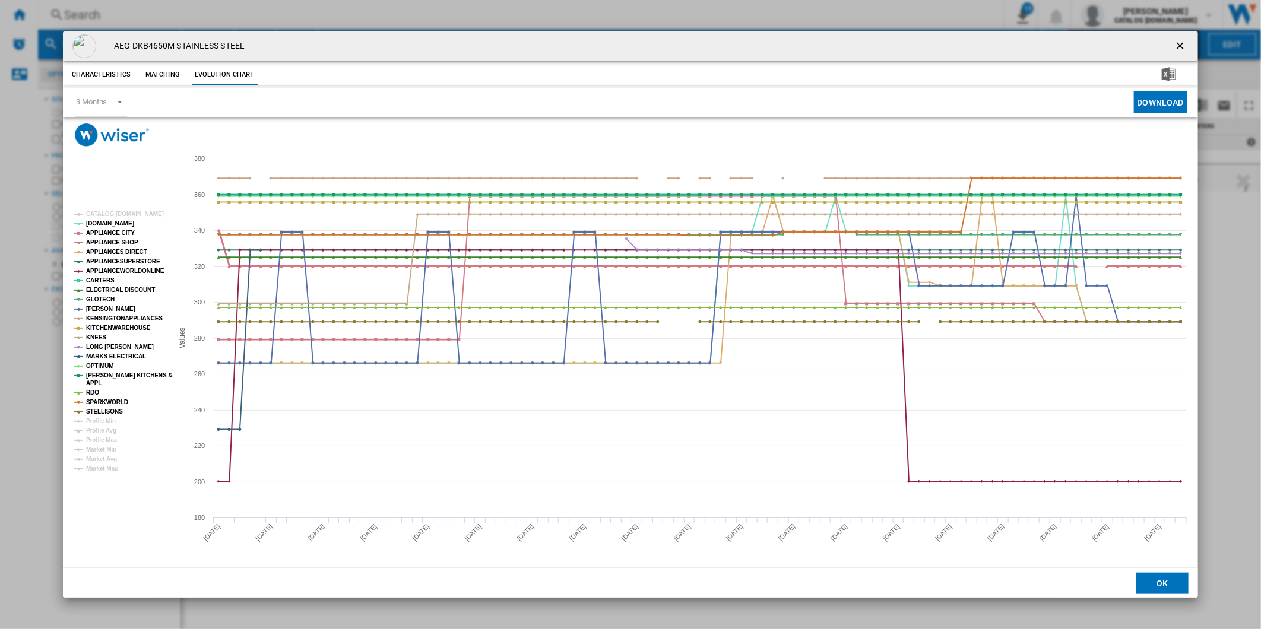
click at [106, 242] on tspan "APPLIANCE SHOP" at bounding box center [112, 242] width 52 height 7
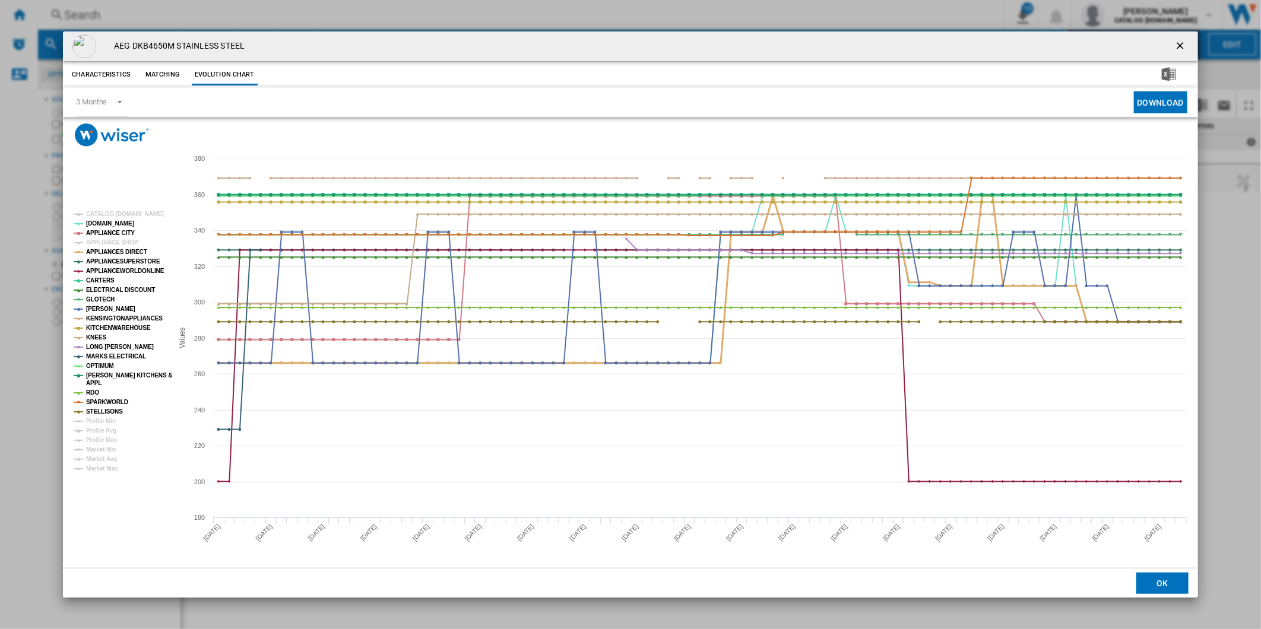
click at [106, 251] on tspan "APPLIANCES DIRECT" at bounding box center [116, 252] width 61 height 7
click at [106, 261] on tspan "APPLIANCESUPERSTORE" at bounding box center [123, 261] width 74 height 7
click at [105, 268] on tspan "APPLIANCEWORLDONLINE" at bounding box center [125, 271] width 78 height 7
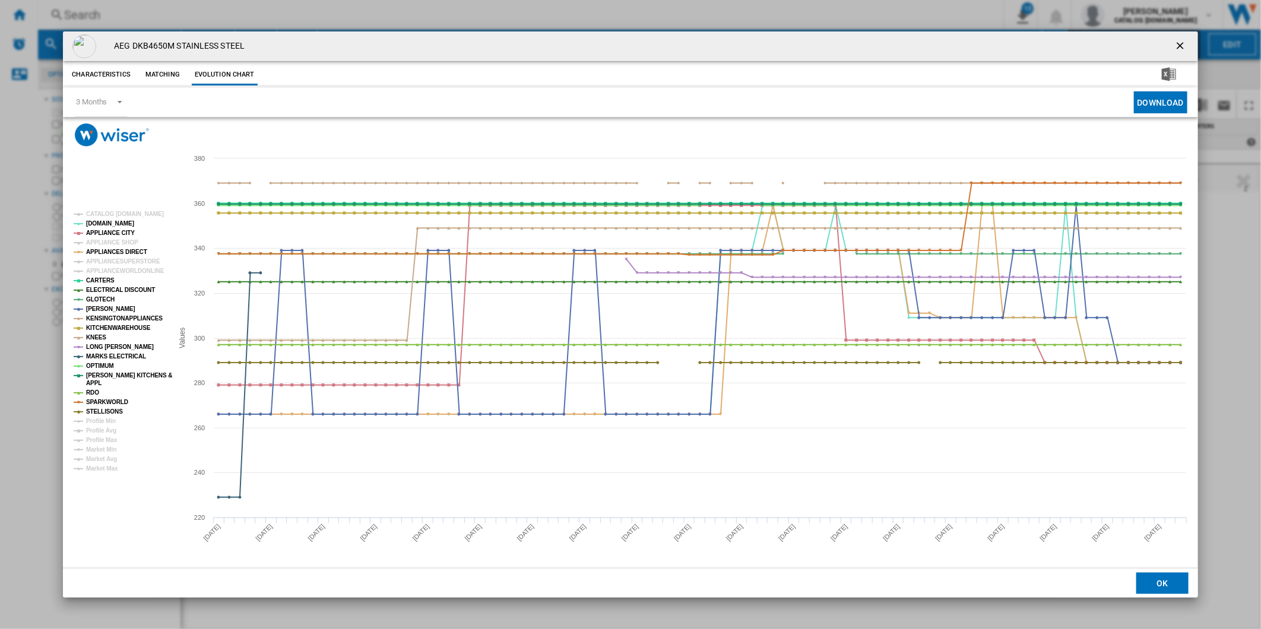
click at [105, 268] on tspan "APPLIANCEWORLDONLINE" at bounding box center [125, 271] width 78 height 7
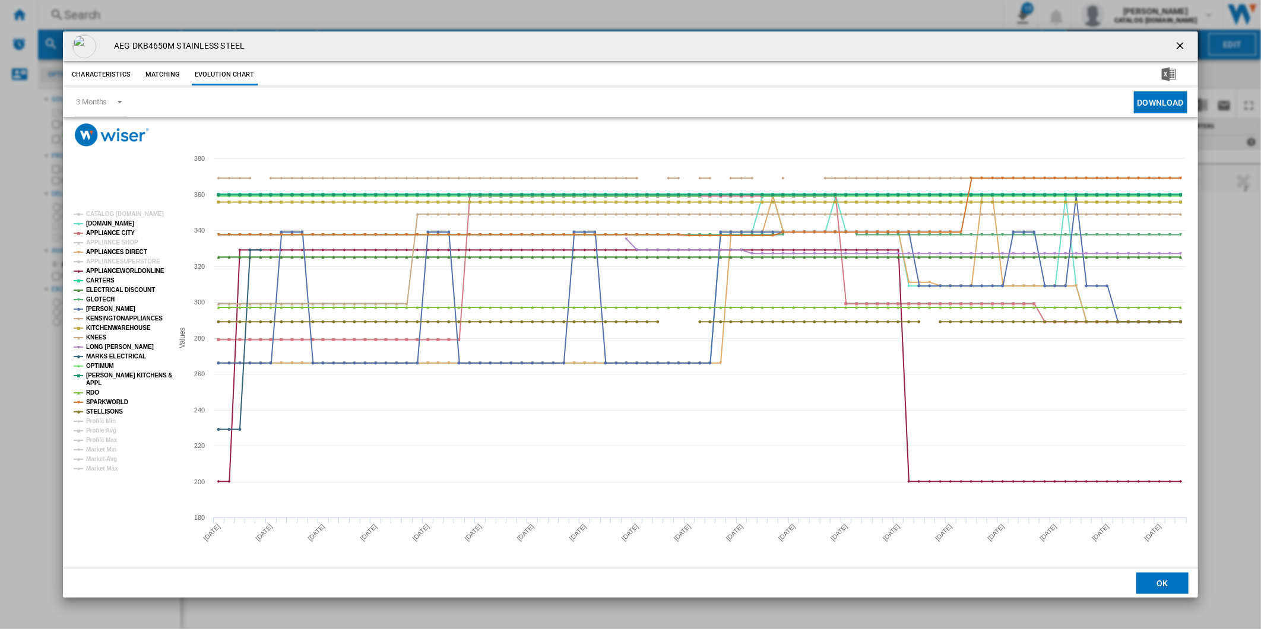
click at [103, 278] on tspan "CARTERS" at bounding box center [100, 280] width 28 height 7
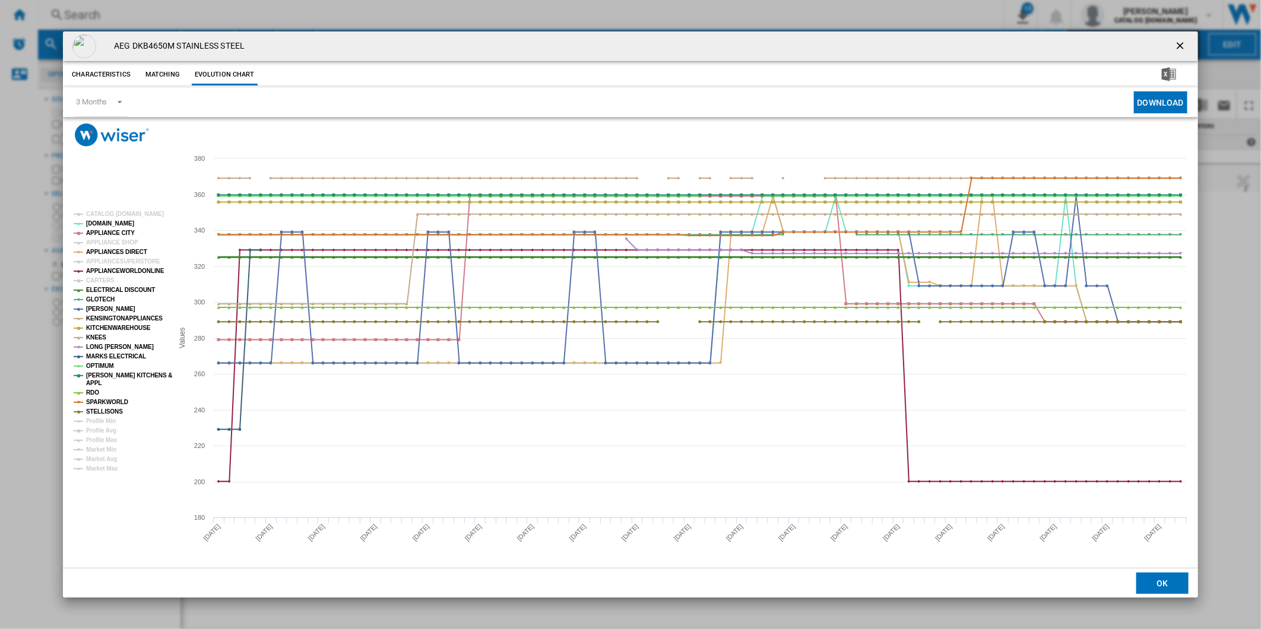
click at [103, 291] on tspan "ELECTRICAL DISCOUNT" at bounding box center [120, 290] width 69 height 7
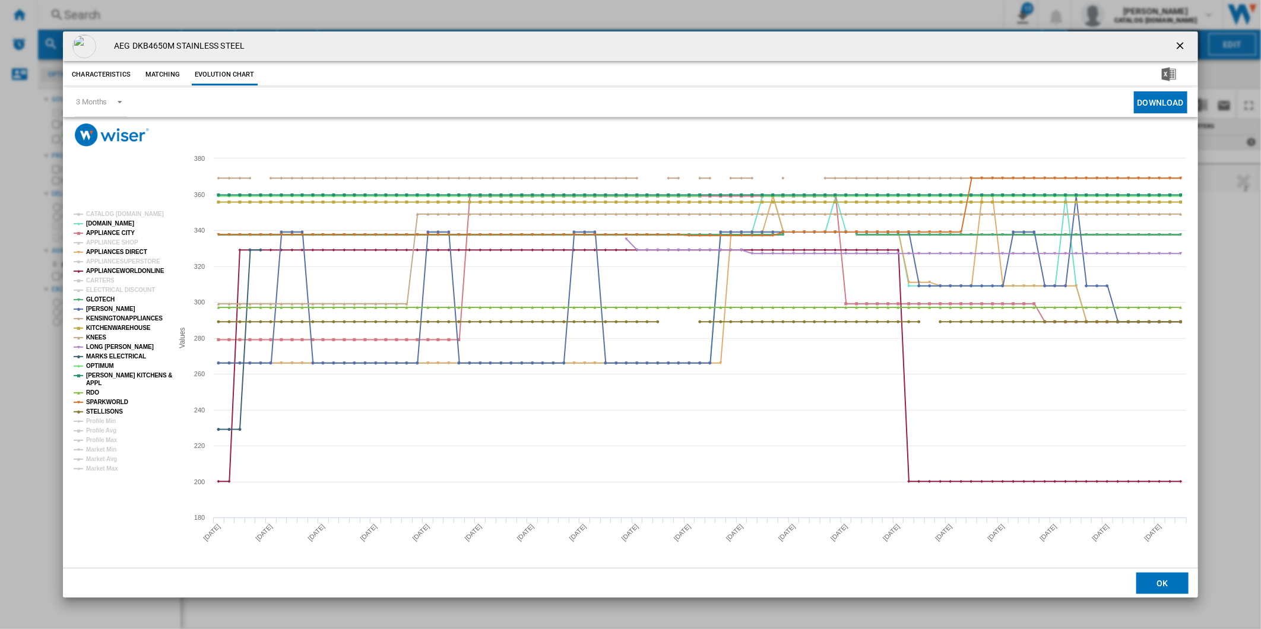
click at [103, 300] on tspan "GLOTECH" at bounding box center [100, 299] width 28 height 7
click at [103, 309] on tspan "[PERSON_NAME]" at bounding box center [110, 309] width 49 height 7
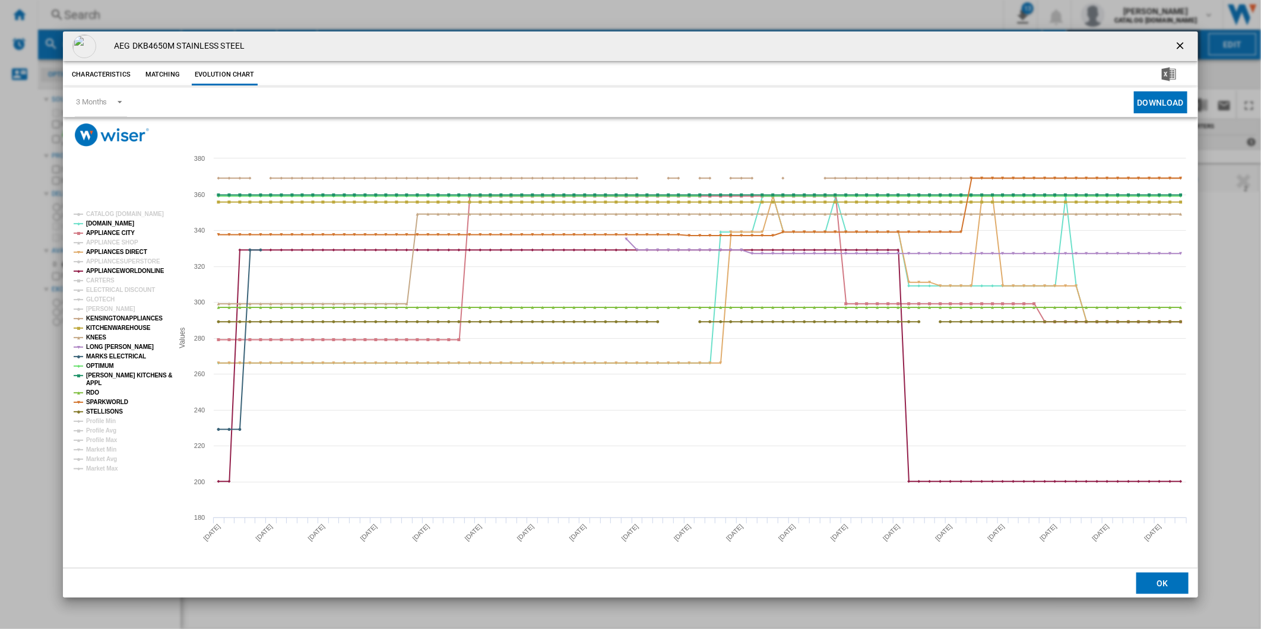
click at [103, 309] on tspan "[PERSON_NAME]" at bounding box center [110, 309] width 49 height 7
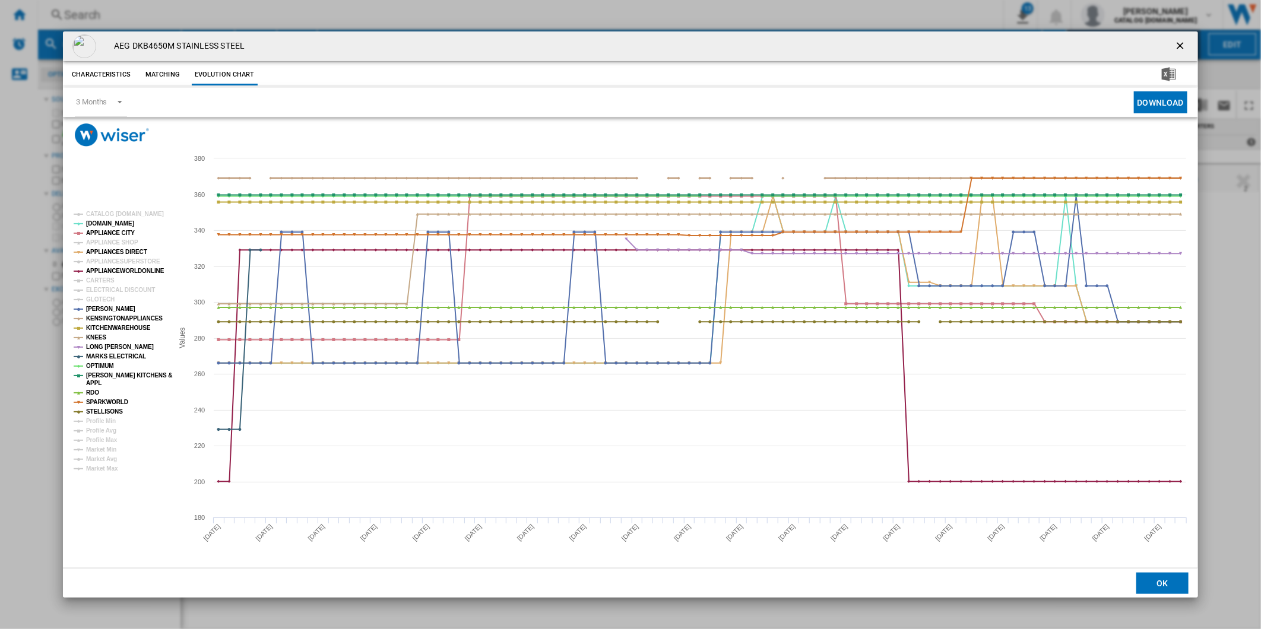
click at [103, 318] on tspan "KENSINGTONAPPLIANCES" at bounding box center [124, 318] width 77 height 7
click at [103, 327] on tspan "KITCHENWAREHOUSE" at bounding box center [118, 328] width 65 height 7
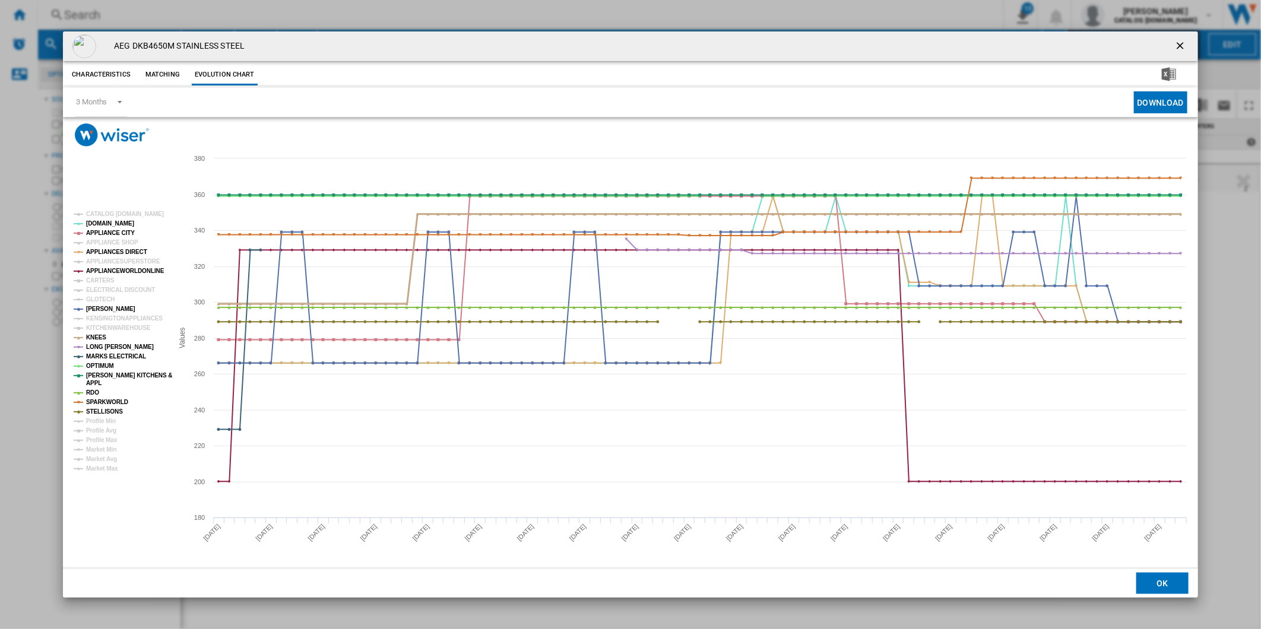
click at [96, 337] on tspan "KNEES" at bounding box center [96, 337] width 20 height 7
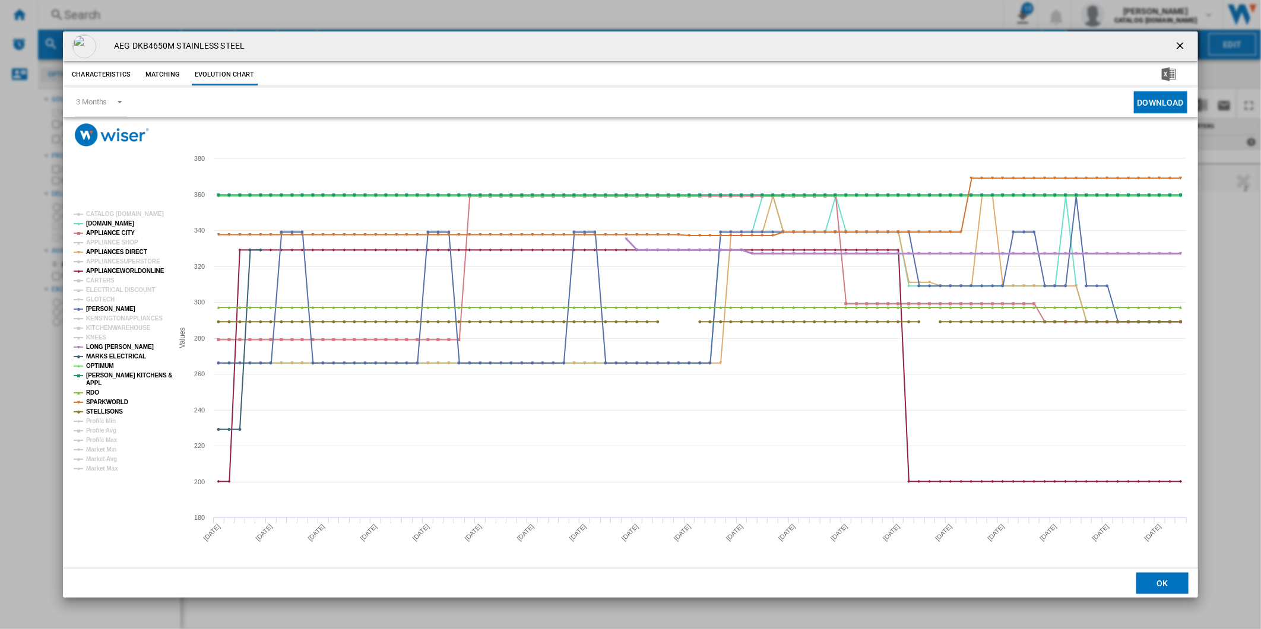
click at [96, 346] on tspan "LONG [PERSON_NAME]" at bounding box center [120, 347] width 68 height 7
click at [98, 355] on tspan "MARKS ELECTRICAL" at bounding box center [116, 356] width 60 height 7
click at [99, 366] on tspan "OPTIMUM" at bounding box center [100, 366] width 28 height 7
click at [104, 376] on tspan "[PERSON_NAME] KITCHENS &" at bounding box center [129, 375] width 86 height 7
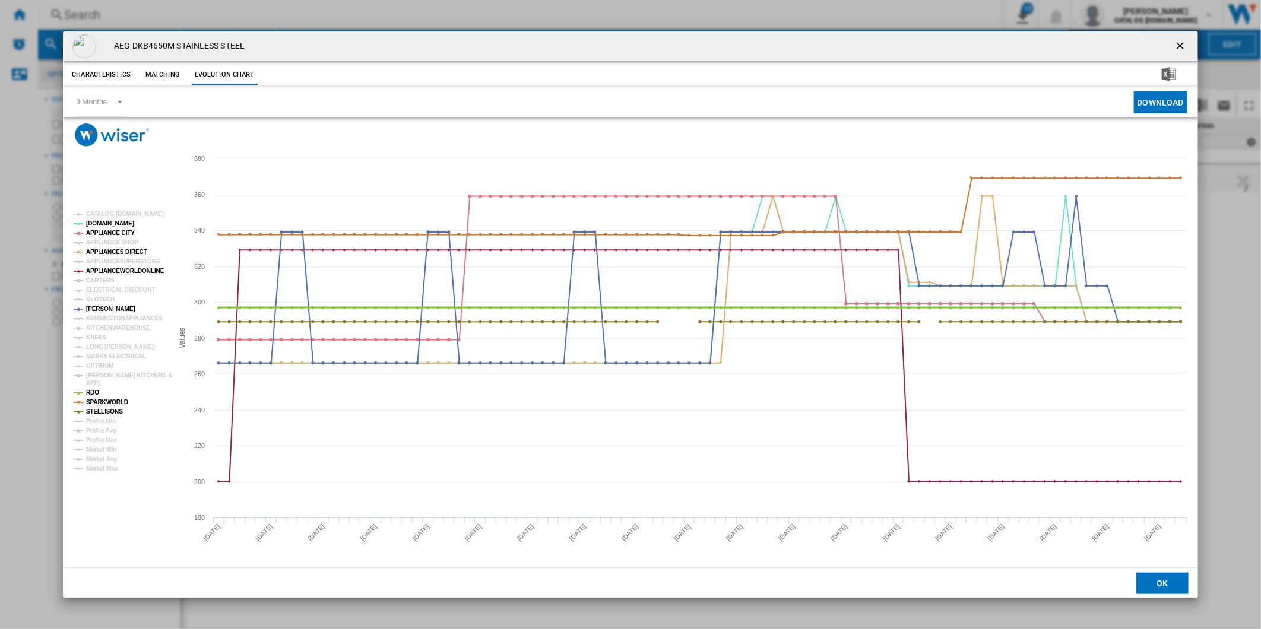
click at [88, 392] on tspan "RDO" at bounding box center [92, 392] width 13 height 7
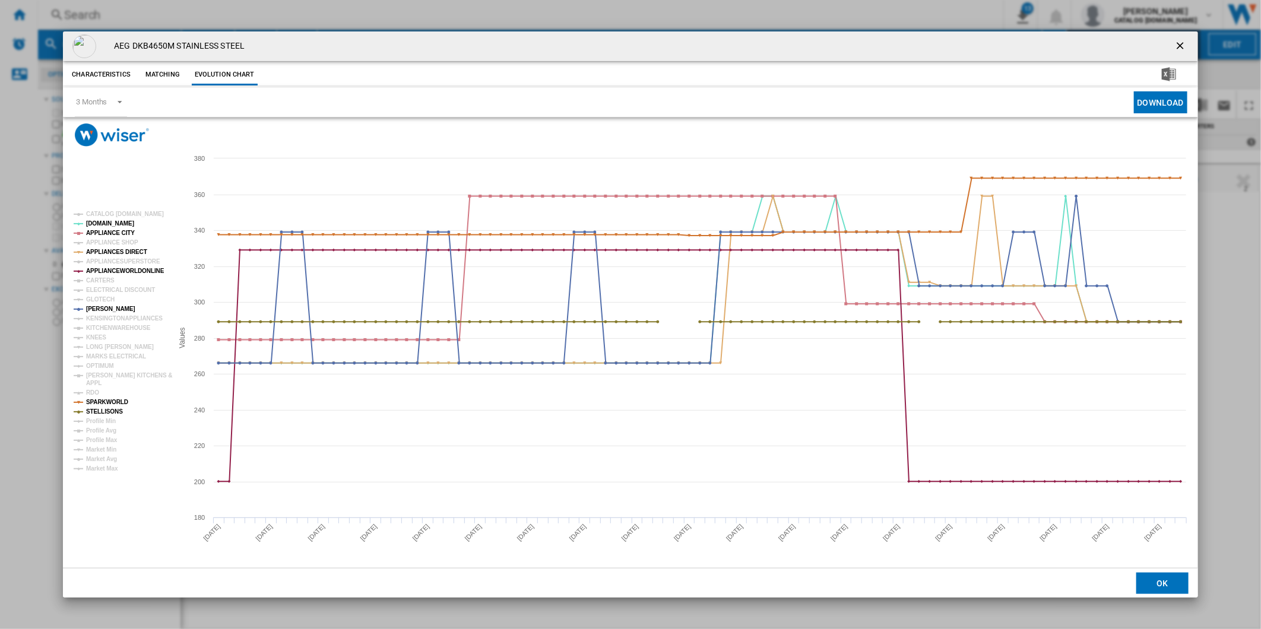
click at [88, 392] on tspan "RDO" at bounding box center [92, 392] width 13 height 7
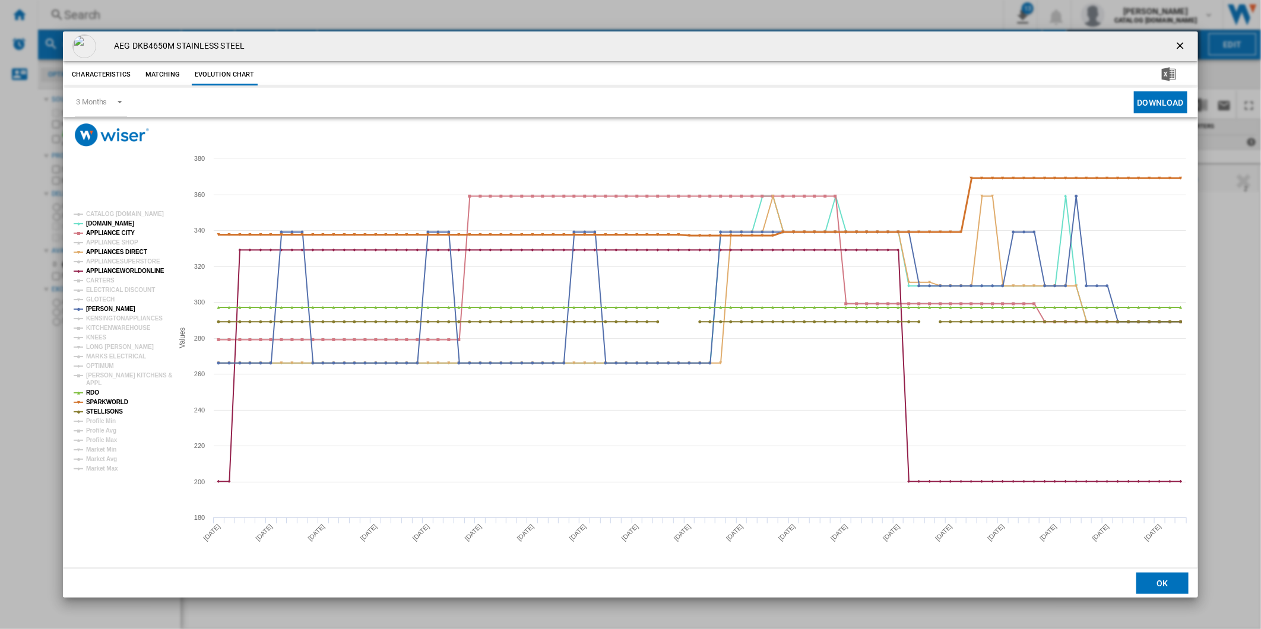
click at [102, 402] on tspan "SPARKWORLD" at bounding box center [107, 402] width 42 height 7
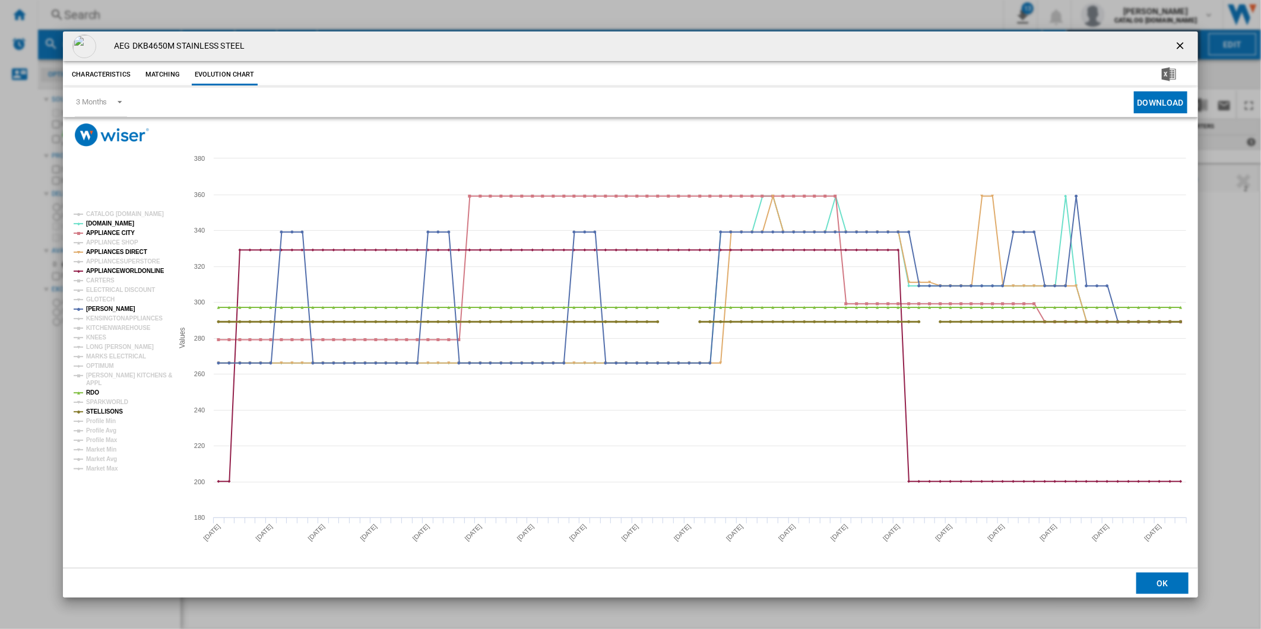
click at [102, 411] on tspan "STELLISONS" at bounding box center [104, 411] width 37 height 7
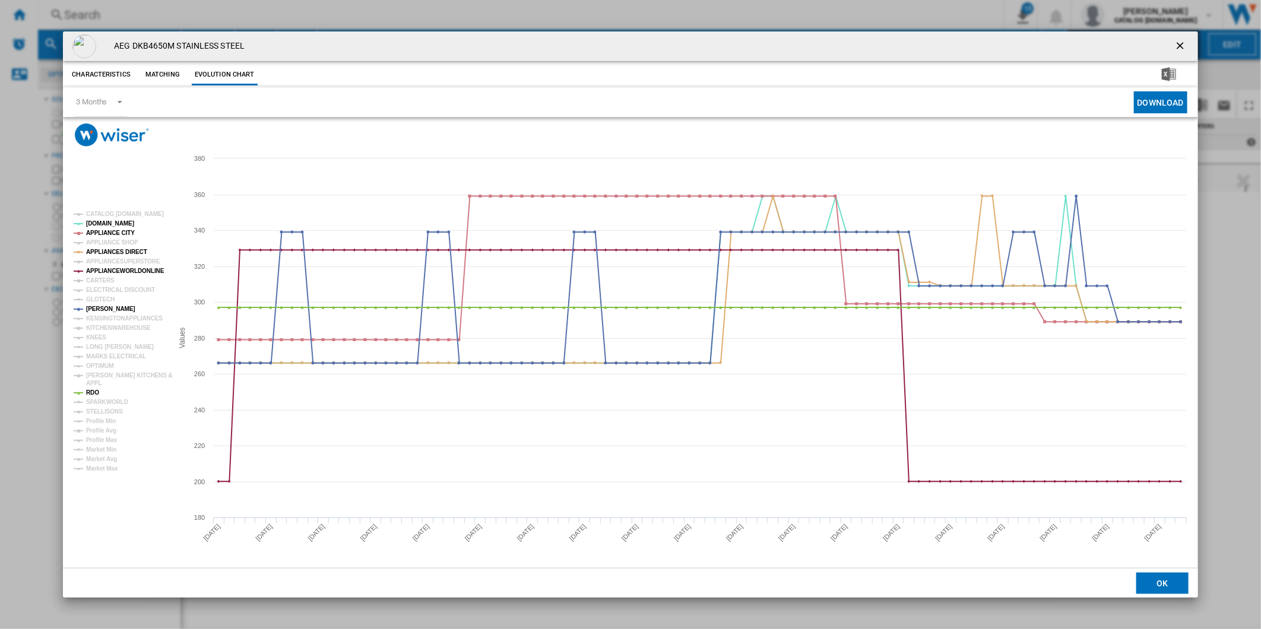
click at [102, 411] on tspan "STELLISONS" at bounding box center [104, 411] width 37 height 7
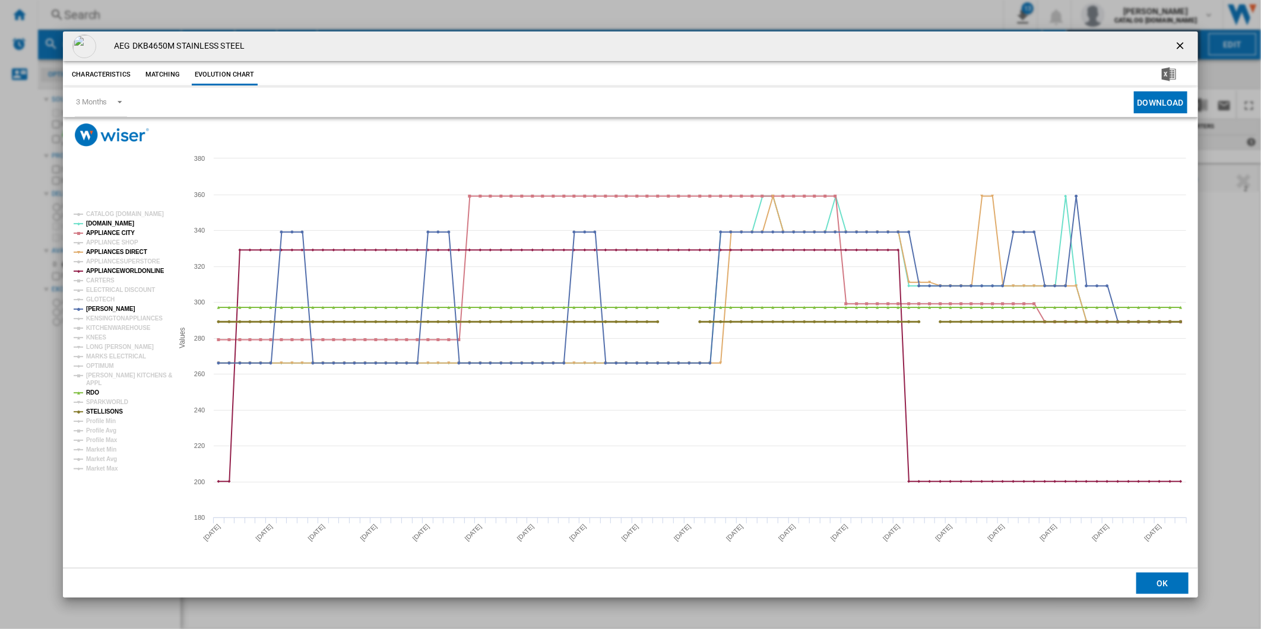
click at [102, 411] on tspan "STELLISONS" at bounding box center [104, 411] width 37 height 7
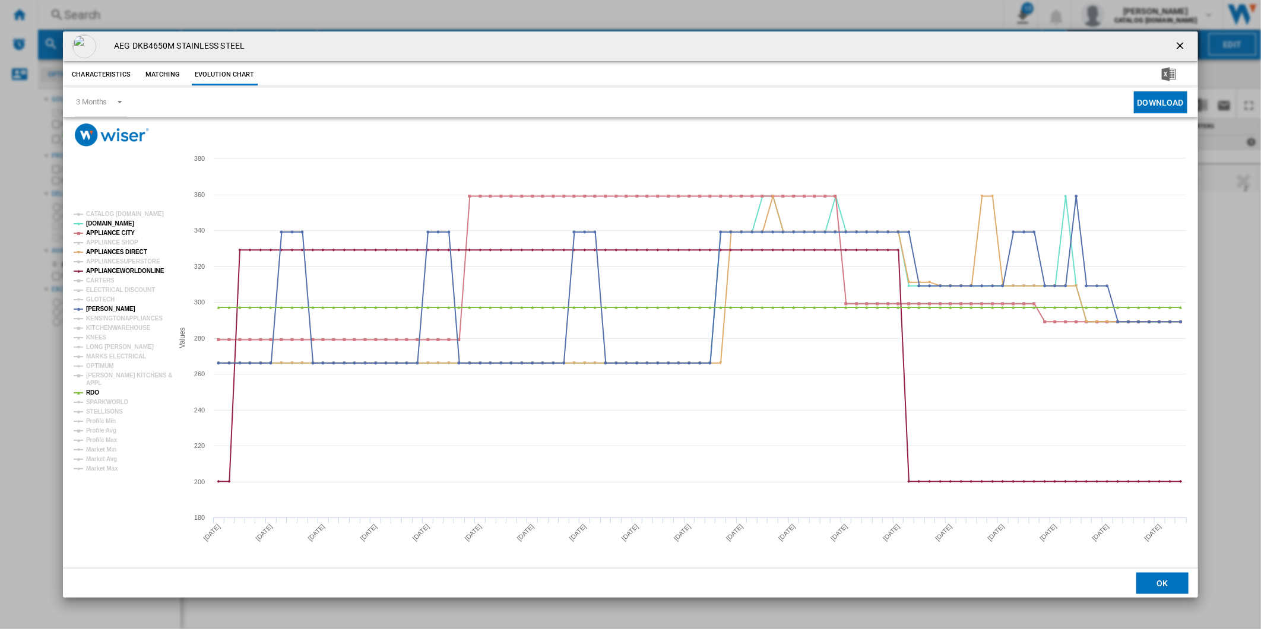
click at [102, 411] on tspan "STELLISONS" at bounding box center [104, 411] width 37 height 7
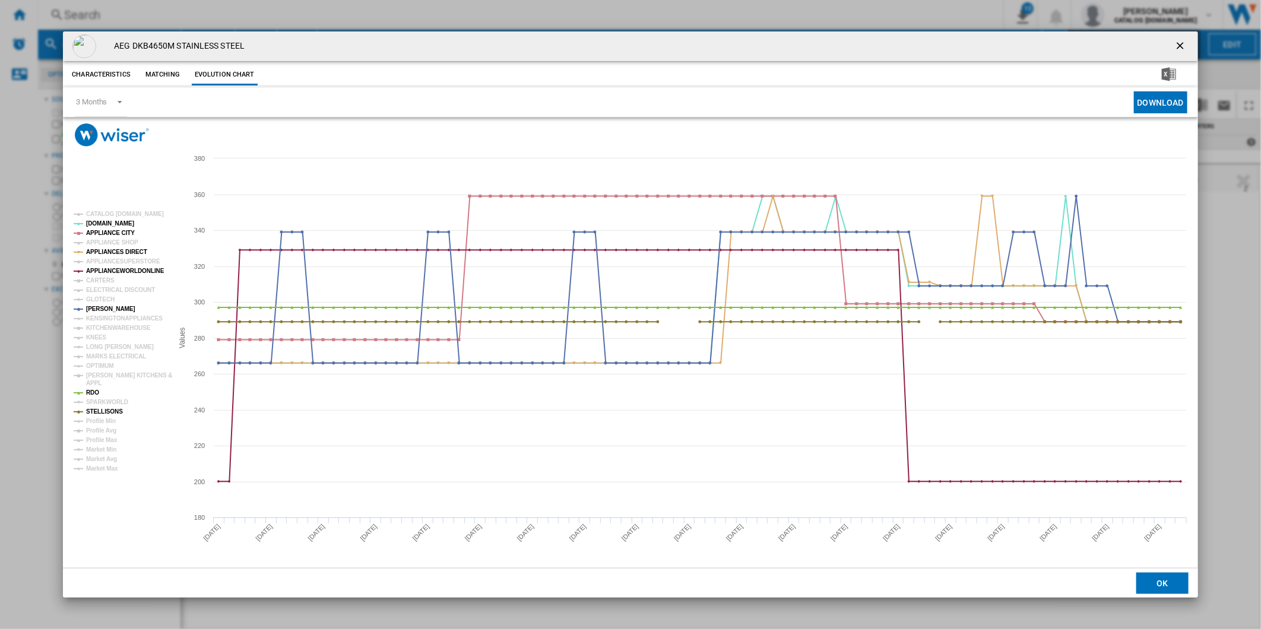
click at [1180, 37] on button "Product popup" at bounding box center [1181, 46] width 24 height 24
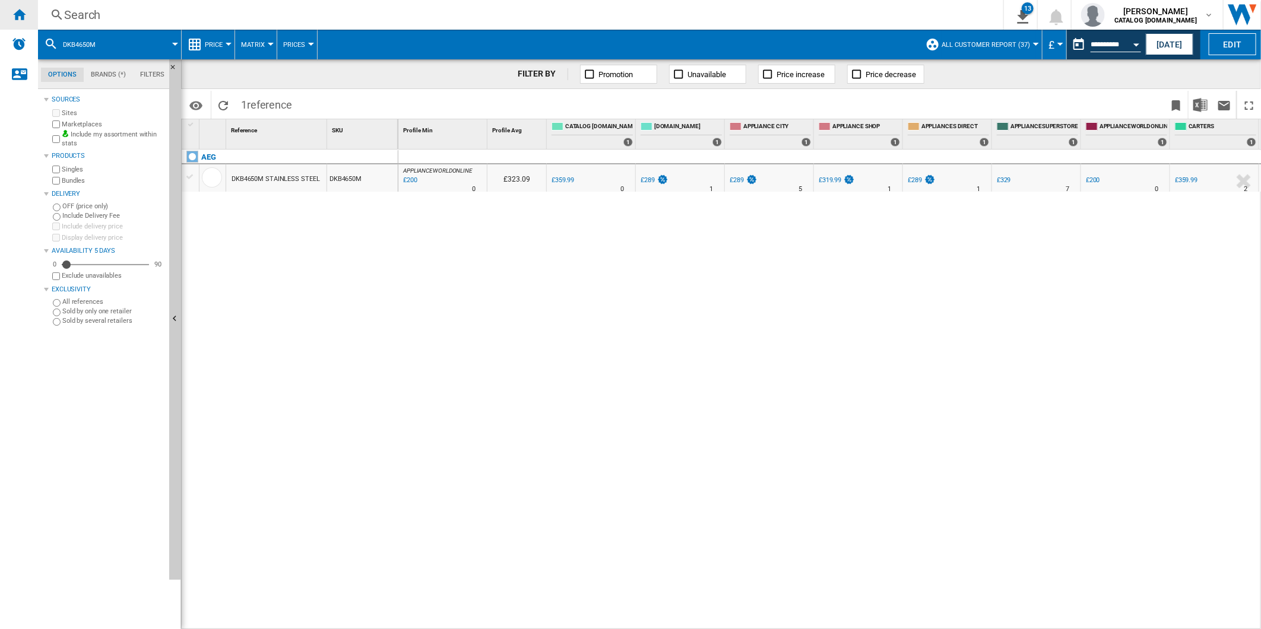
click at [26, 20] on div "Home" at bounding box center [19, 15] width 38 height 30
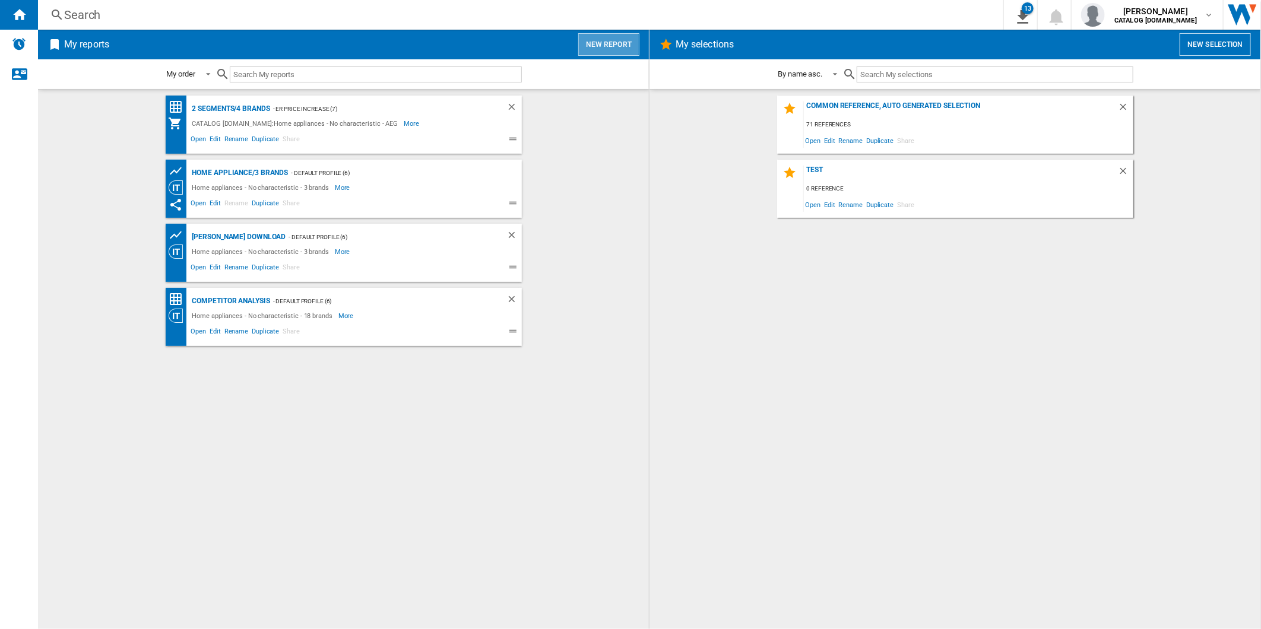
click at [632, 40] on button "New report" at bounding box center [608, 44] width 61 height 23
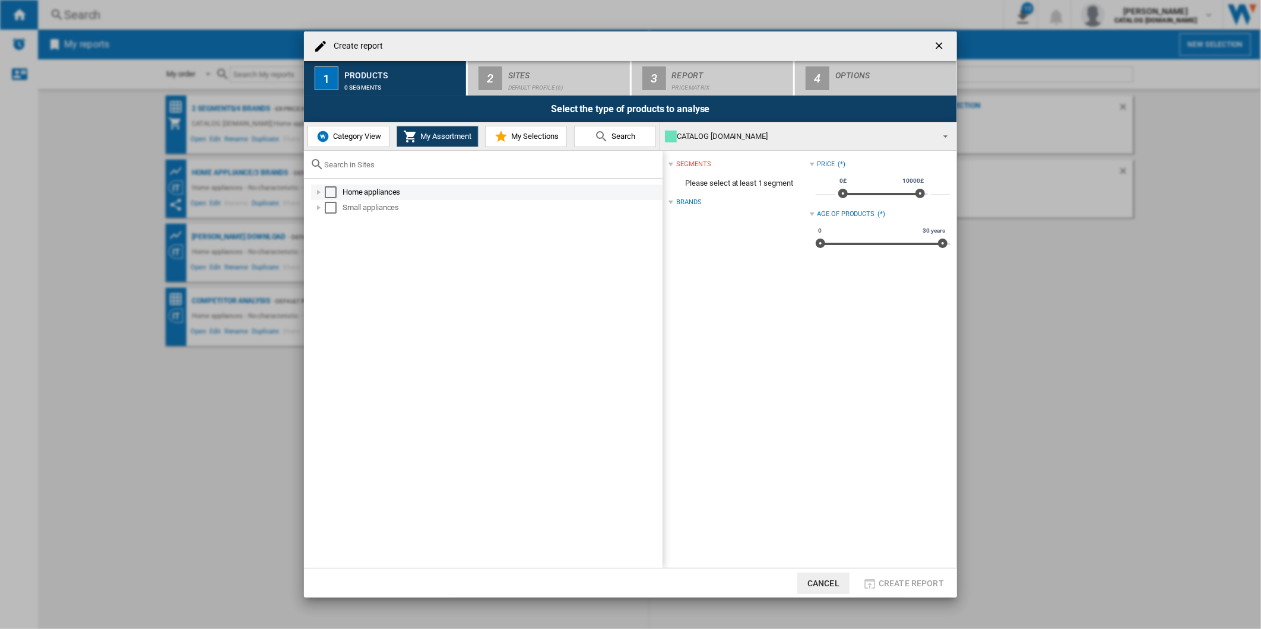
click at [327, 188] on div "Select" at bounding box center [331, 192] width 12 height 12
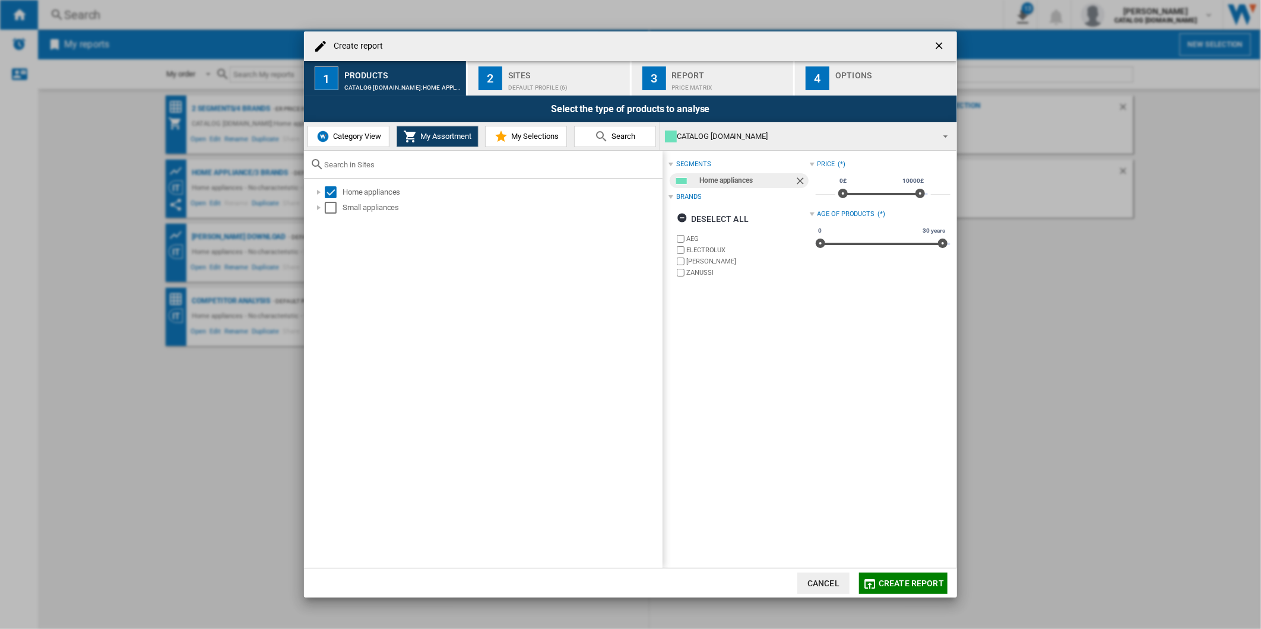
click at [529, 70] on div "Sites" at bounding box center [566, 72] width 117 height 12
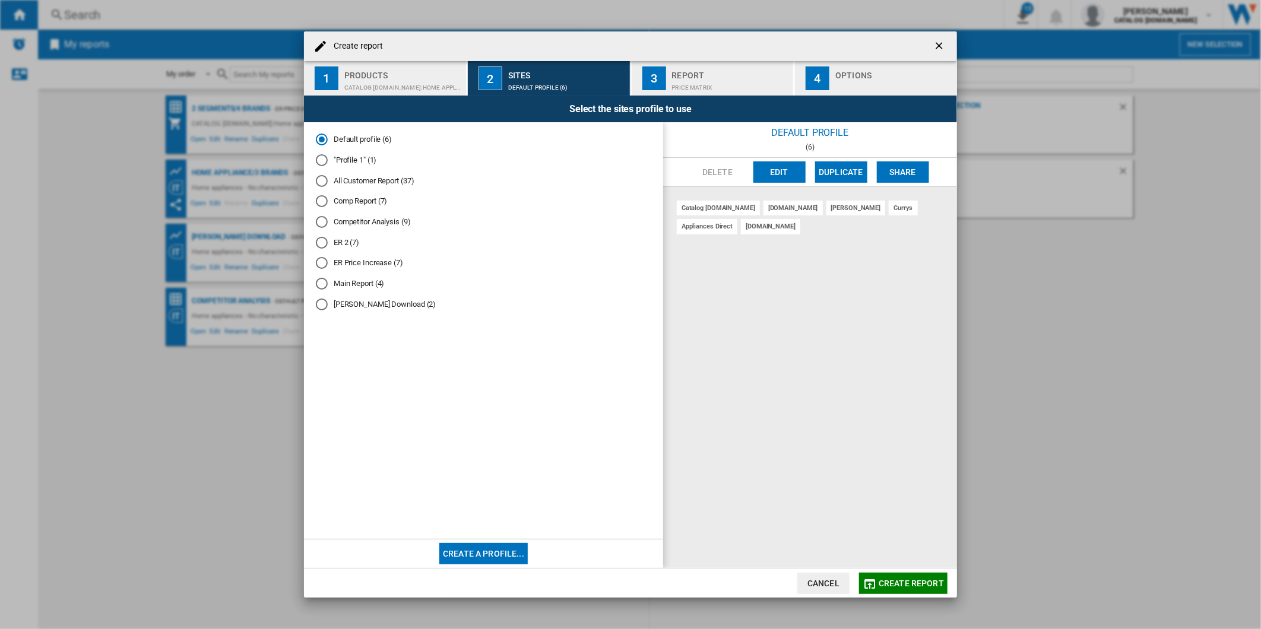
click at [775, 171] on button "Edit" at bounding box center [779, 171] width 52 height 21
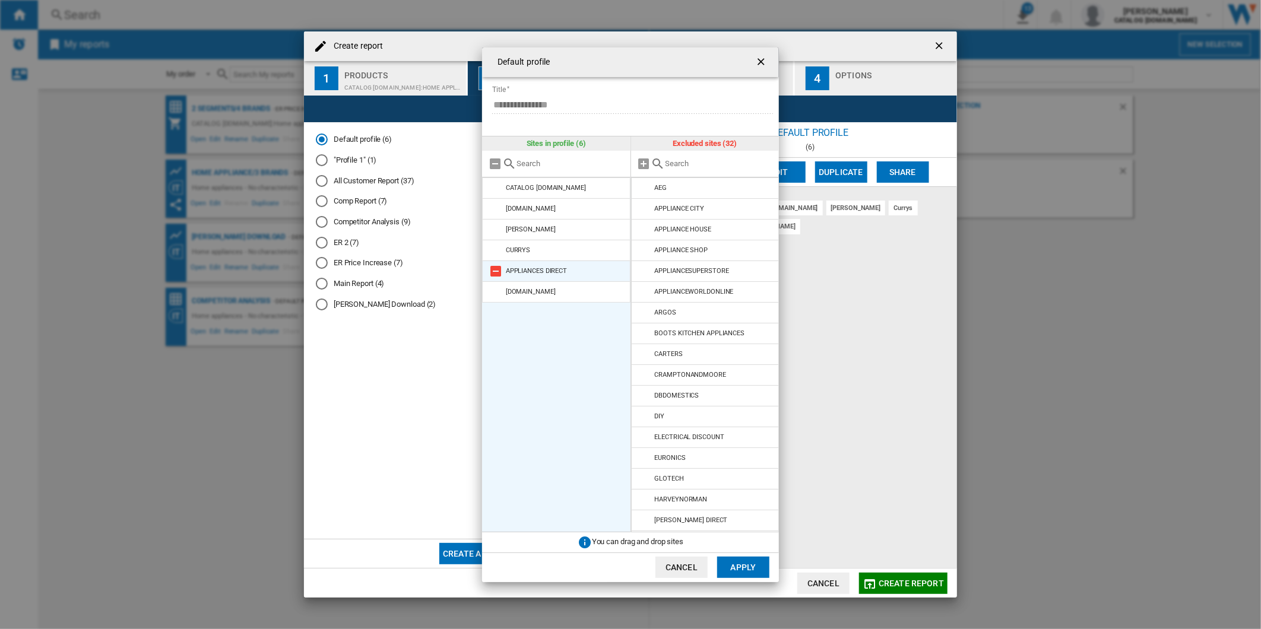
click at [500, 275] on md-icon at bounding box center [496, 271] width 14 height 14
click at [497, 274] on md-icon at bounding box center [496, 271] width 14 height 14
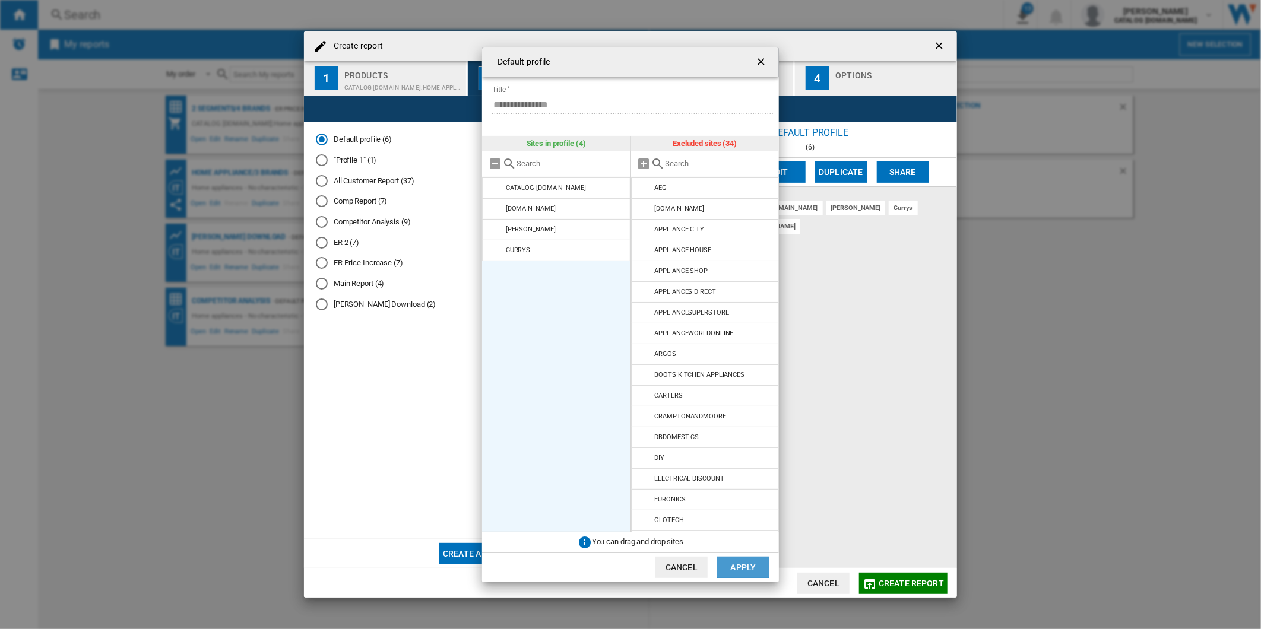
click at [737, 567] on button "Apply" at bounding box center [743, 567] width 52 height 21
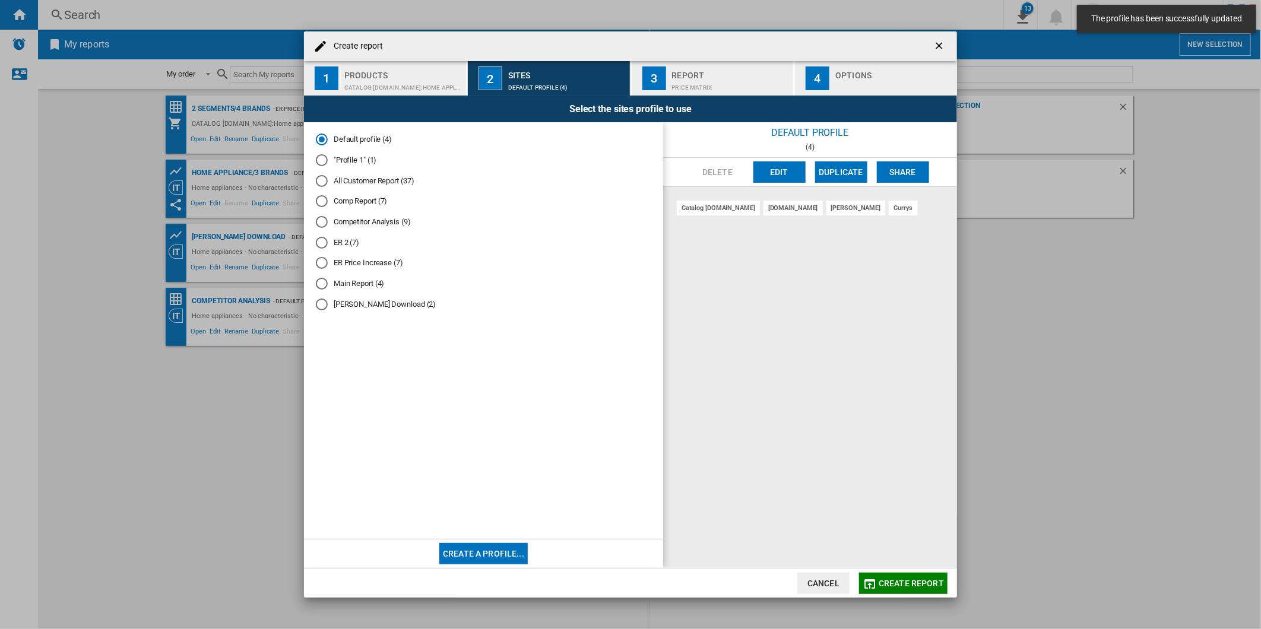
click at [698, 78] on div "Price Matrix" at bounding box center [730, 84] width 117 height 12
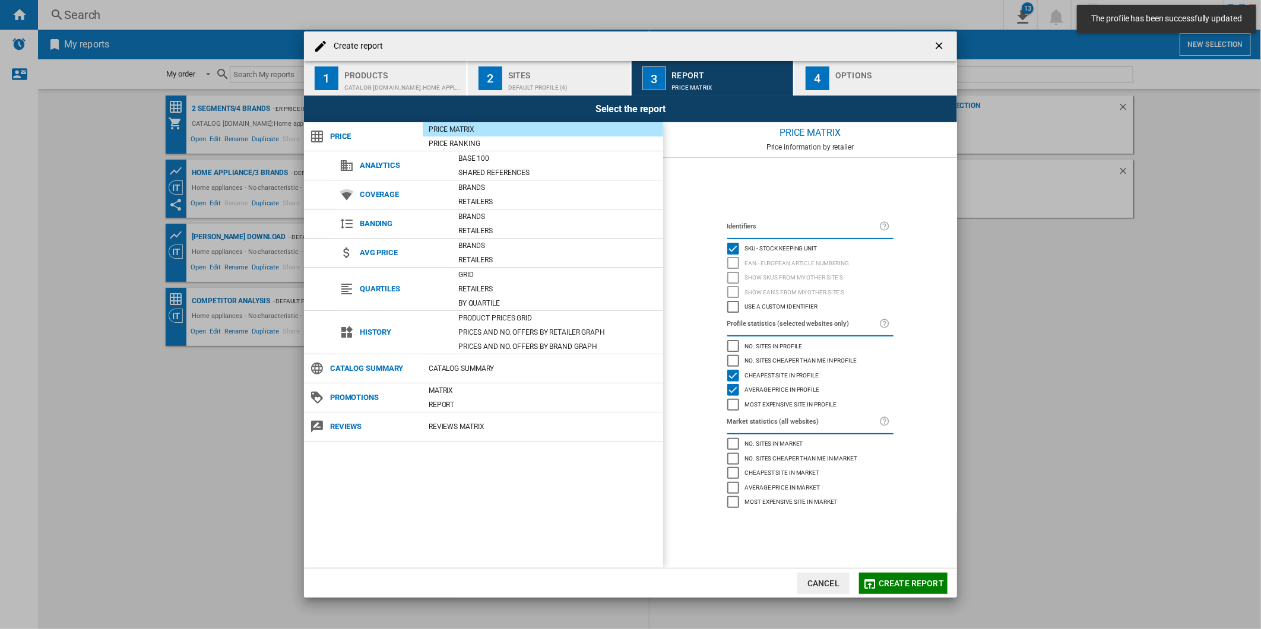
click at [857, 84] on div "Create report ..." at bounding box center [893, 84] width 117 height 12
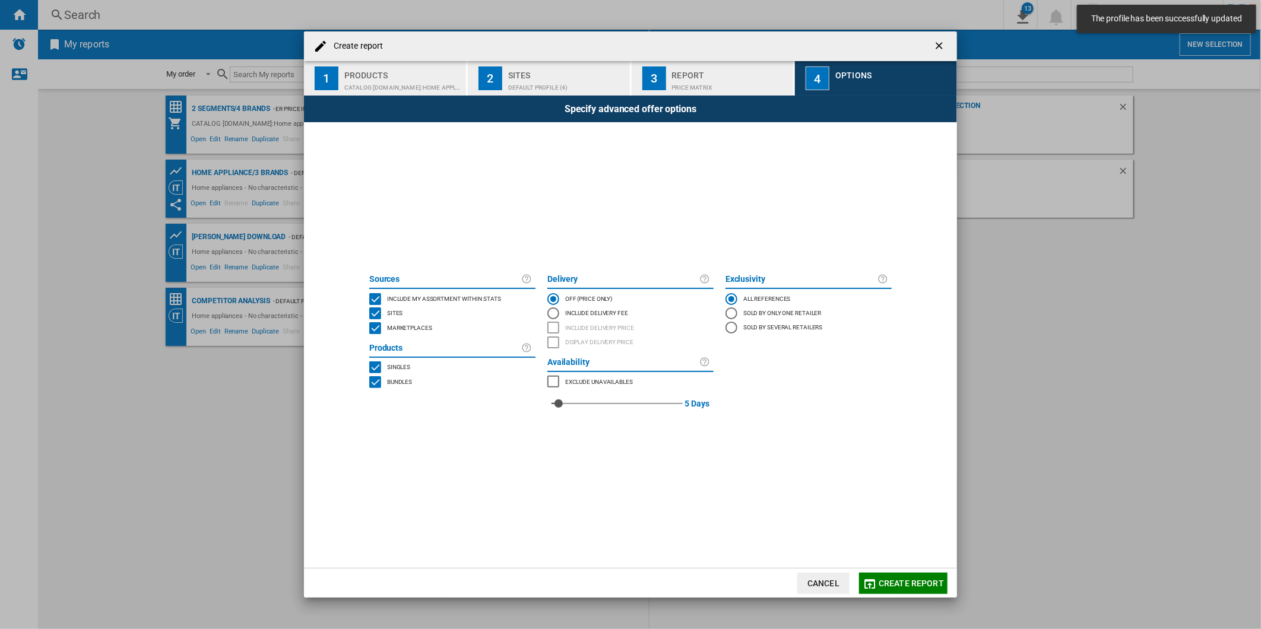
click at [880, 560] on span "Create report ..." at bounding box center [630, 494] width 534 height 147
click at [889, 573] on button "Create report" at bounding box center [903, 583] width 88 height 21
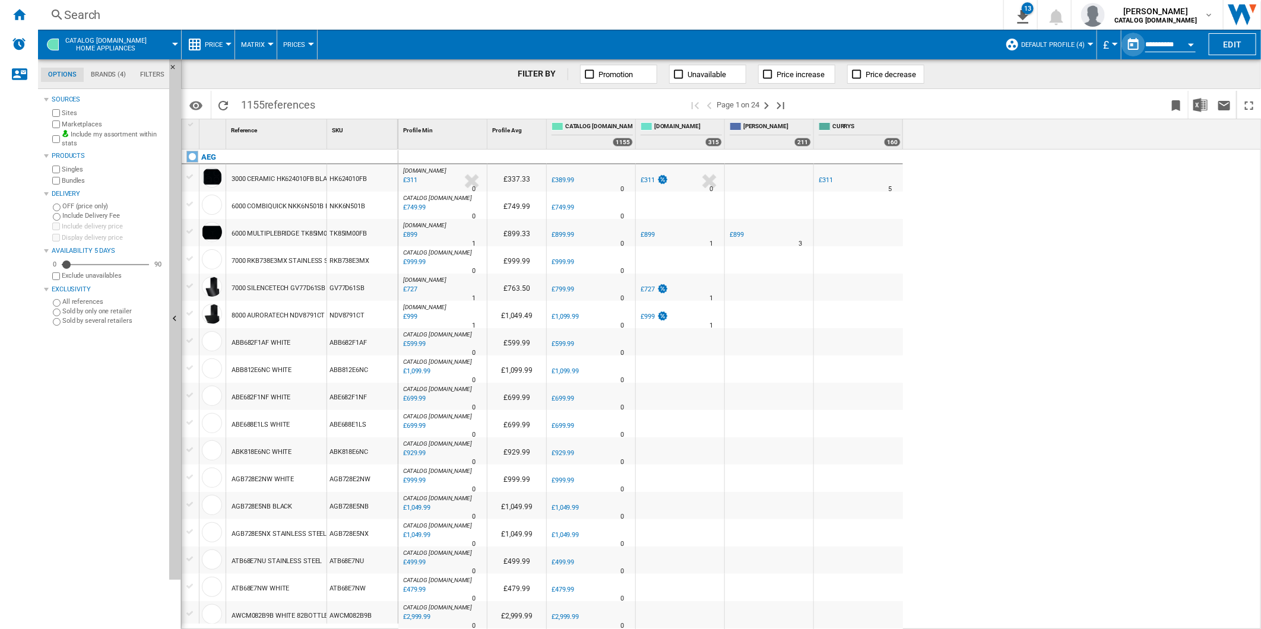
click at [1134, 43] on button "button" at bounding box center [1133, 45] width 24 height 24
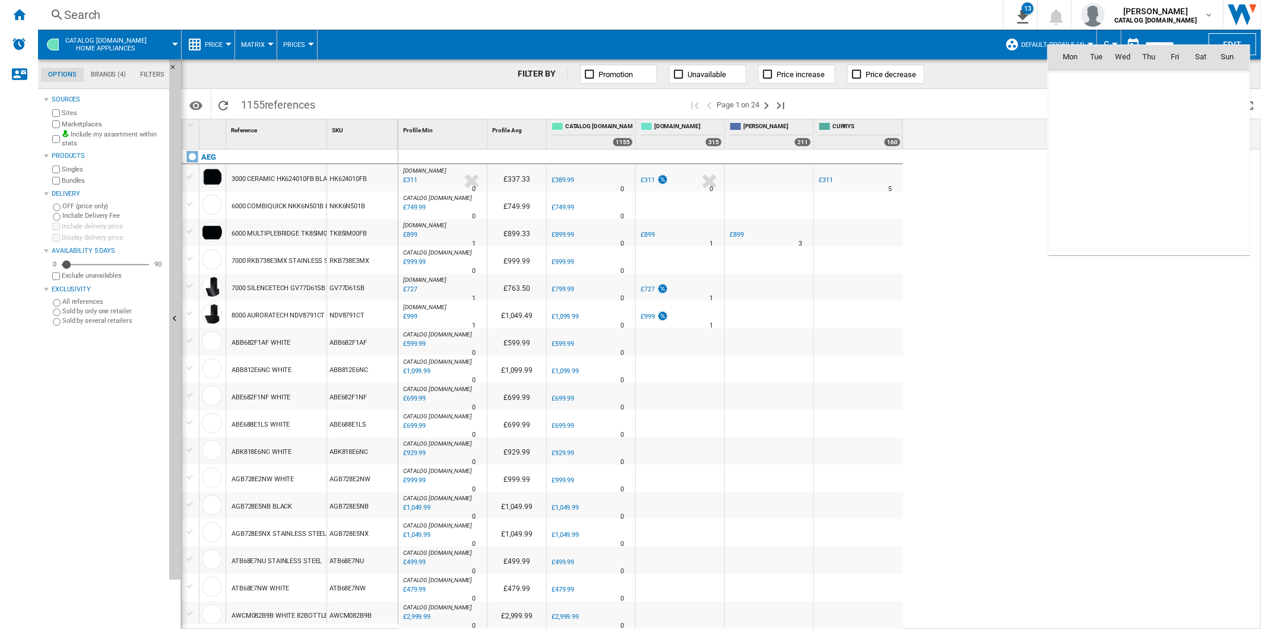
scroll to position [5663, 0]
click at [1178, 82] on span "1" at bounding box center [1175, 83] width 24 height 24
type input "**********"
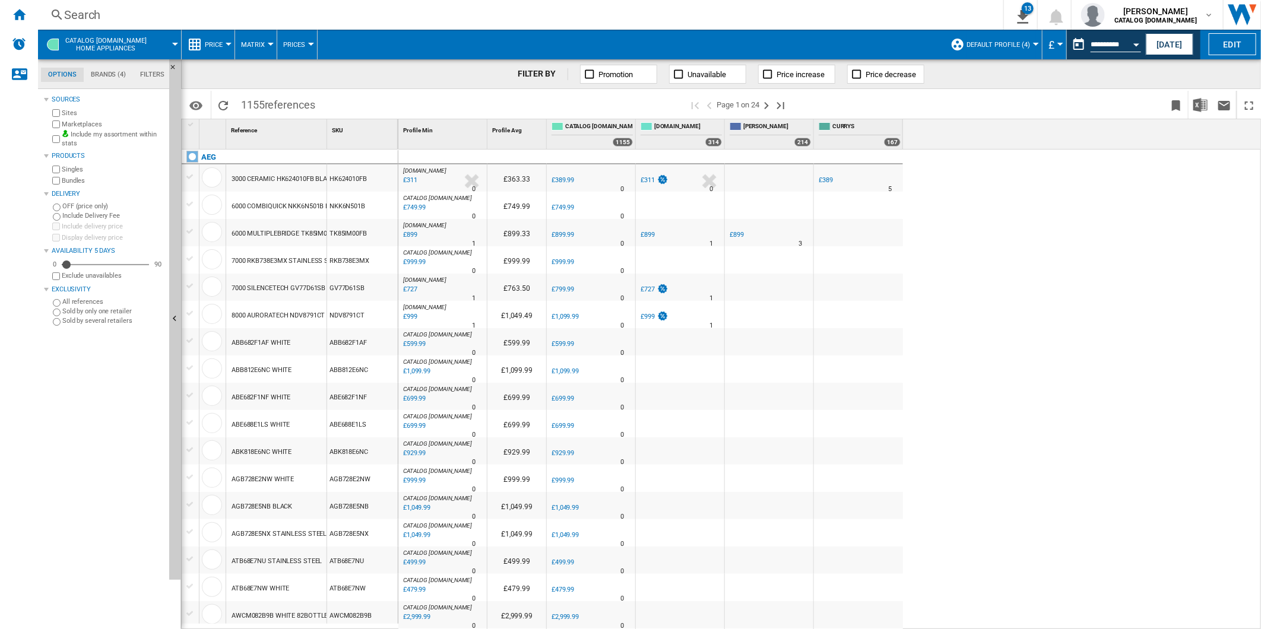
click at [458, 16] on div "Search" at bounding box center [518, 15] width 908 height 17
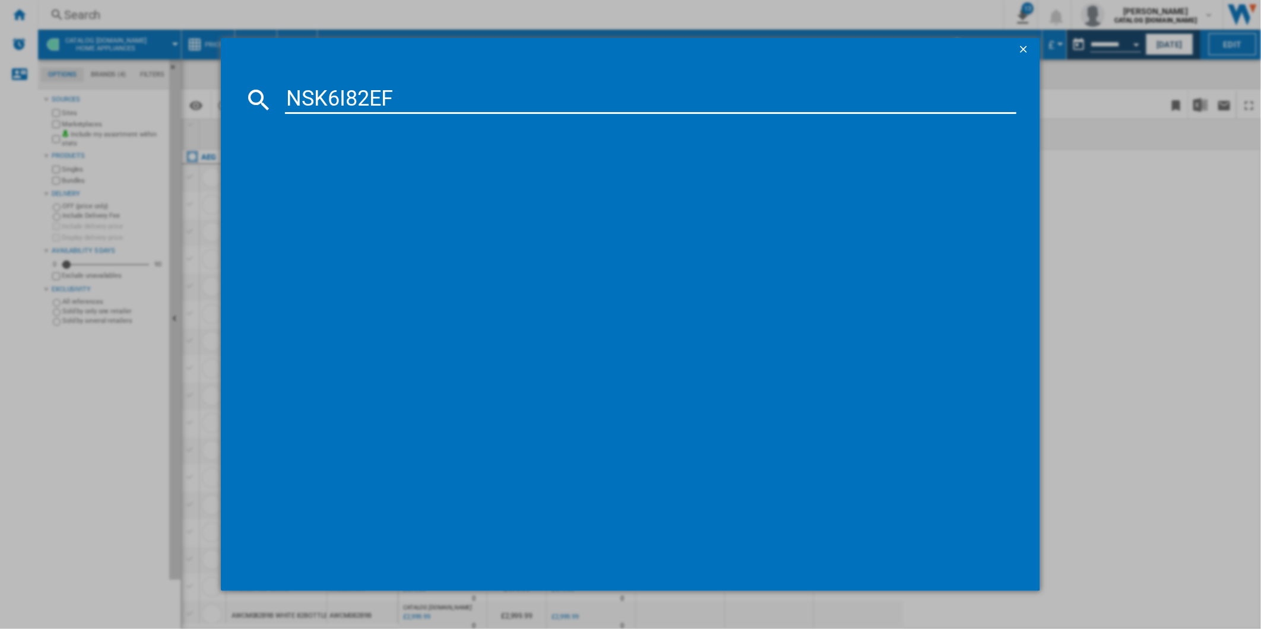
type input "NSK6I82EF"
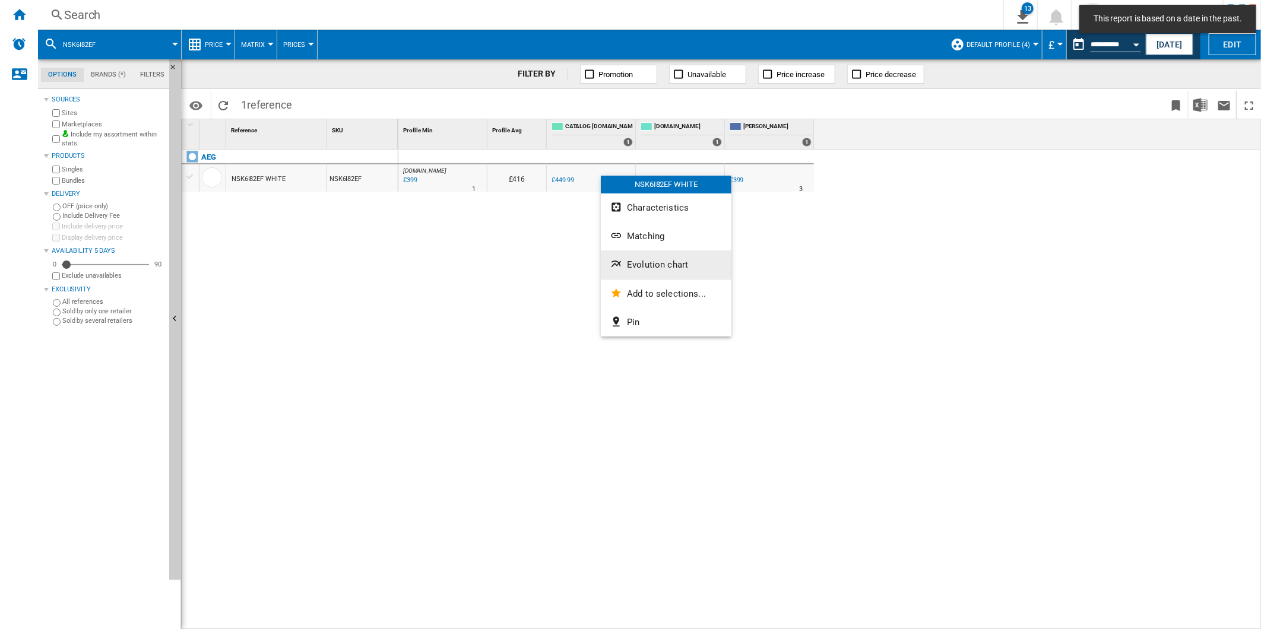
click at [660, 262] on span "Evolution chart" at bounding box center [657, 264] width 61 height 11
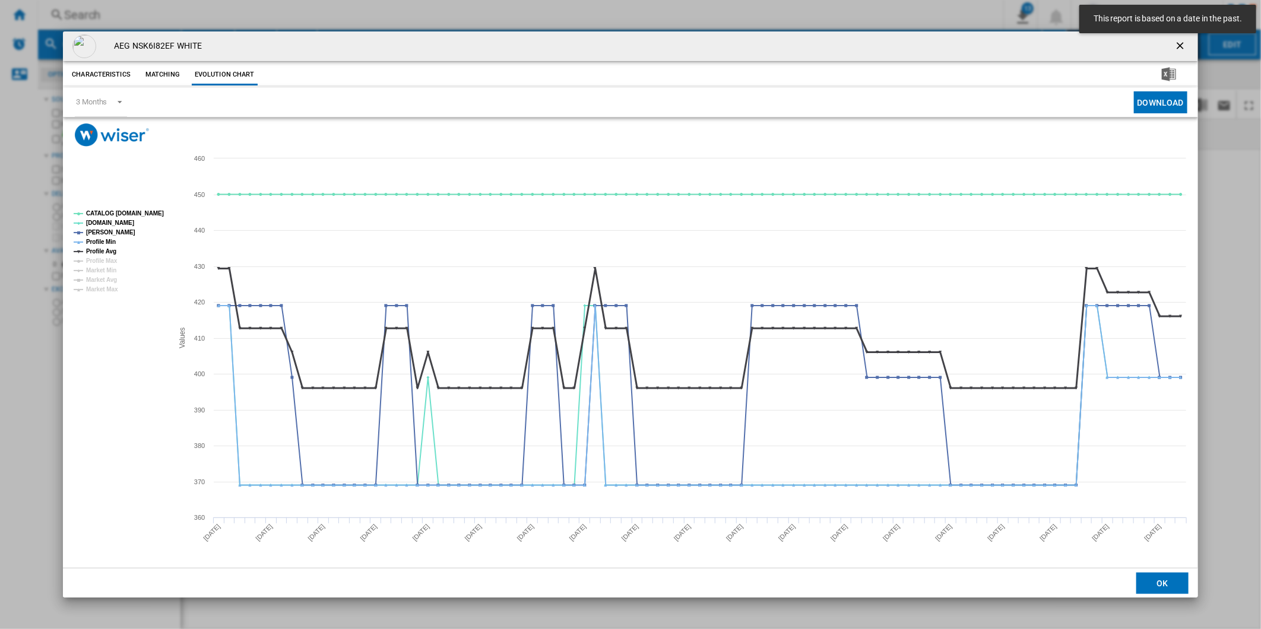
click at [111, 250] on tspan "Profile Avg" at bounding box center [101, 251] width 30 height 7
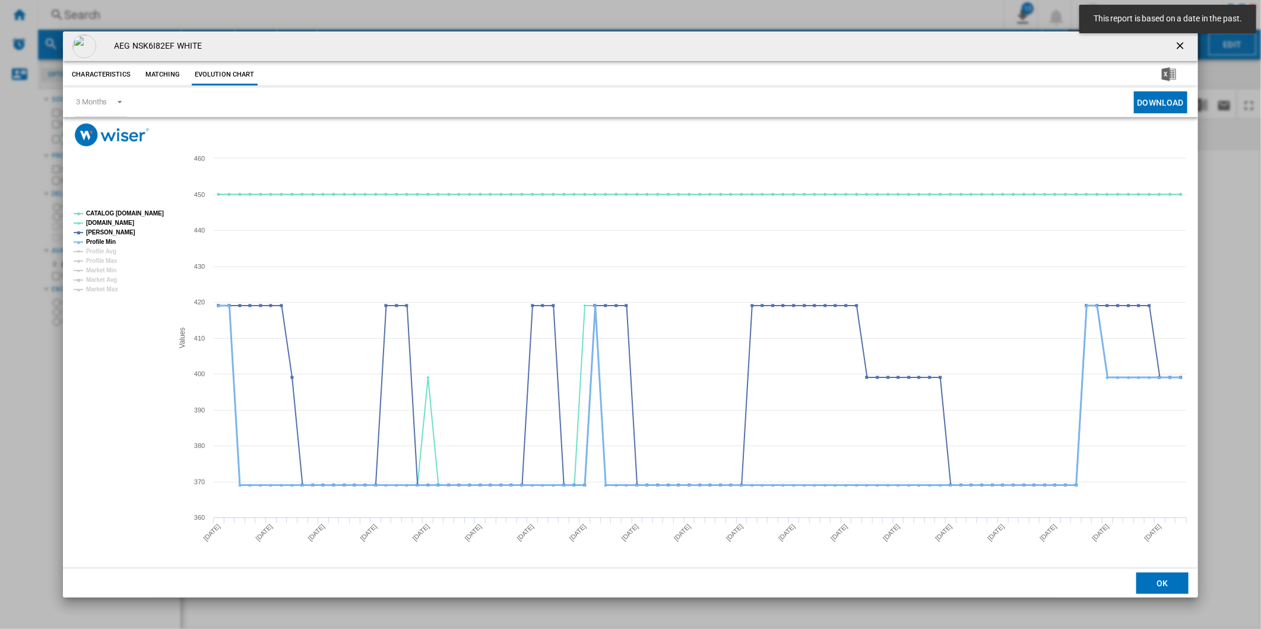
click at [108, 241] on tspan "Profile Min" at bounding box center [101, 242] width 30 height 7
click at [117, 214] on tspan "CATALOG [DOMAIN_NAME]" at bounding box center [125, 213] width 78 height 7
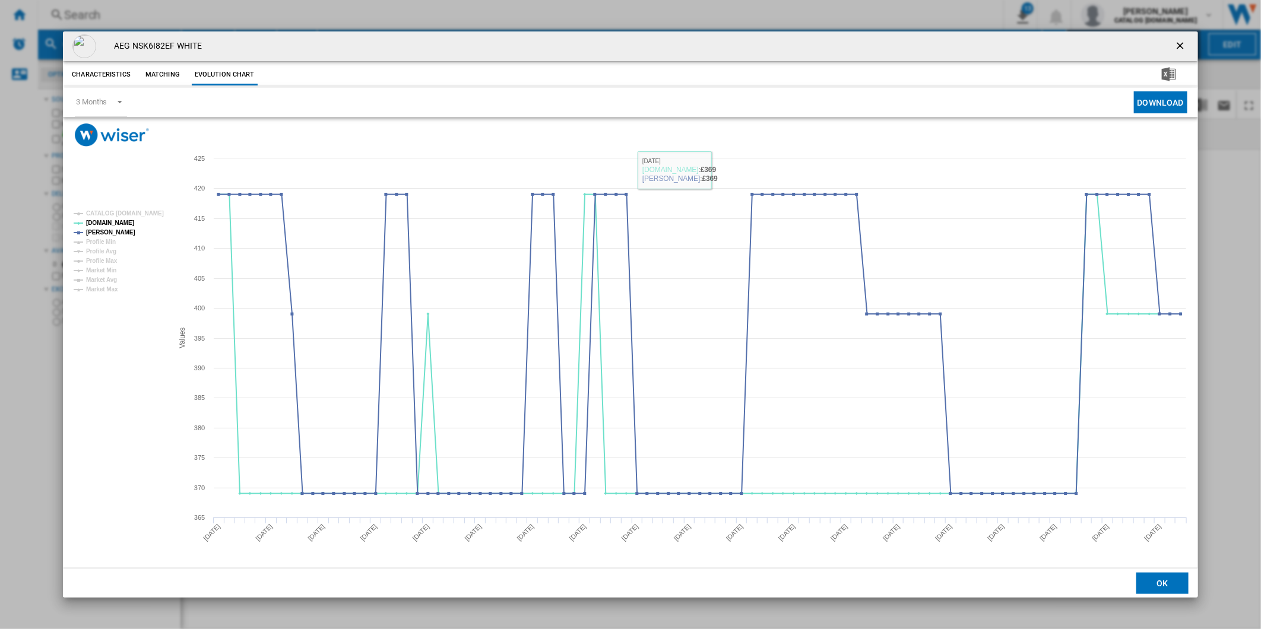
click at [1179, 49] on ng-md-icon "getI18NText('BUTTONS.CLOSE_DIALOG')" at bounding box center [1181, 47] width 14 height 14
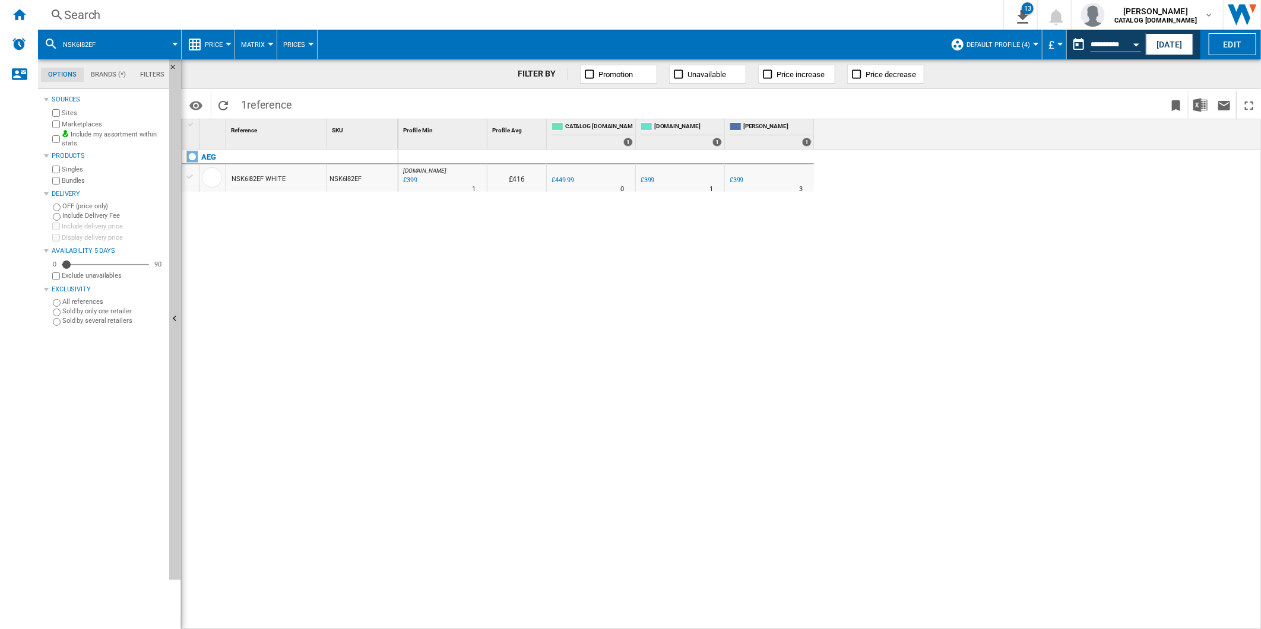
click at [607, 21] on div "Search" at bounding box center [518, 15] width 908 height 17
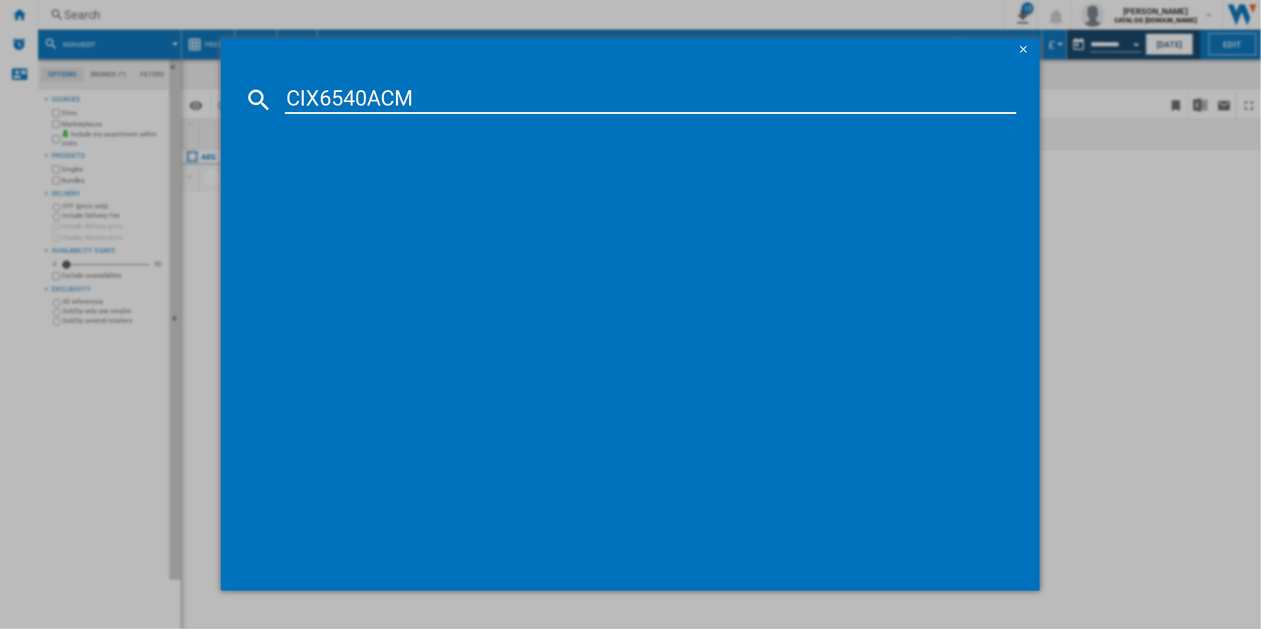
type input "CIX6540ACM"
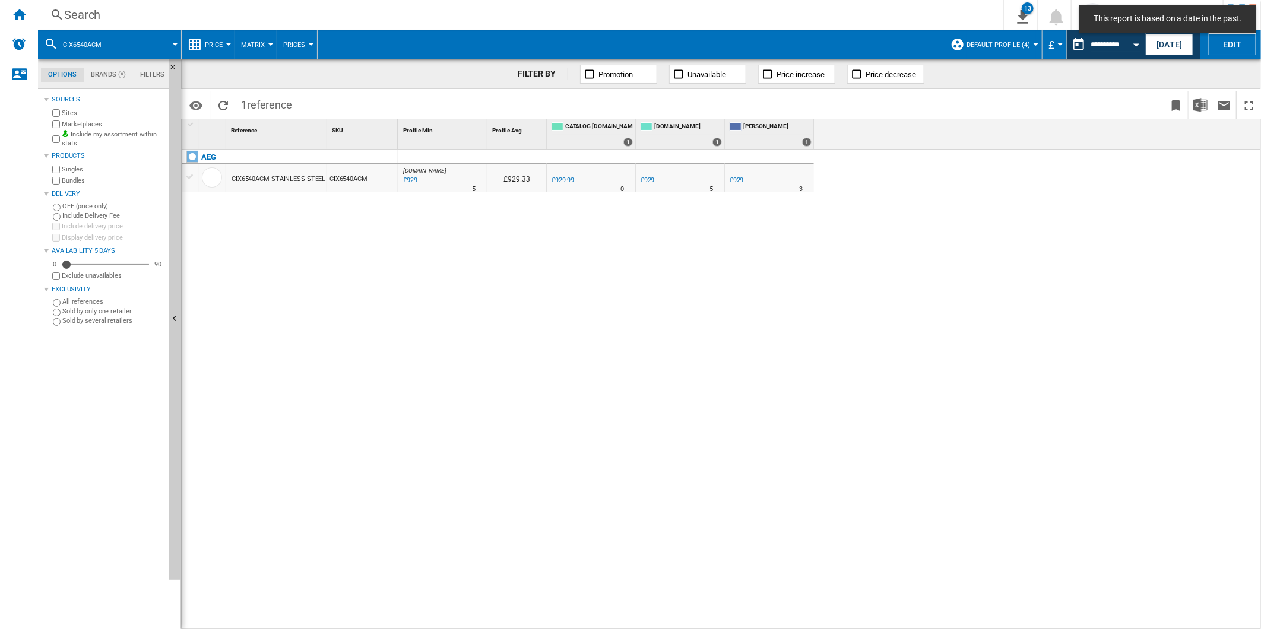
drag, startPoint x: 604, startPoint y: 170, endPoint x: 612, endPoint y: 173, distance: 8.8
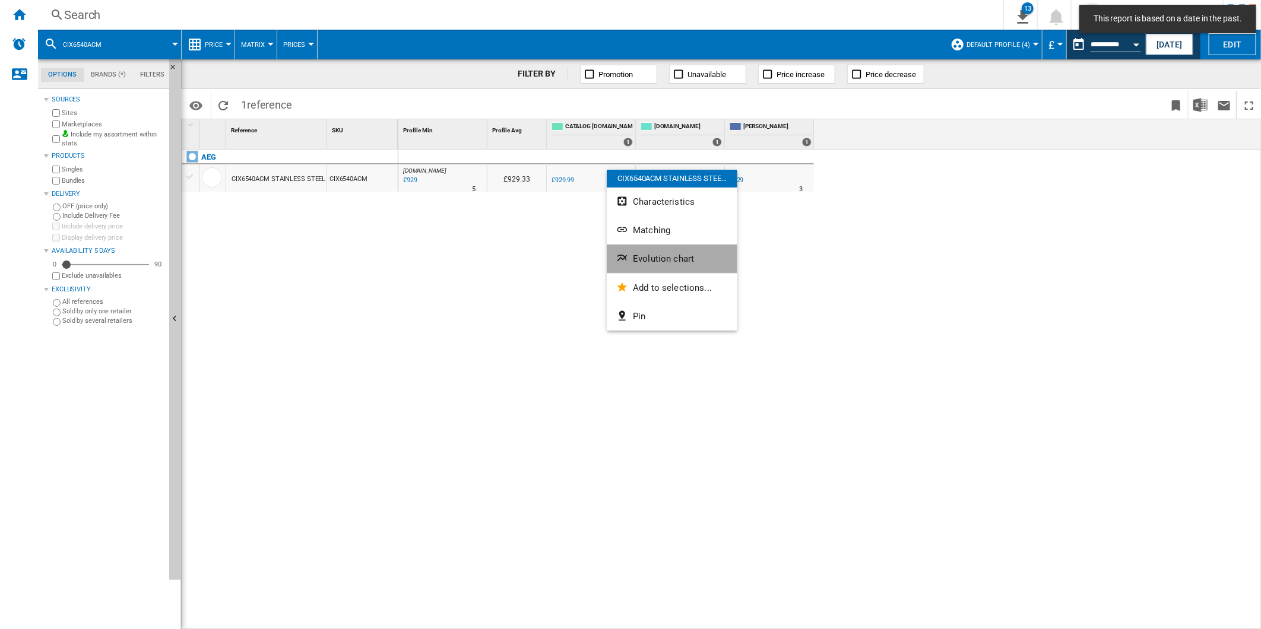
drag, startPoint x: 677, startPoint y: 257, endPoint x: 669, endPoint y: 257, distance: 7.7
click at [674, 257] on span "Evolution chart" at bounding box center [663, 258] width 61 height 11
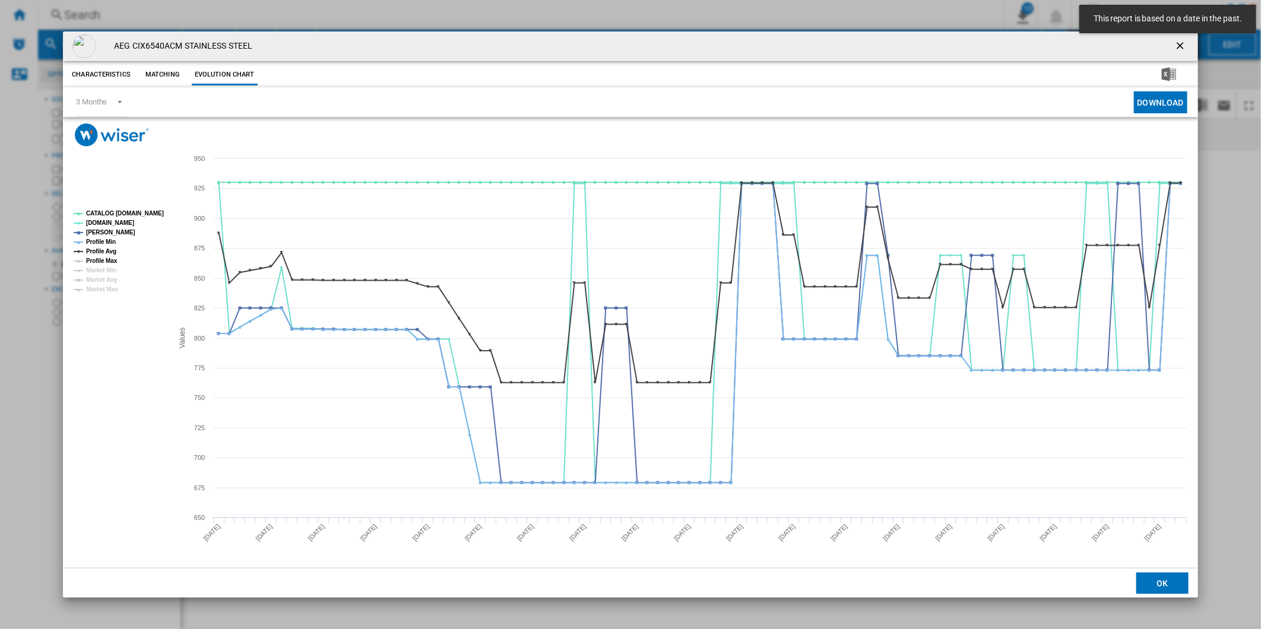
click at [102, 252] on tspan "Profile Avg" at bounding box center [101, 251] width 30 height 7
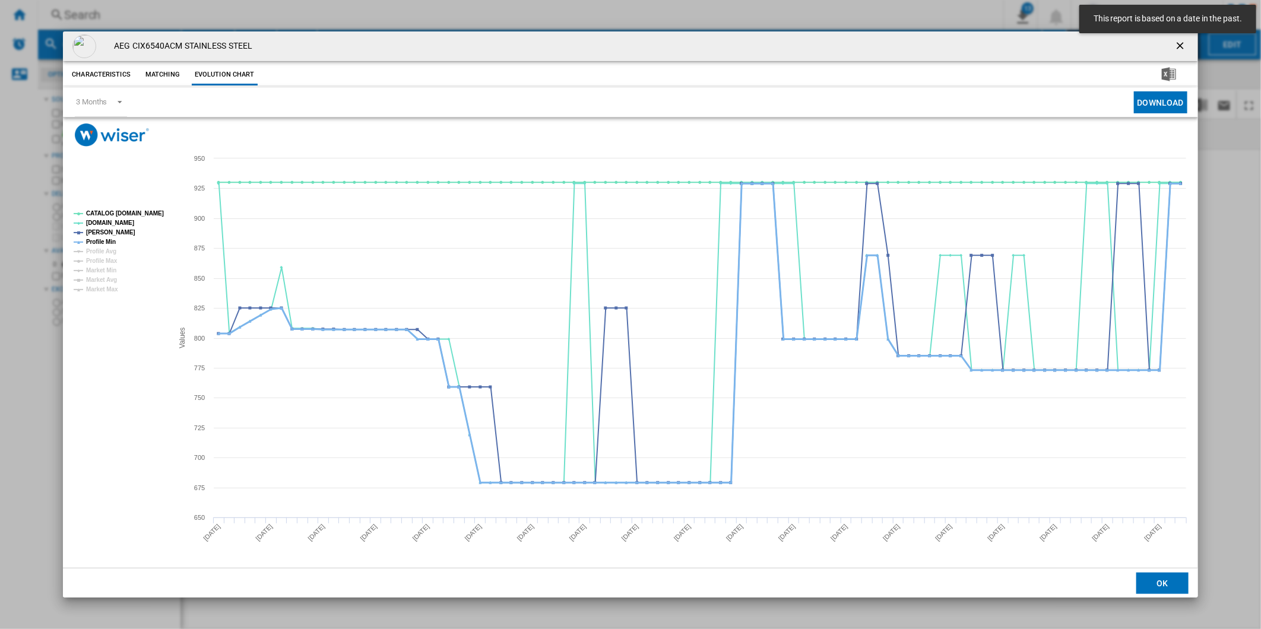
click at [104, 242] on tspan "Profile Min" at bounding box center [101, 242] width 30 height 7
click at [122, 212] on tspan "CATALOG [DOMAIN_NAME]" at bounding box center [125, 213] width 78 height 7
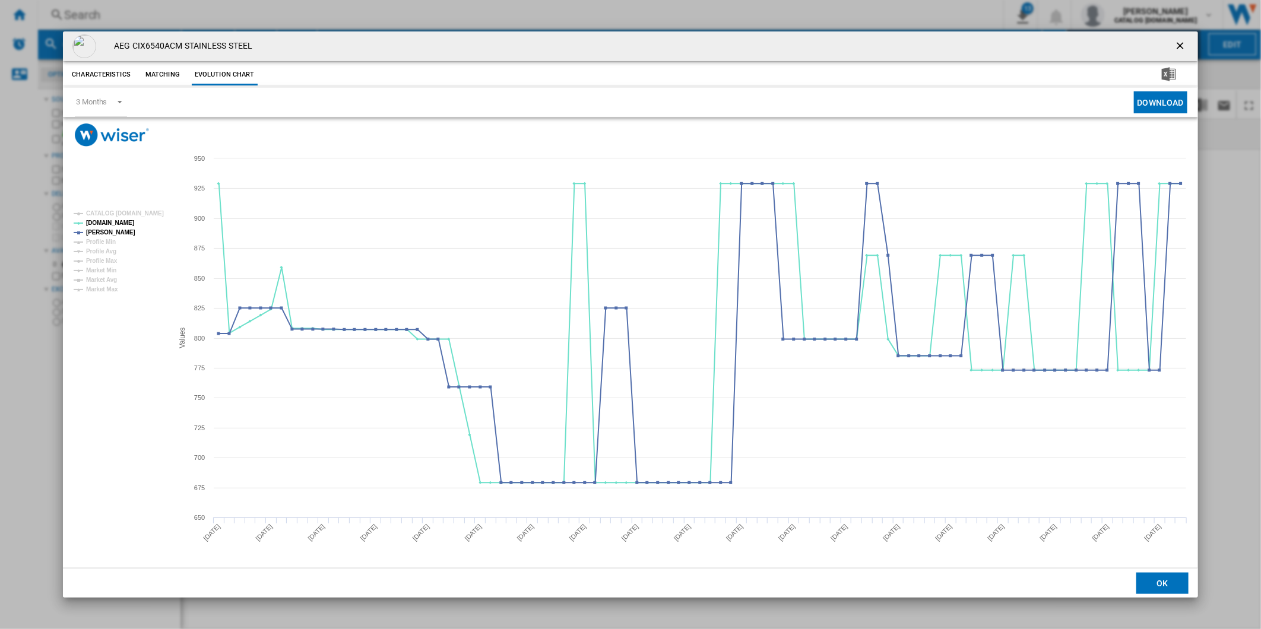
click at [1183, 43] on ng-md-icon "getI18NText('BUTTONS.CLOSE_DIALOG')" at bounding box center [1181, 47] width 14 height 14
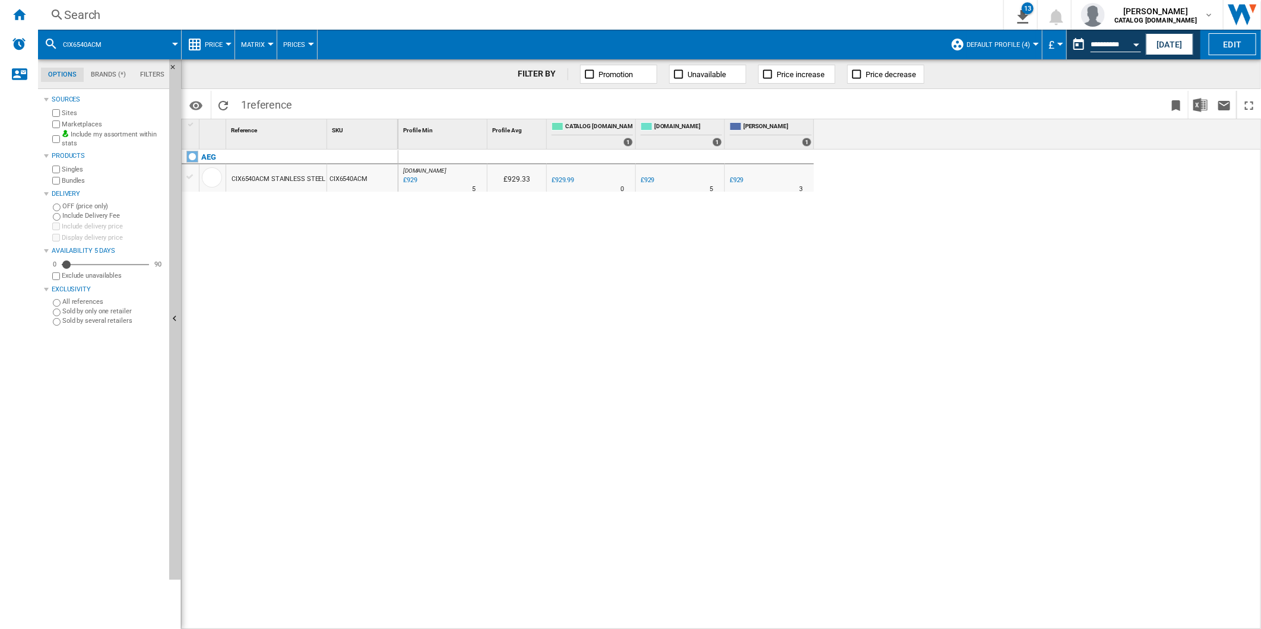
click at [630, 14] on div "Search" at bounding box center [518, 15] width 908 height 17
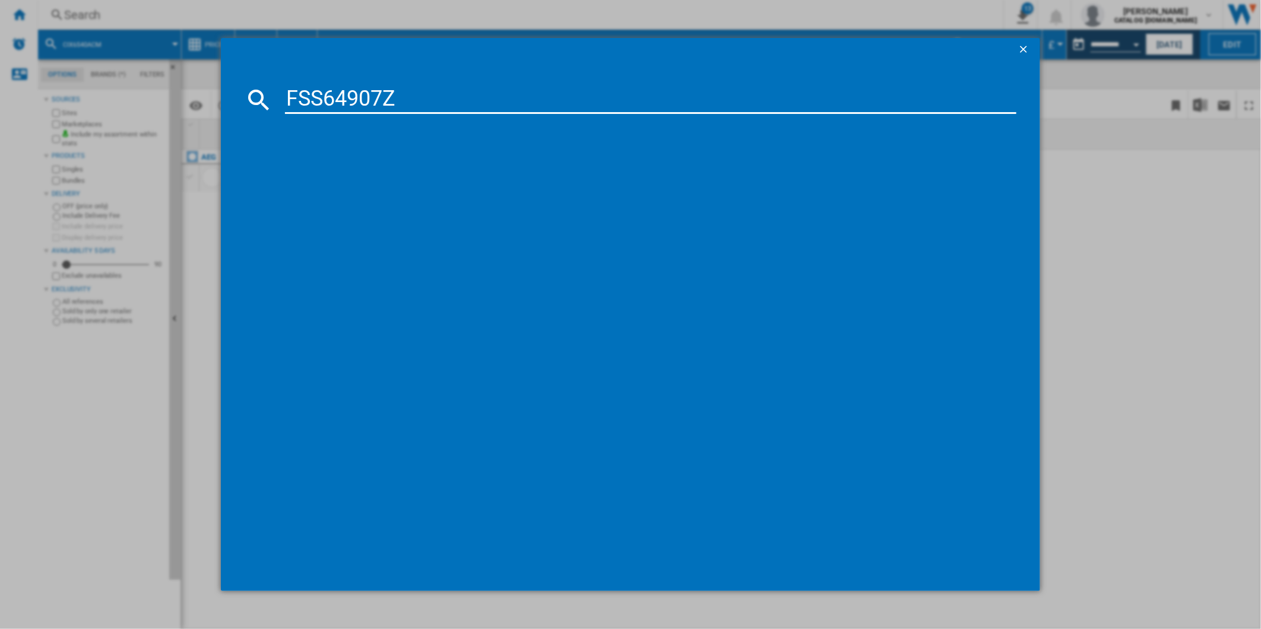
type input "FSS64907Z"
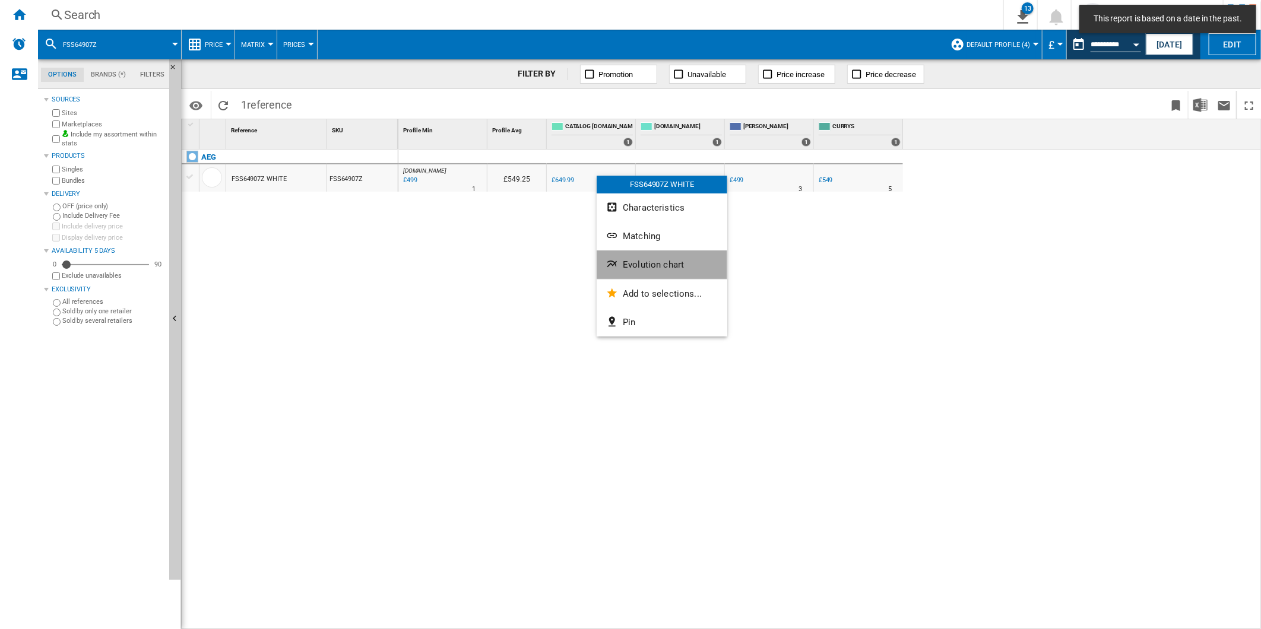
click at [644, 267] on span "Evolution chart" at bounding box center [653, 264] width 61 height 11
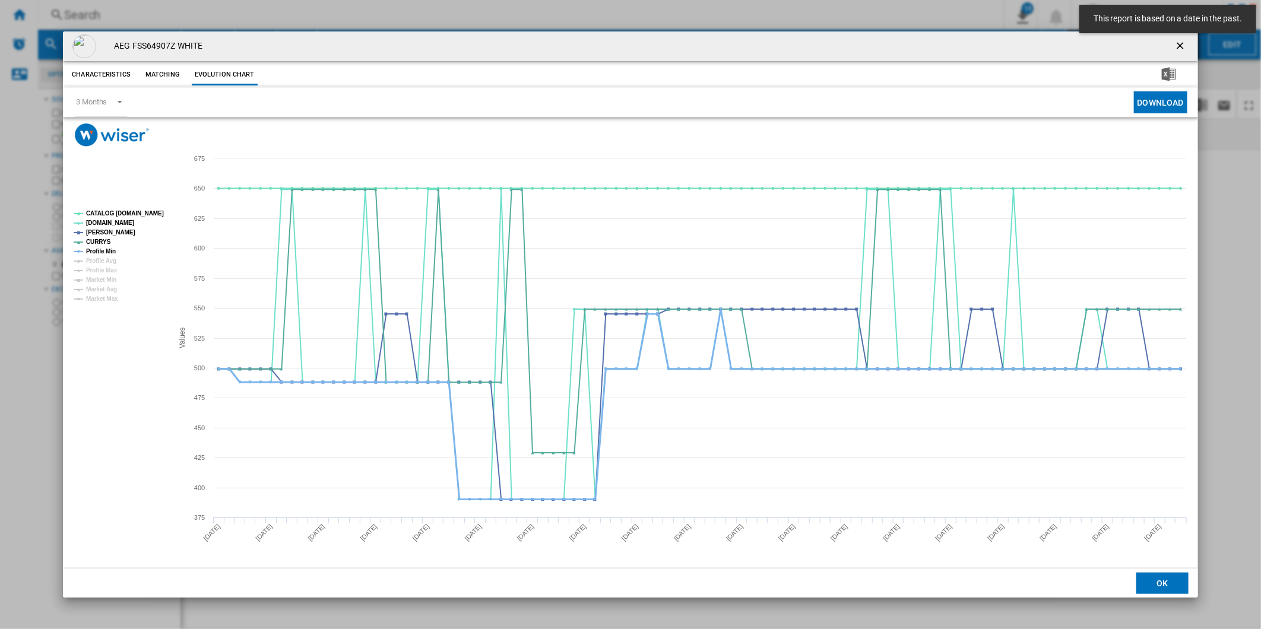
click at [102, 253] on tspan "Profile Min" at bounding box center [101, 251] width 30 height 7
click at [122, 211] on tspan "CATALOG [DOMAIN_NAME]" at bounding box center [125, 213] width 78 height 7
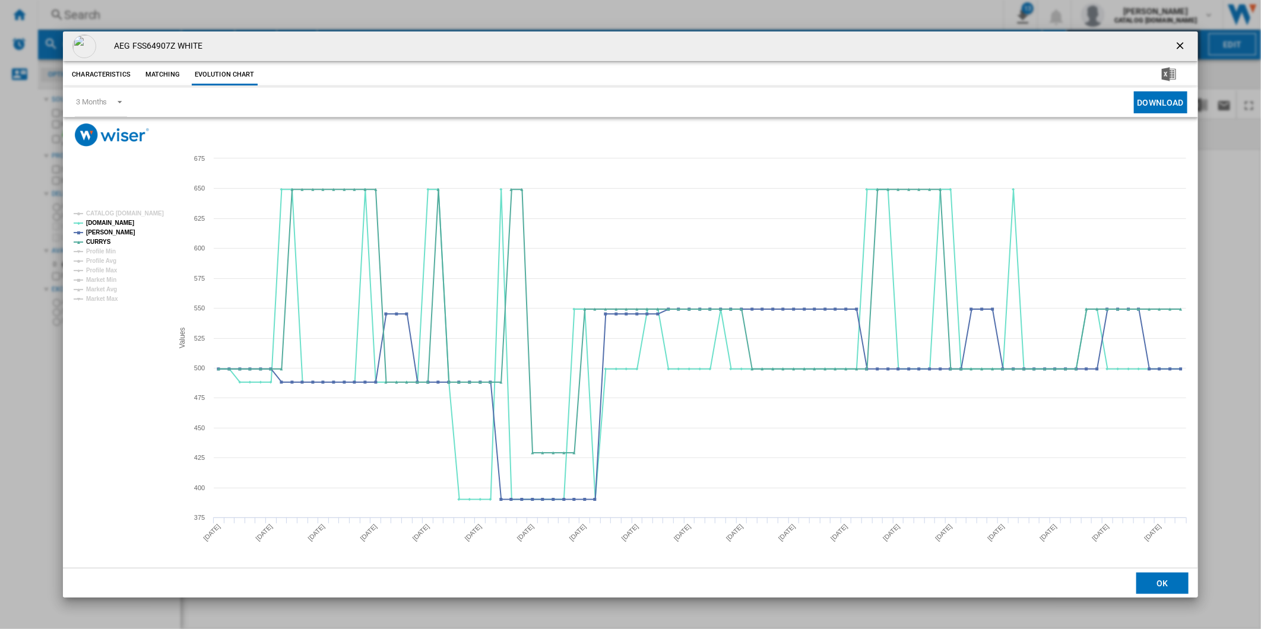
click at [1181, 40] on ng-md-icon "getI18NText('BUTTONS.CLOSE_DIALOG')" at bounding box center [1181, 47] width 14 height 14
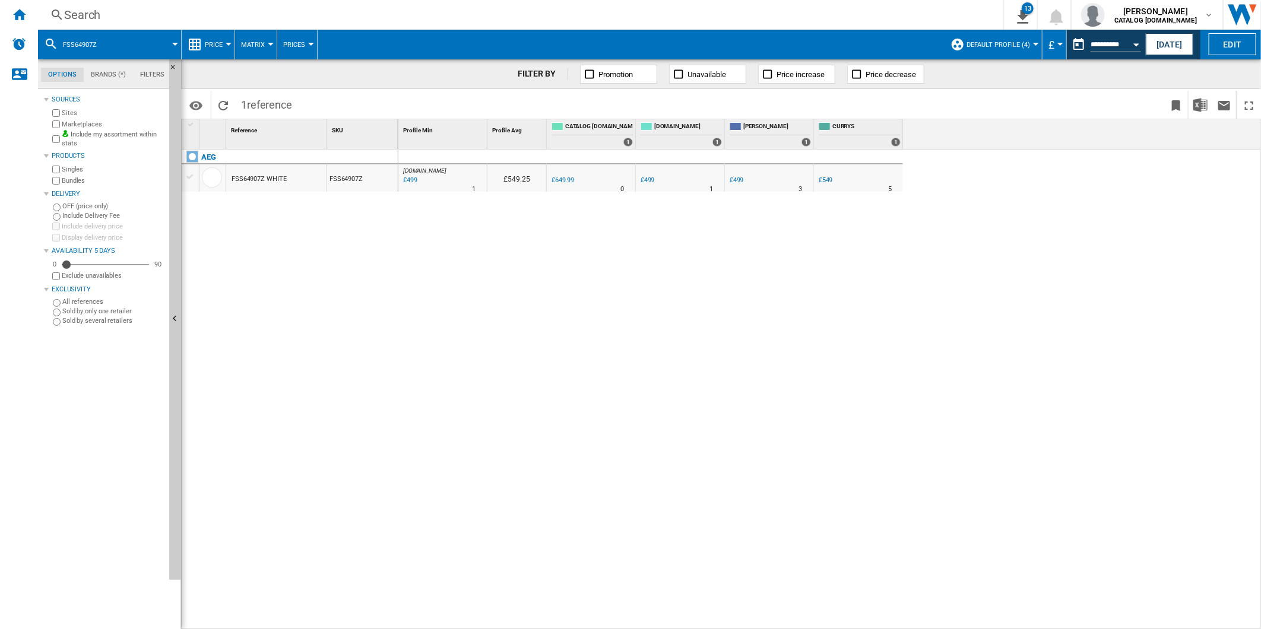
click at [611, 20] on div "Search" at bounding box center [518, 15] width 908 height 17
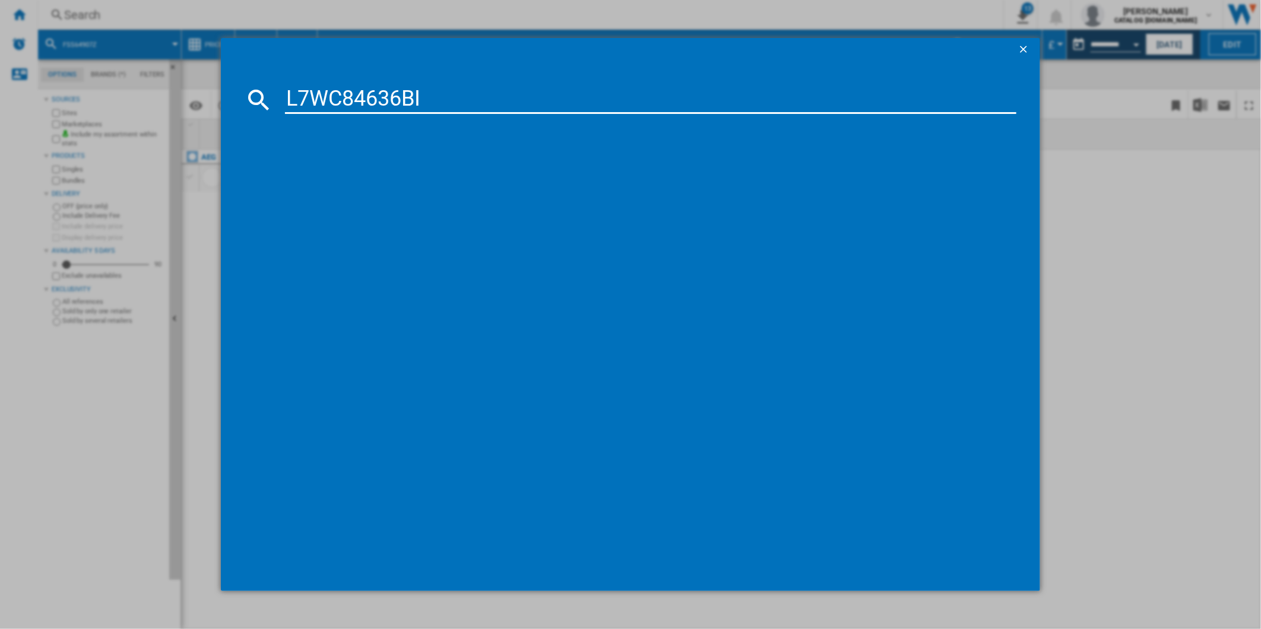
type input "L7WC84636BI"
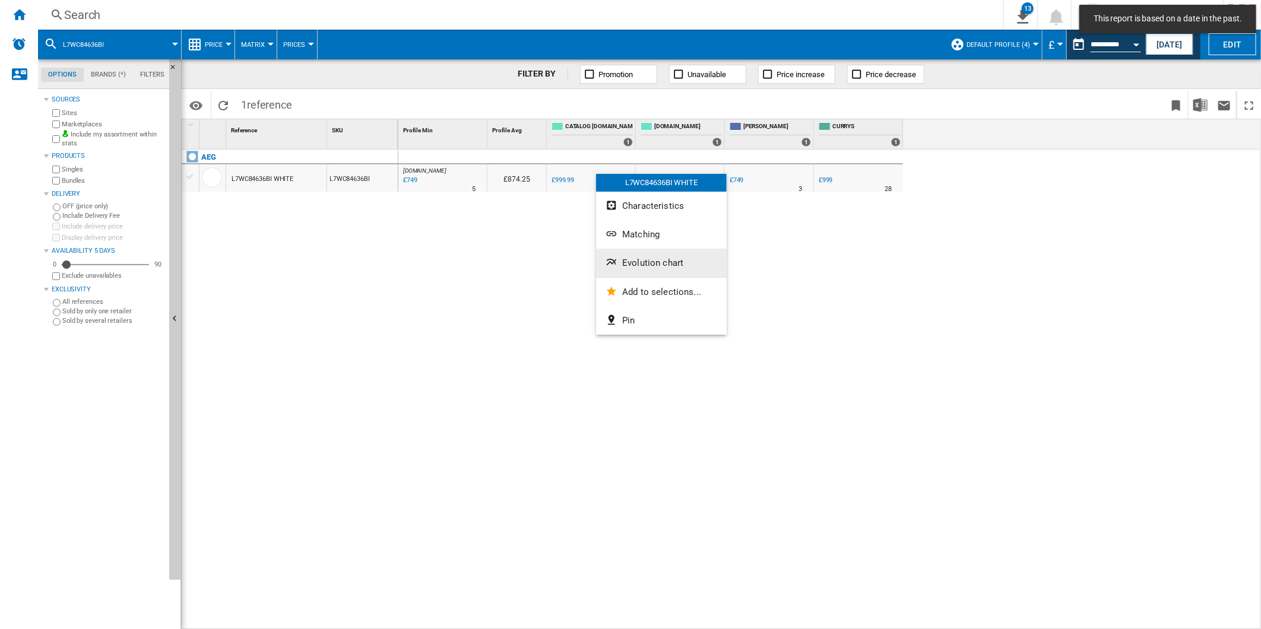
click at [655, 264] on span "Evolution chart" at bounding box center [652, 263] width 61 height 11
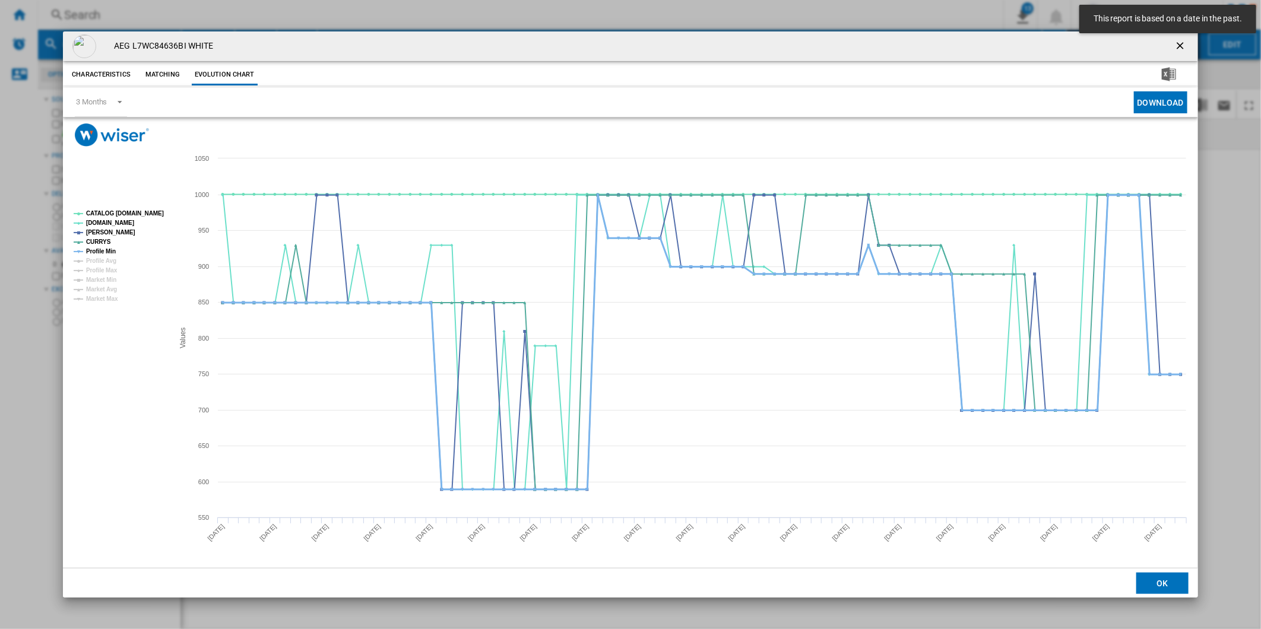
click at [104, 251] on tspan "Profile Min" at bounding box center [101, 251] width 30 height 7
click at [114, 214] on tspan "CATALOG [DOMAIN_NAME]" at bounding box center [125, 213] width 78 height 7
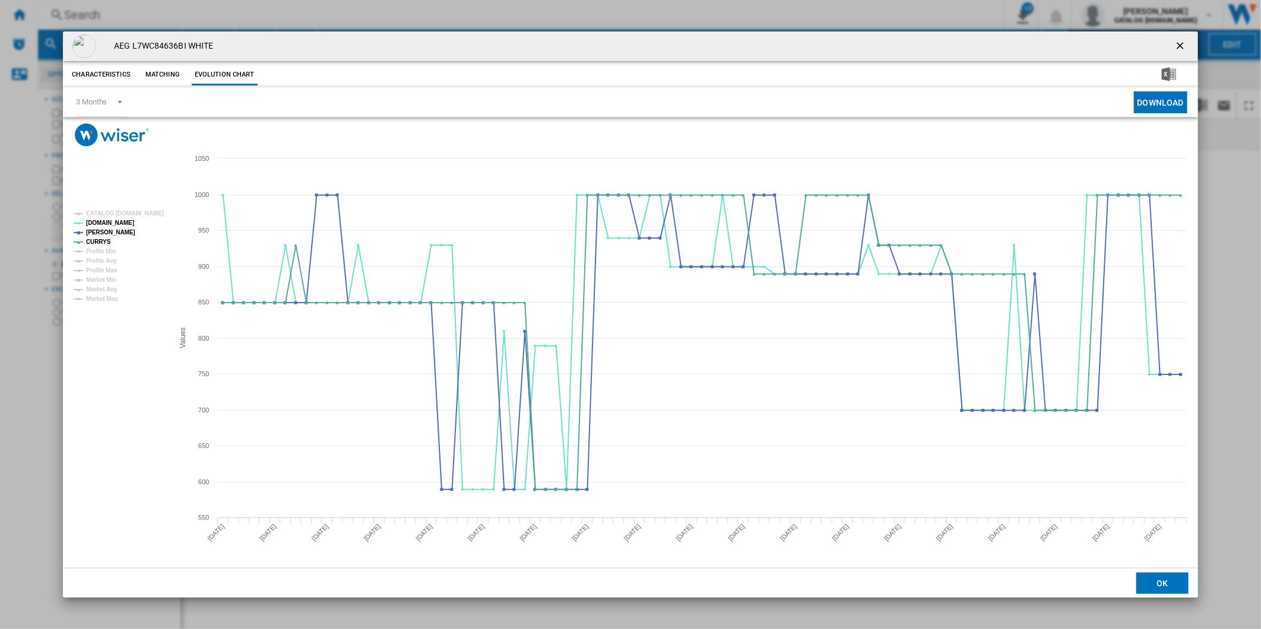
click at [1174, 44] on ng-md-icon "getI18NText('BUTTONS.CLOSE_DIALOG')" at bounding box center [1181, 47] width 14 height 14
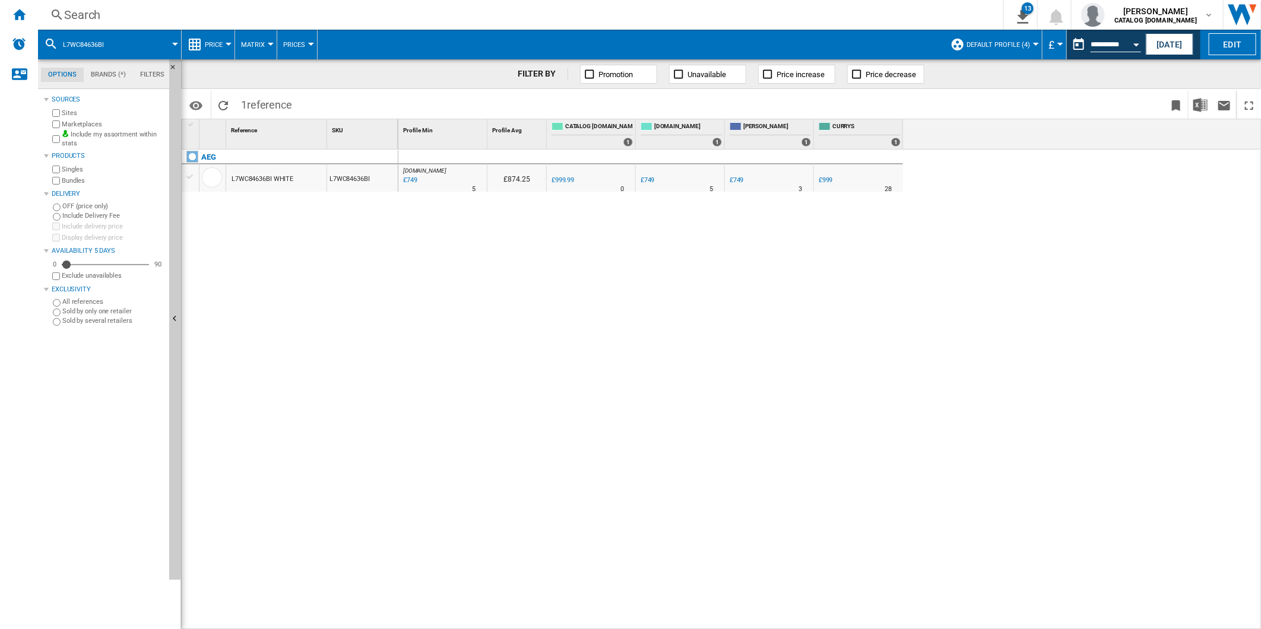
click at [714, 14] on div "Search" at bounding box center [518, 15] width 908 height 17
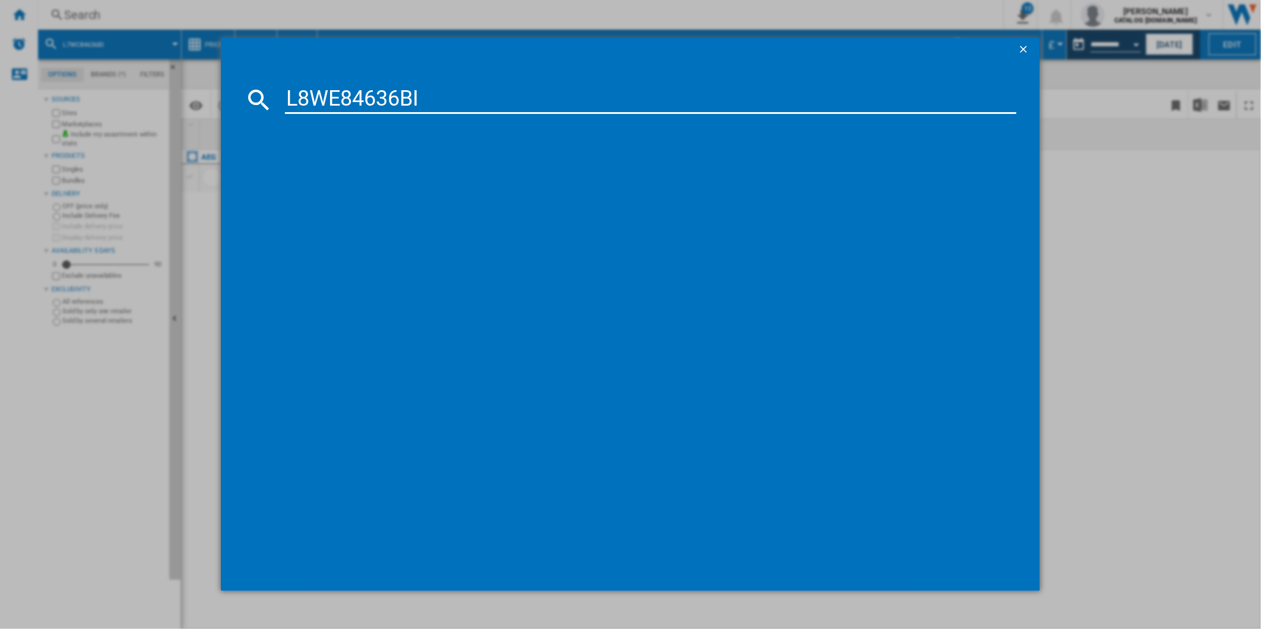
type input "L8WE84636BI"
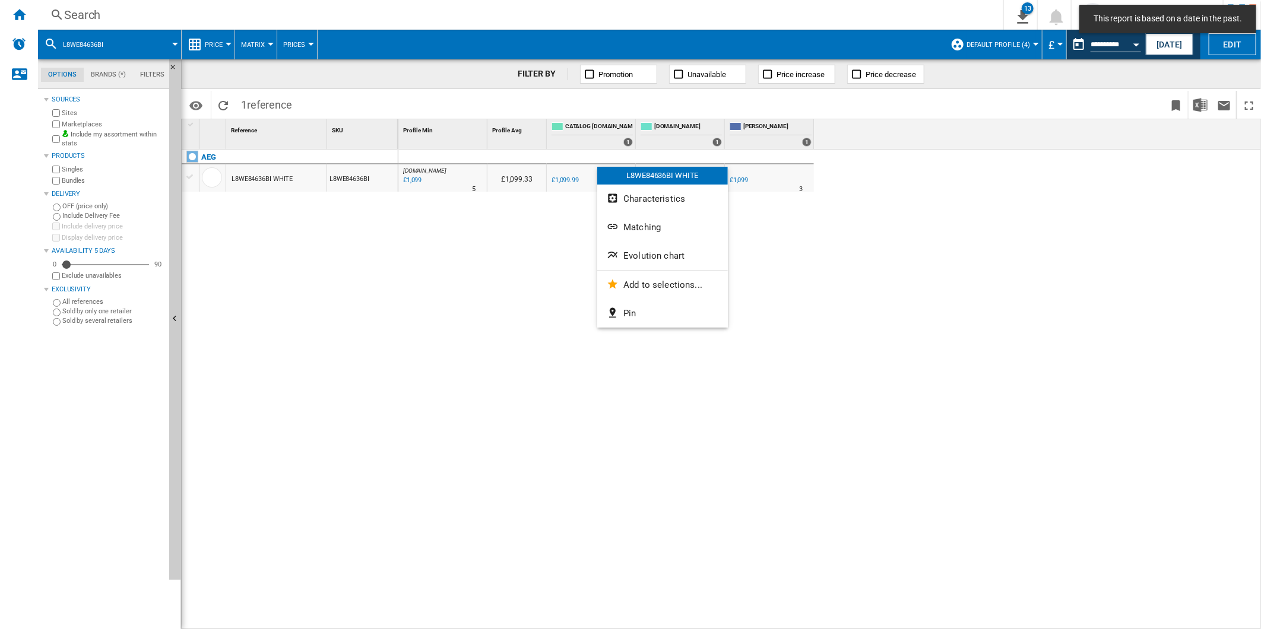
click at [660, 248] on button "Evolution chart" at bounding box center [662, 256] width 131 height 28
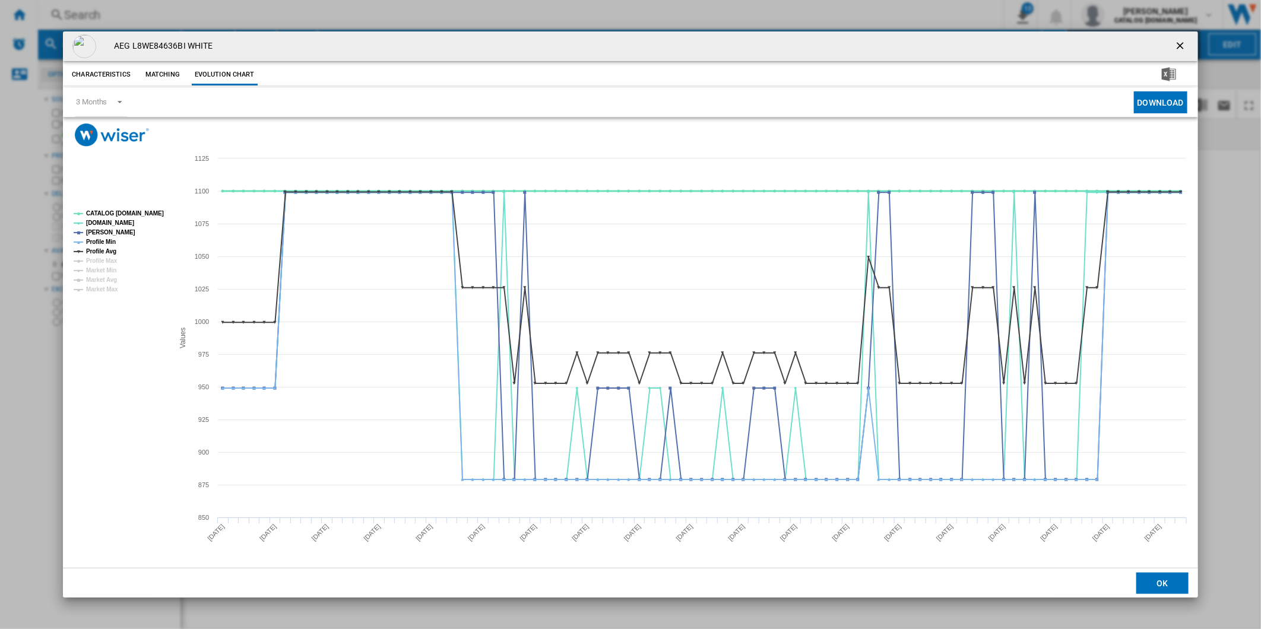
drag, startPoint x: 121, startPoint y: 214, endPoint x: 109, endPoint y: 230, distance: 19.6
click at [121, 214] on tspan "CATALOG [DOMAIN_NAME]" at bounding box center [125, 213] width 78 height 7
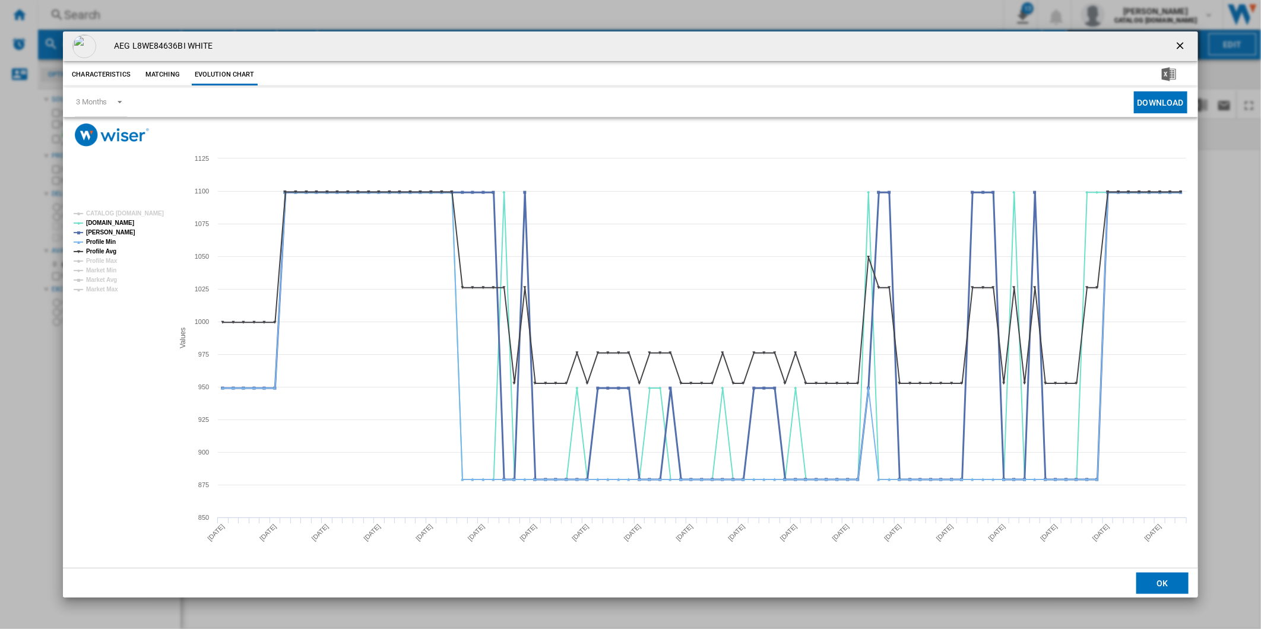
click at [109, 232] on tspan "[PERSON_NAME]" at bounding box center [110, 232] width 49 height 7
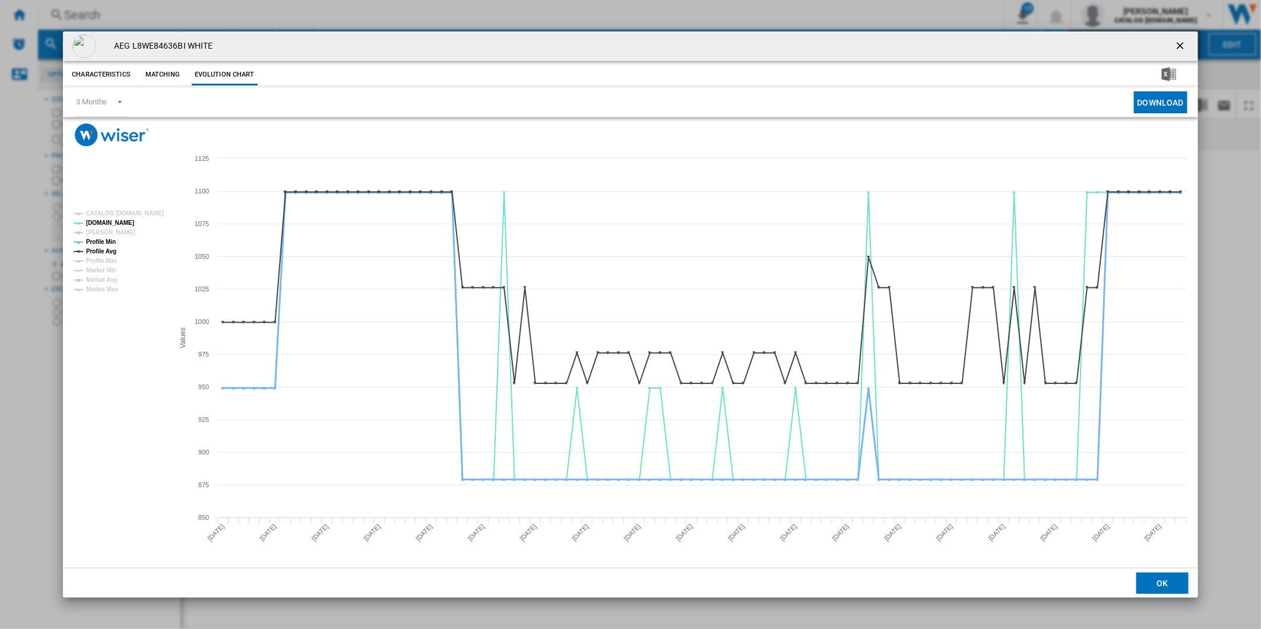
click at [107, 242] on tspan "Profile Min" at bounding box center [101, 242] width 30 height 7
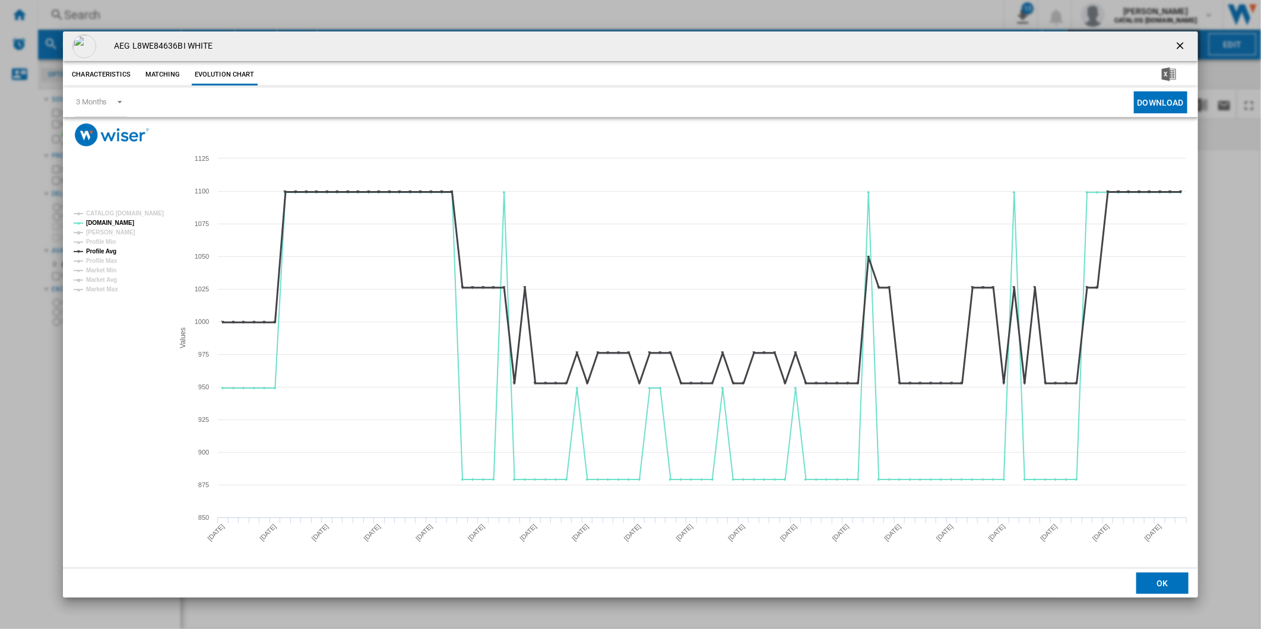
click at [102, 251] on tspan "Profile Avg" at bounding box center [101, 251] width 30 height 7
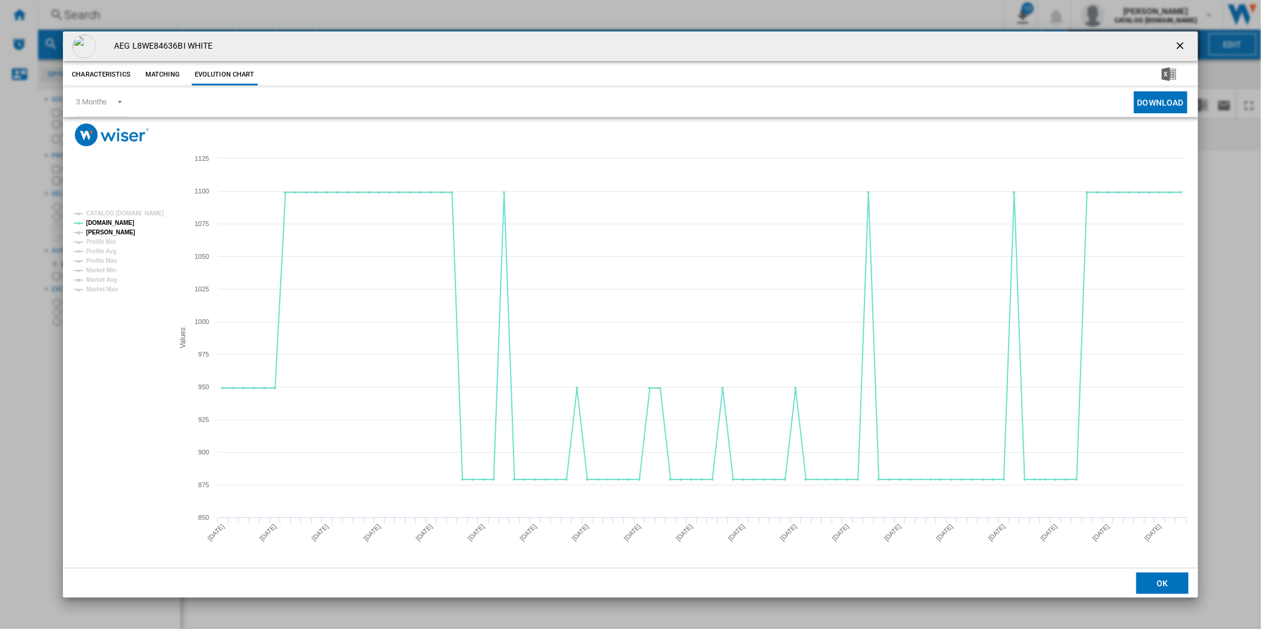
click at [104, 232] on tspan "[PERSON_NAME]" at bounding box center [110, 232] width 49 height 7
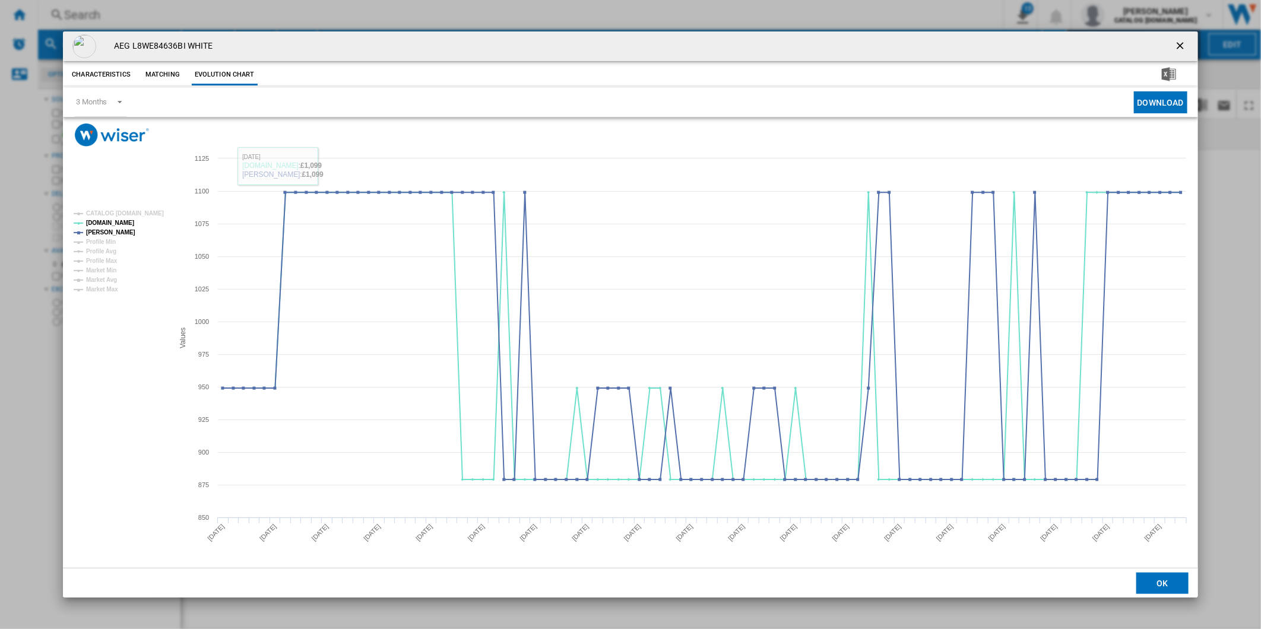
click at [1184, 42] on ng-md-icon "getI18NText('BUTTONS.CLOSE_DIALOG')" at bounding box center [1181, 47] width 14 height 14
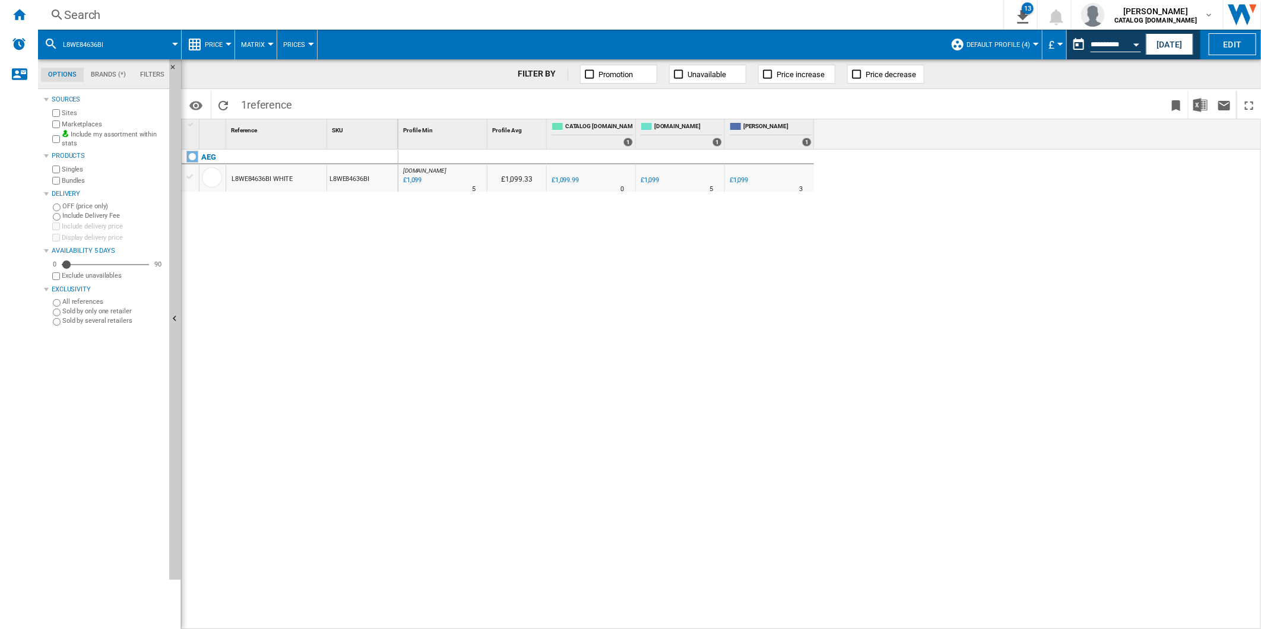
click at [734, 20] on div "Search" at bounding box center [518, 15] width 908 height 17
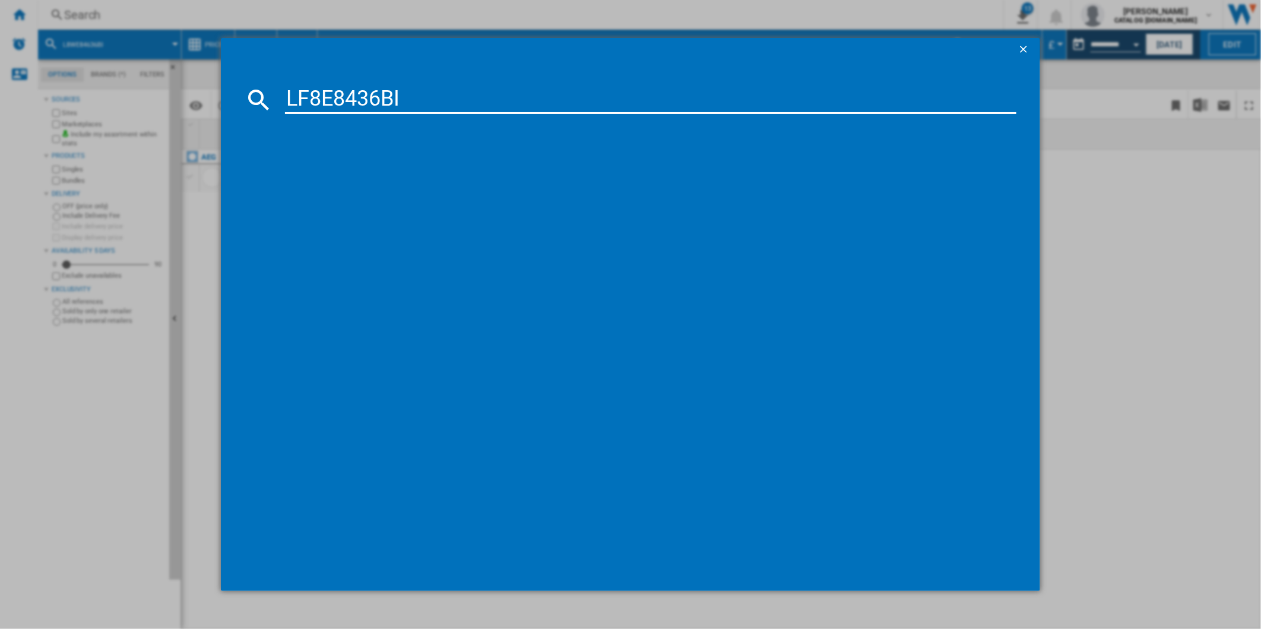
type input "LF8E8436BI"
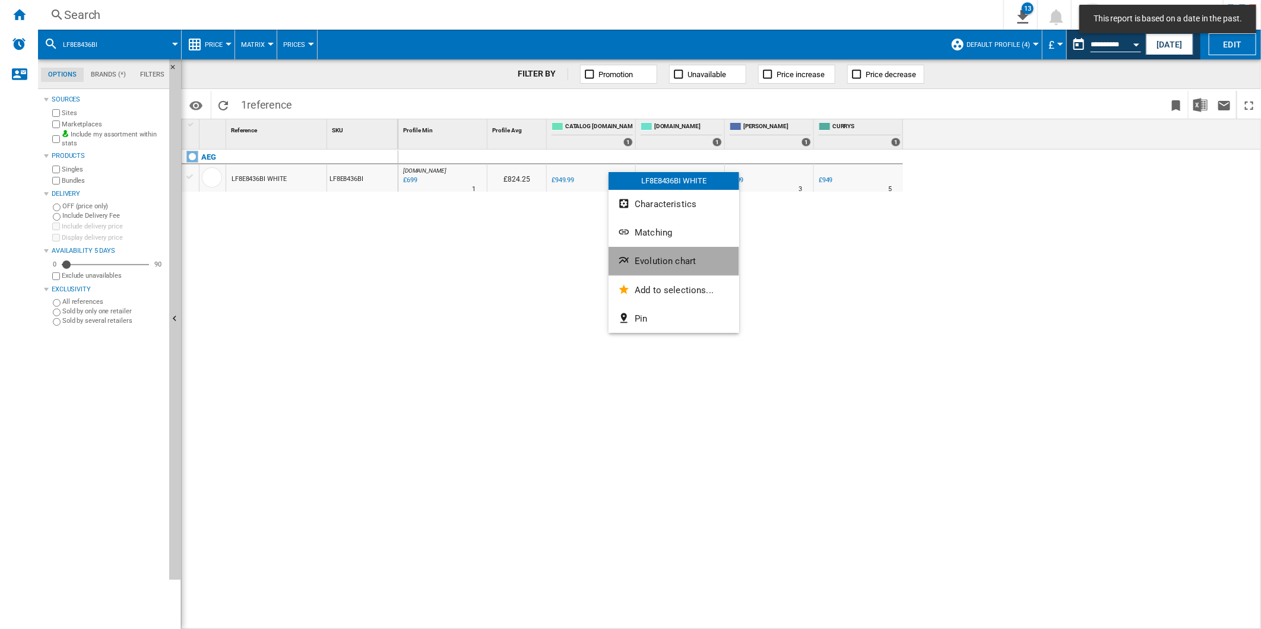
click at [680, 266] on button "Evolution chart" at bounding box center [673, 261] width 131 height 28
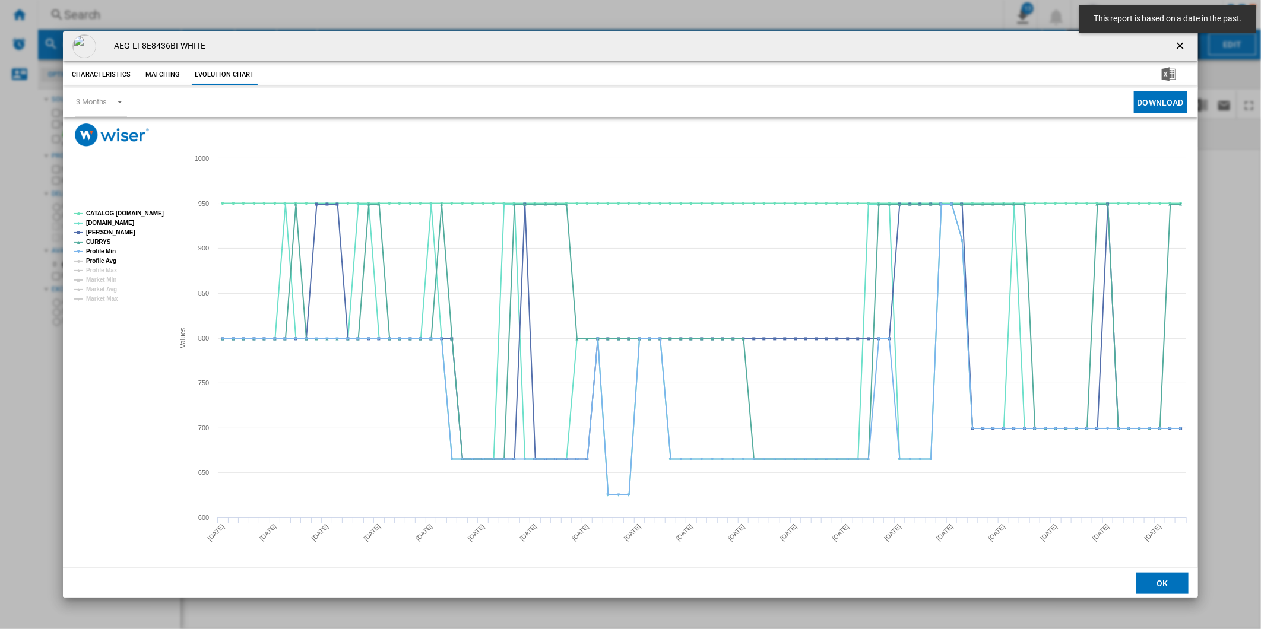
click at [108, 258] on tspan "Profile Avg" at bounding box center [101, 261] width 30 height 7
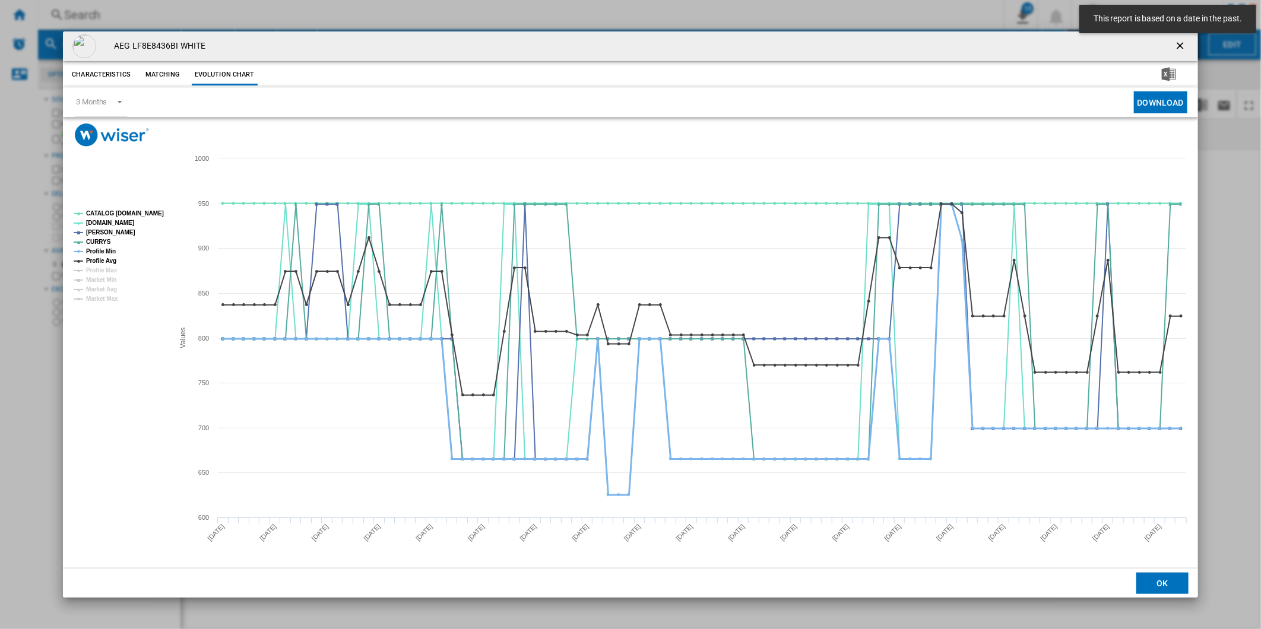
click at [109, 252] on tspan "Profile Min" at bounding box center [101, 251] width 30 height 7
click at [109, 258] on tspan "Profile Avg" at bounding box center [101, 261] width 30 height 7
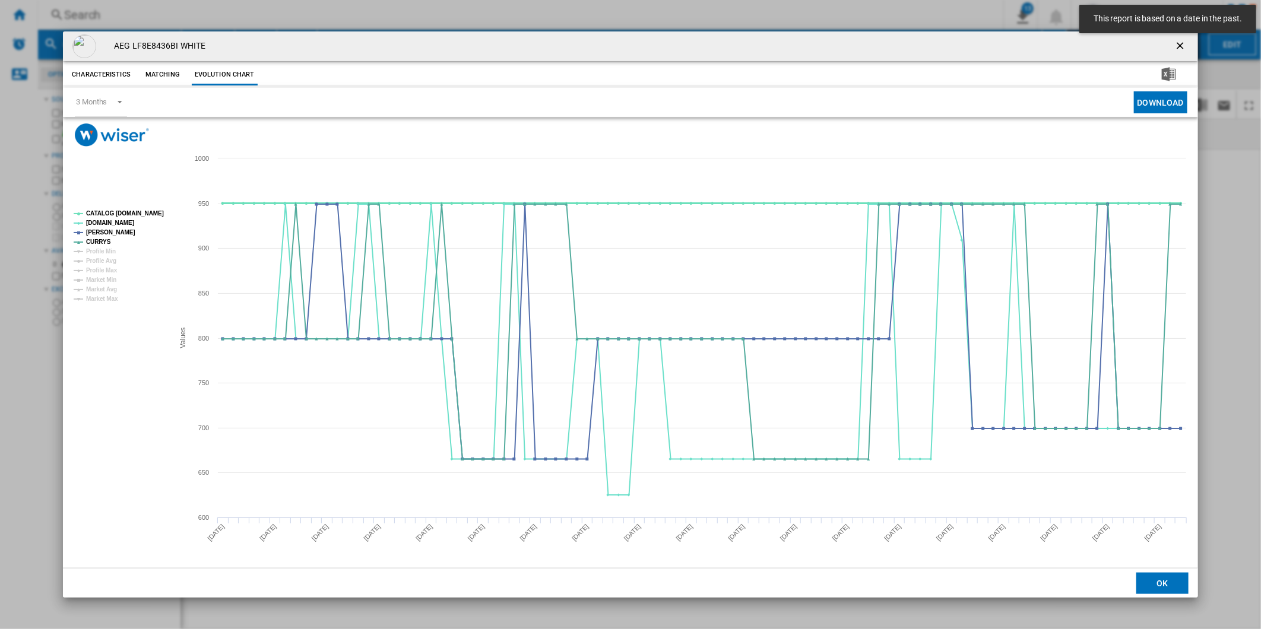
click at [131, 211] on tspan "CATALOG [DOMAIN_NAME]" at bounding box center [125, 213] width 78 height 7
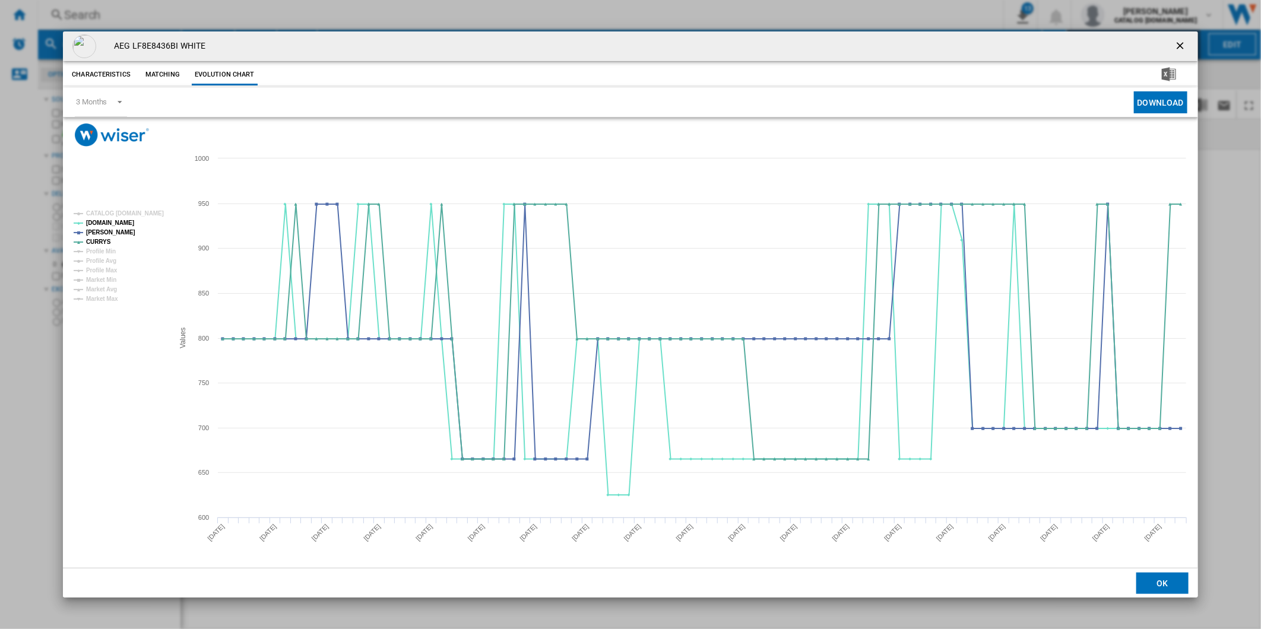
drag, startPoint x: 1184, startPoint y: 45, endPoint x: 1134, endPoint y: 43, distance: 49.3
click at [1184, 45] on ng-md-icon "getI18NText('BUTTONS.CLOSE_DIALOG')" at bounding box center [1181, 47] width 14 height 14
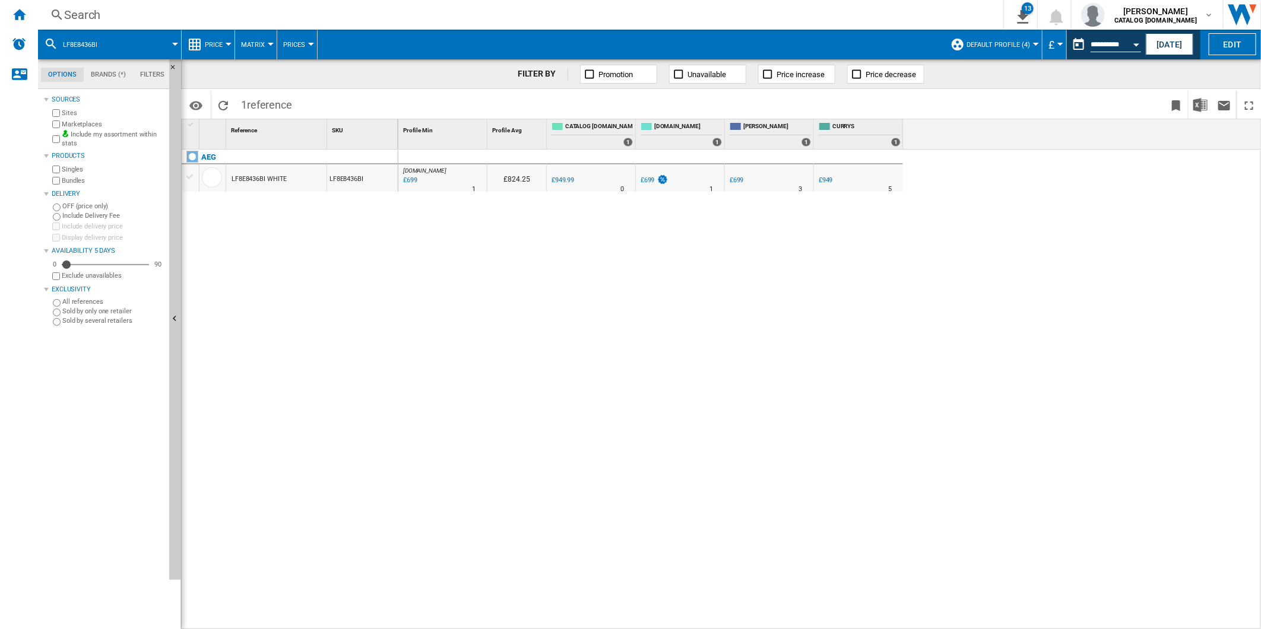
click at [647, 18] on div "Search" at bounding box center [518, 15] width 908 height 17
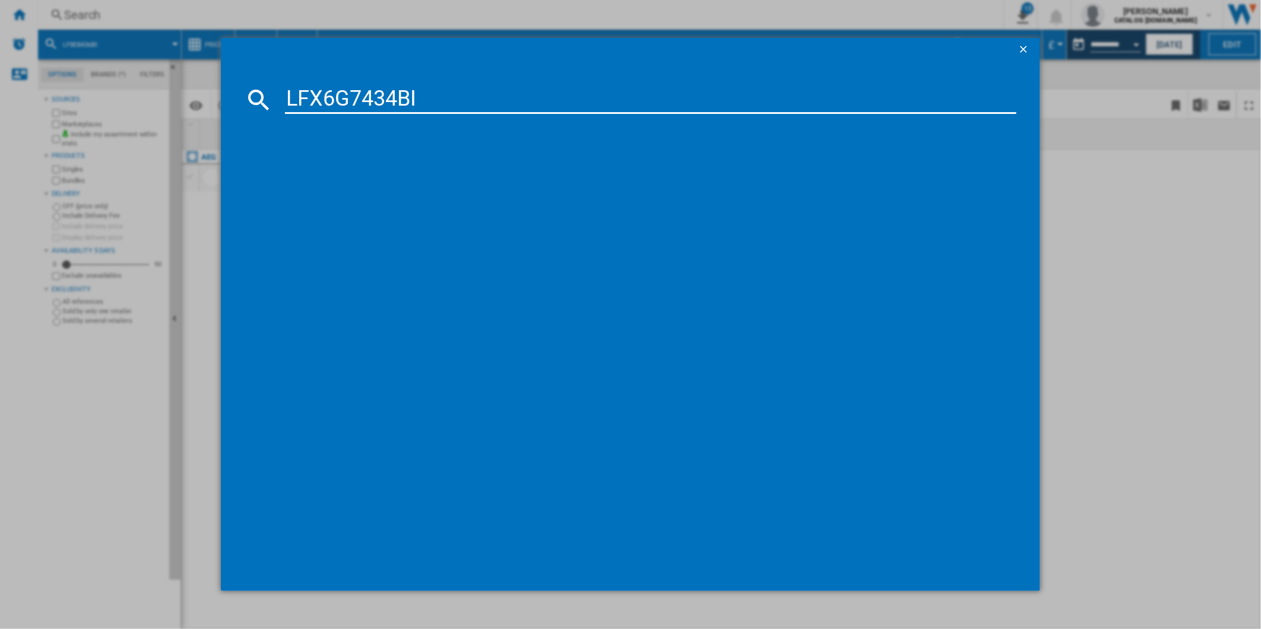
type input "LFX6G7434BI"
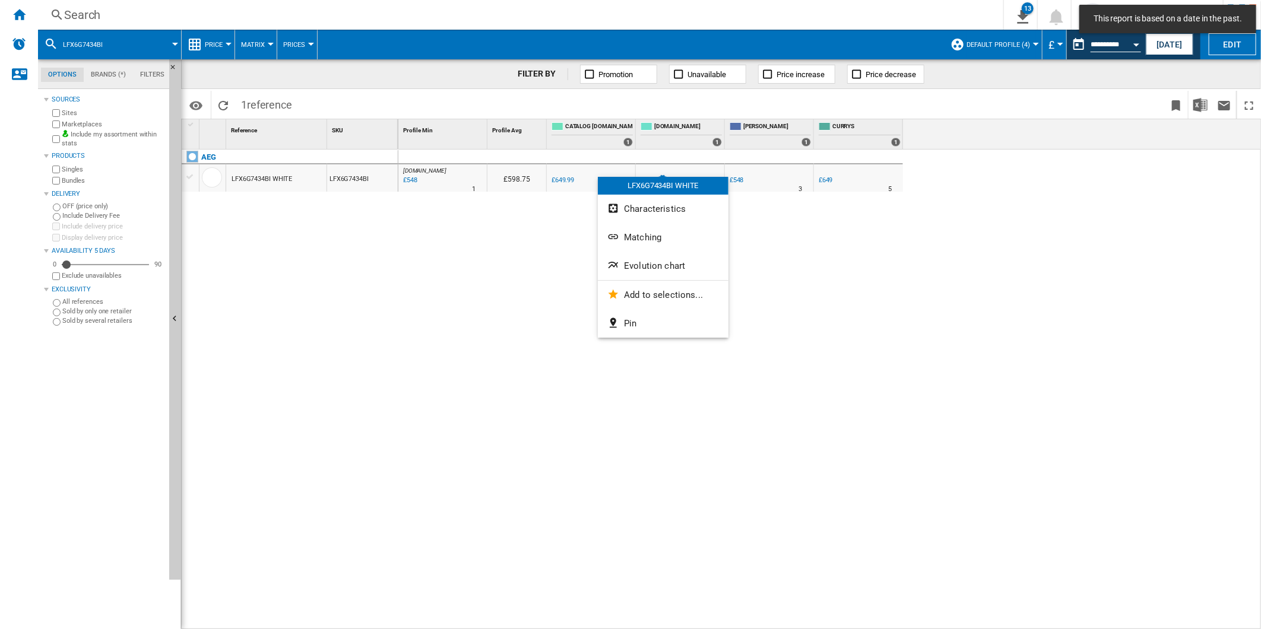
click at [658, 271] on button "Evolution chart" at bounding box center [663, 266] width 131 height 28
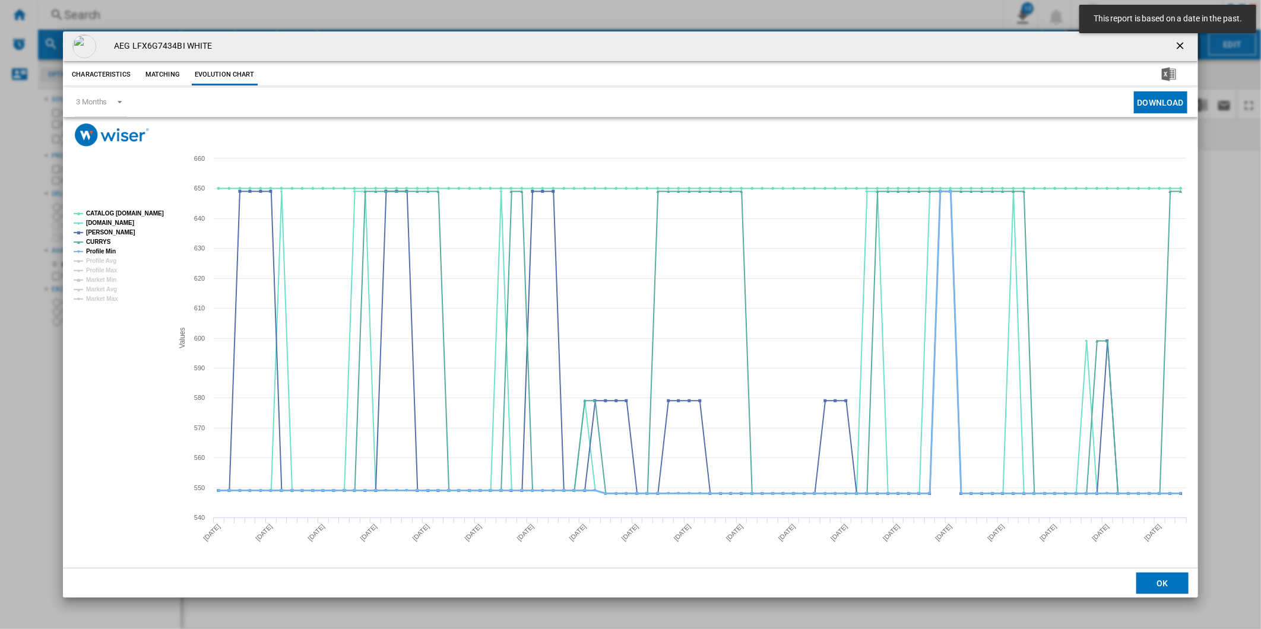
click at [103, 250] on tspan "Profile Min" at bounding box center [101, 251] width 30 height 7
click at [121, 213] on tspan "CATALOG [DOMAIN_NAME]" at bounding box center [125, 213] width 78 height 7
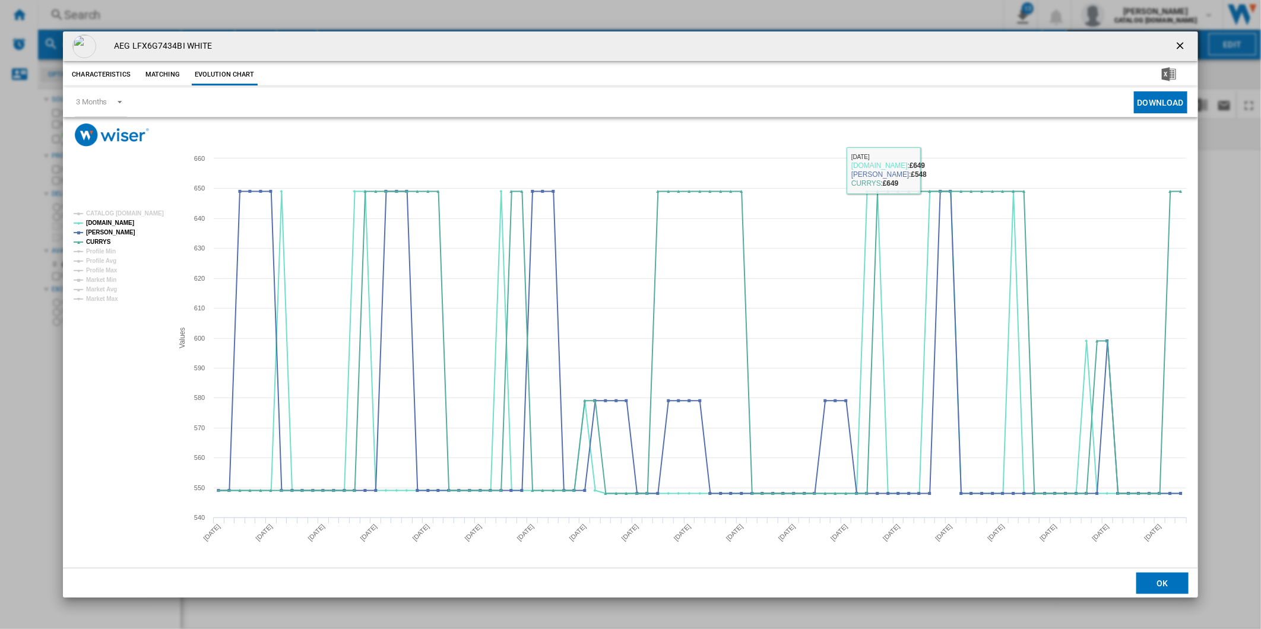
drag, startPoint x: 1184, startPoint y: 37, endPoint x: 929, endPoint y: 37, distance: 255.3
click at [1184, 37] on button "Product popup" at bounding box center [1181, 46] width 24 height 24
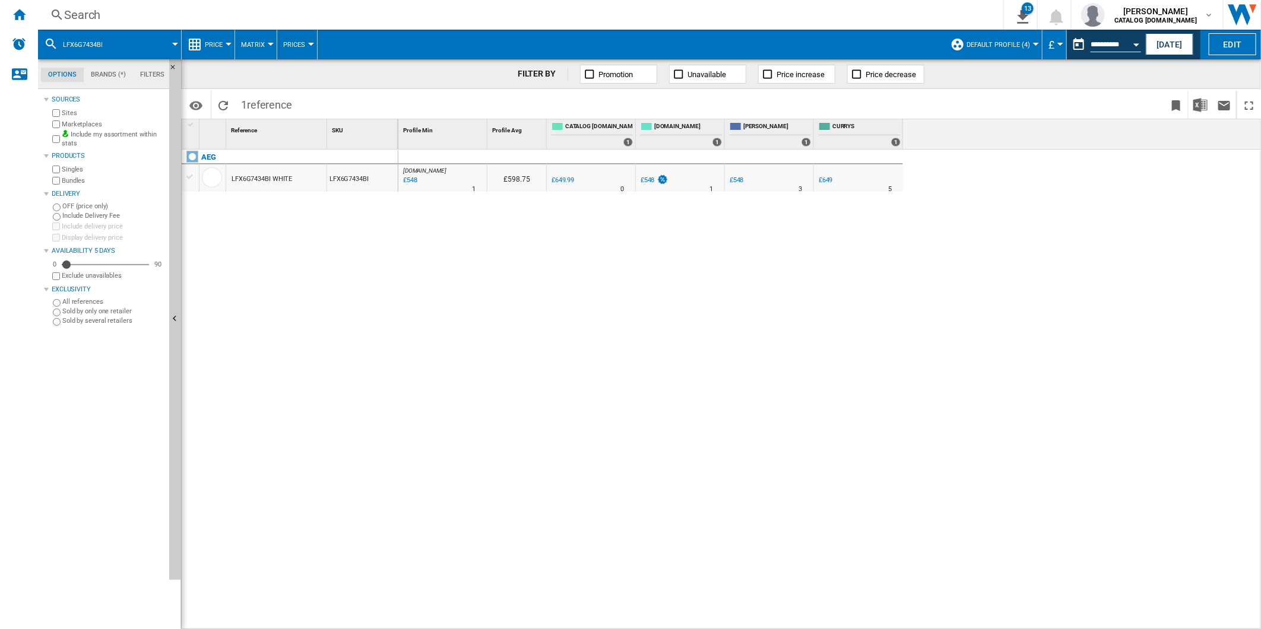
click at [661, 10] on div "Search" at bounding box center [518, 15] width 908 height 17
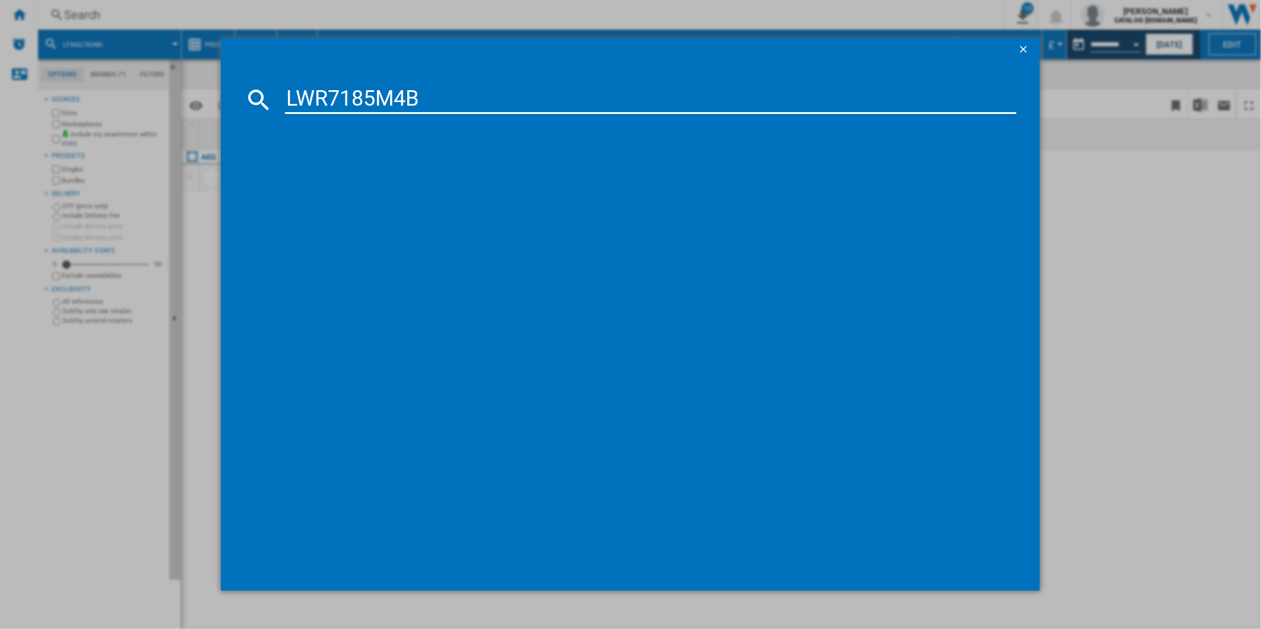
type input "LWR7185M4B"
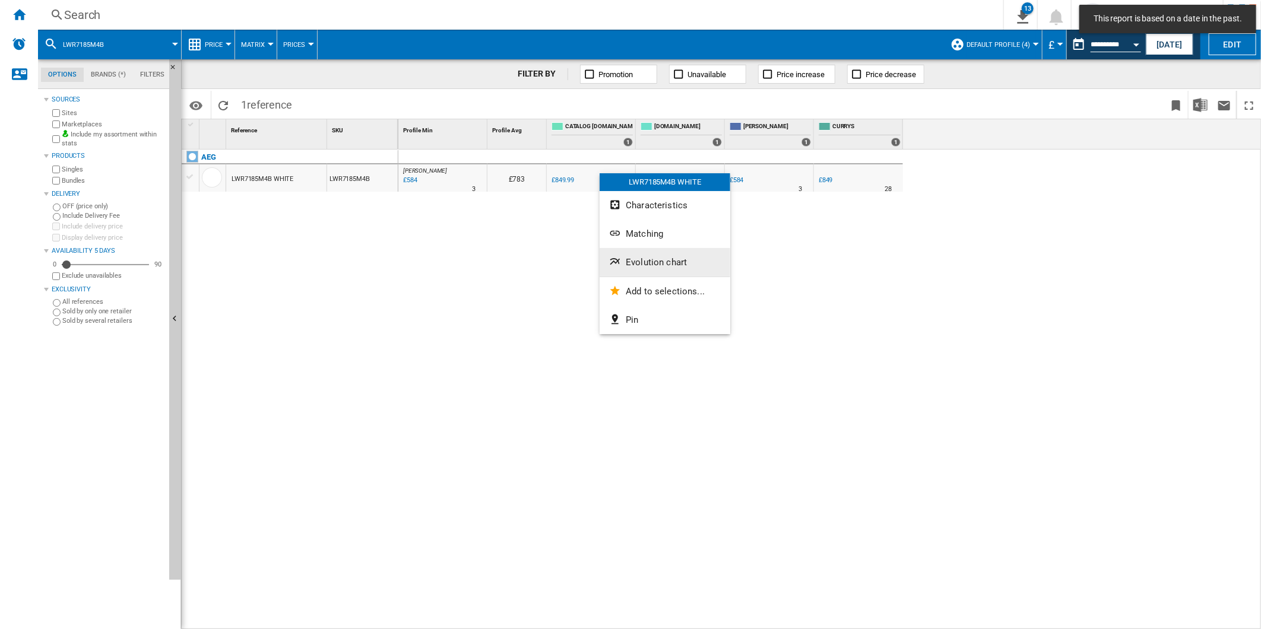
click at [663, 274] on button "Evolution chart" at bounding box center [665, 262] width 131 height 28
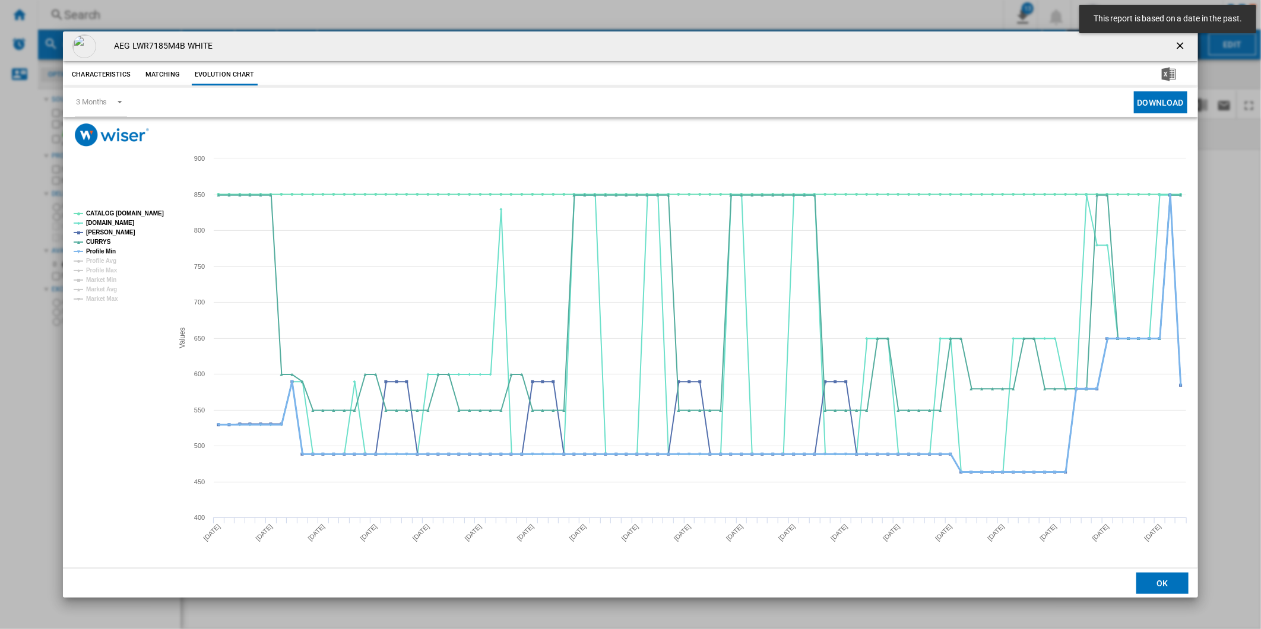
click at [107, 251] on tspan "Profile Min" at bounding box center [101, 251] width 30 height 7
click at [128, 214] on tspan "CATALOG [DOMAIN_NAME]" at bounding box center [125, 213] width 78 height 7
